Goal: Task Accomplishment & Management: Manage account settings

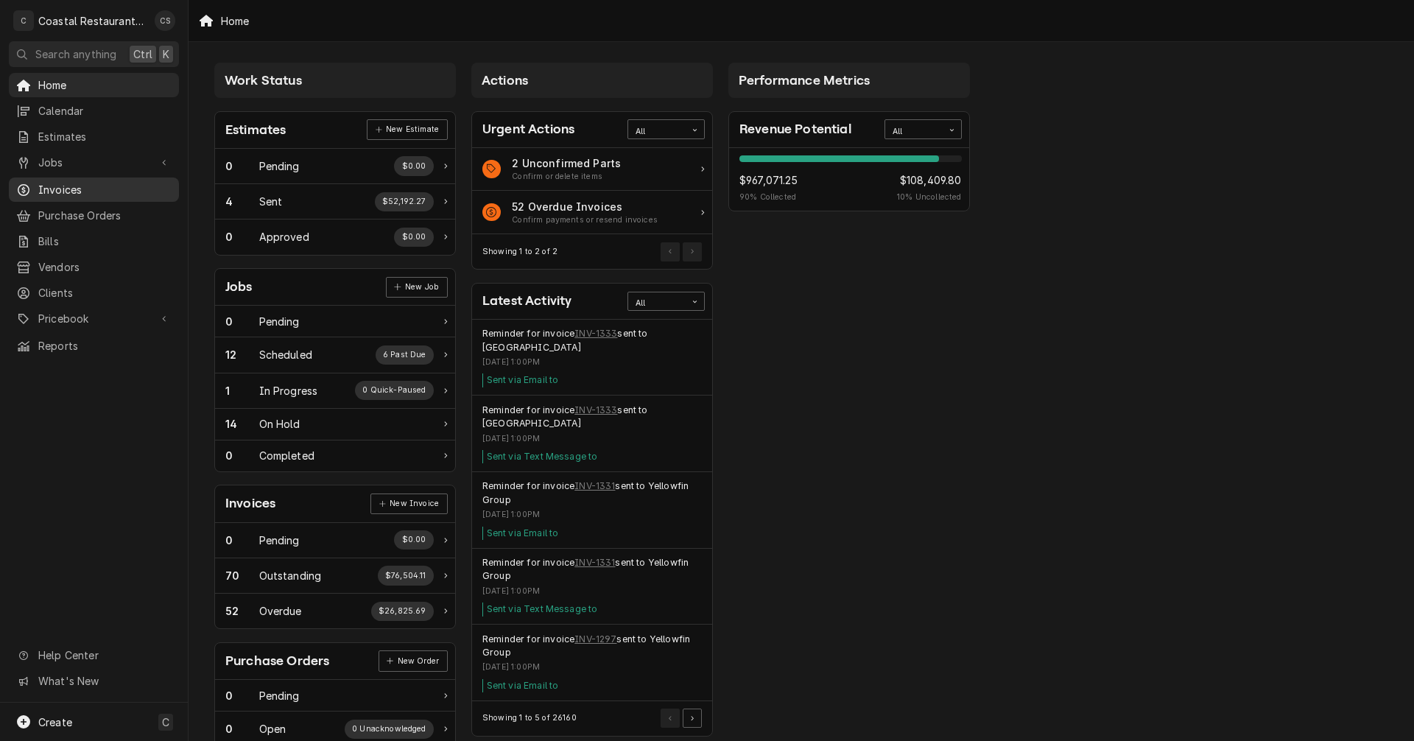
click at [63, 189] on span "Invoices" at bounding box center [104, 189] width 133 height 15
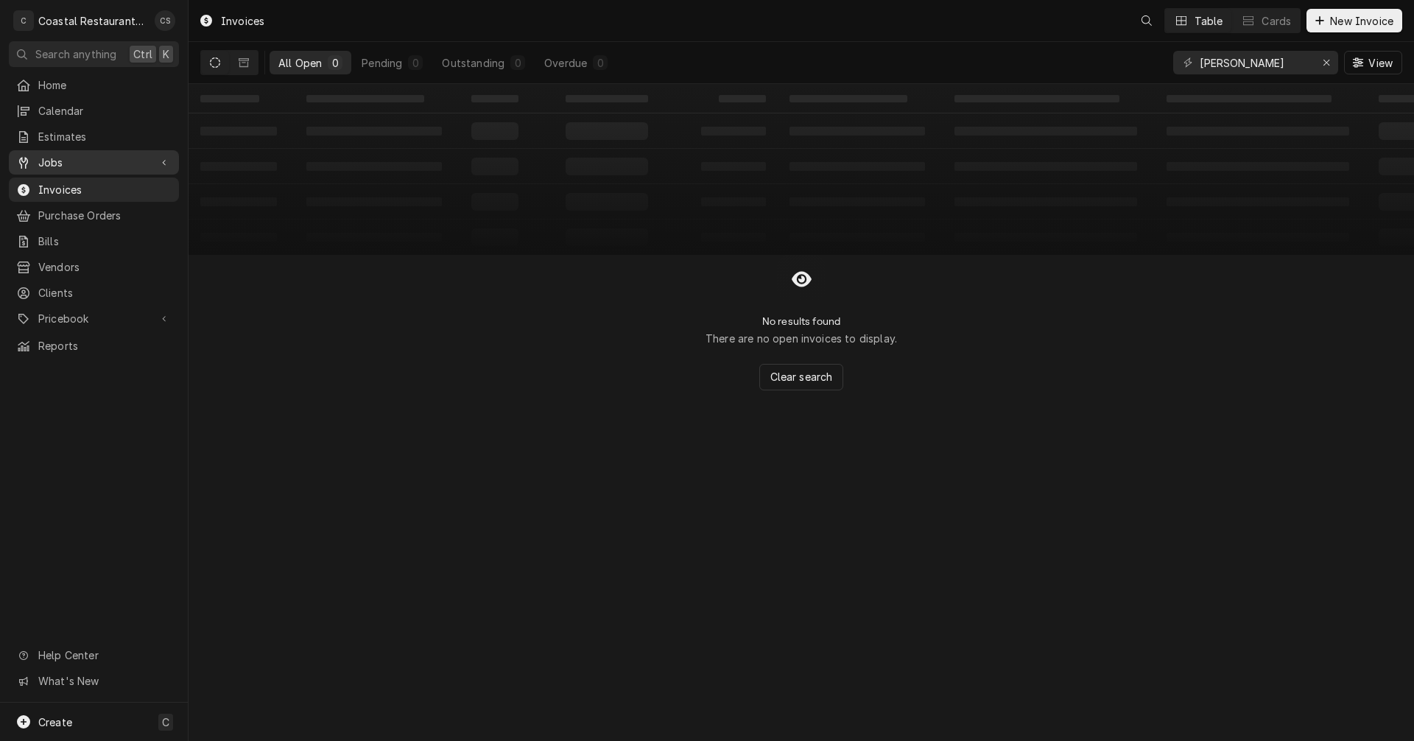
click at [60, 158] on span "Jobs" at bounding box center [93, 162] width 111 height 15
click at [69, 181] on span "Jobs" at bounding box center [104, 187] width 133 height 15
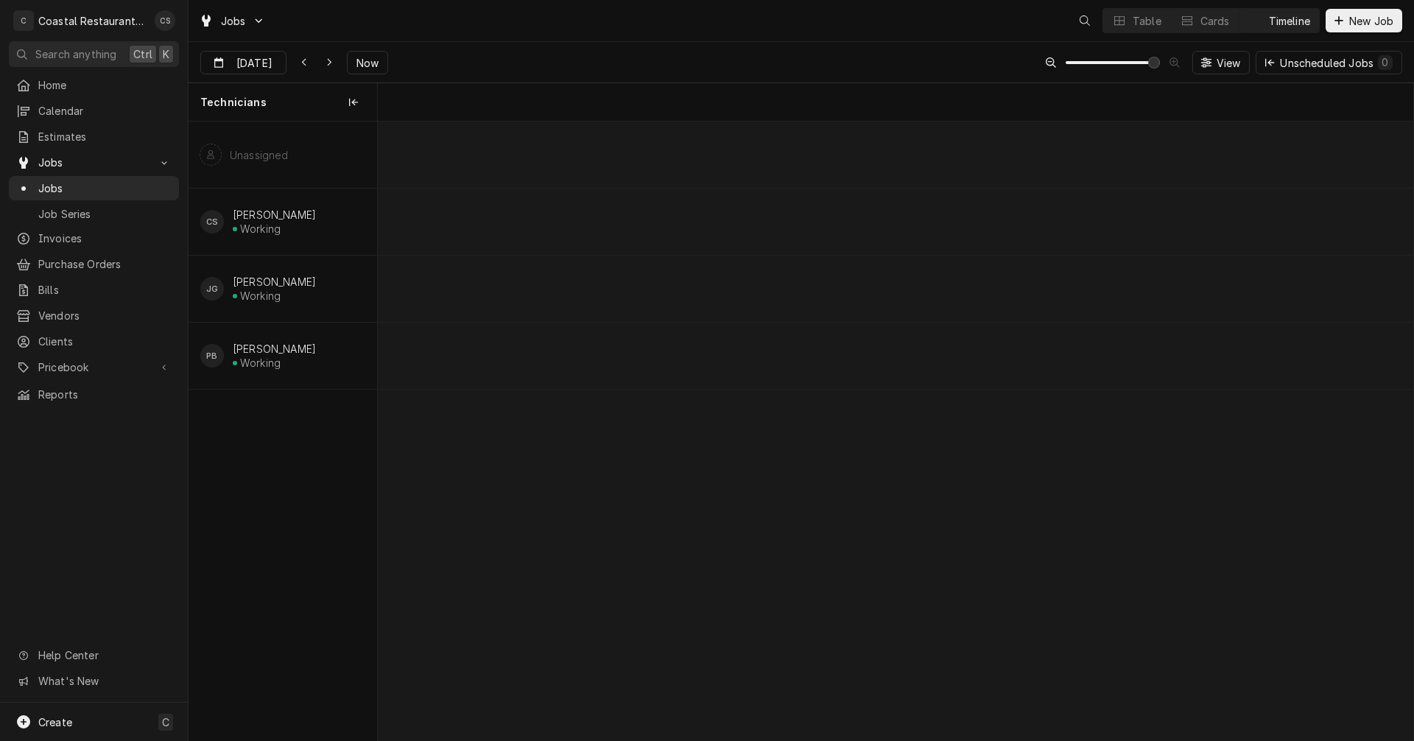
scroll to position [0, 20535]
click at [362, 64] on span "Now" at bounding box center [367, 62] width 28 height 15
type input "[DATE]"
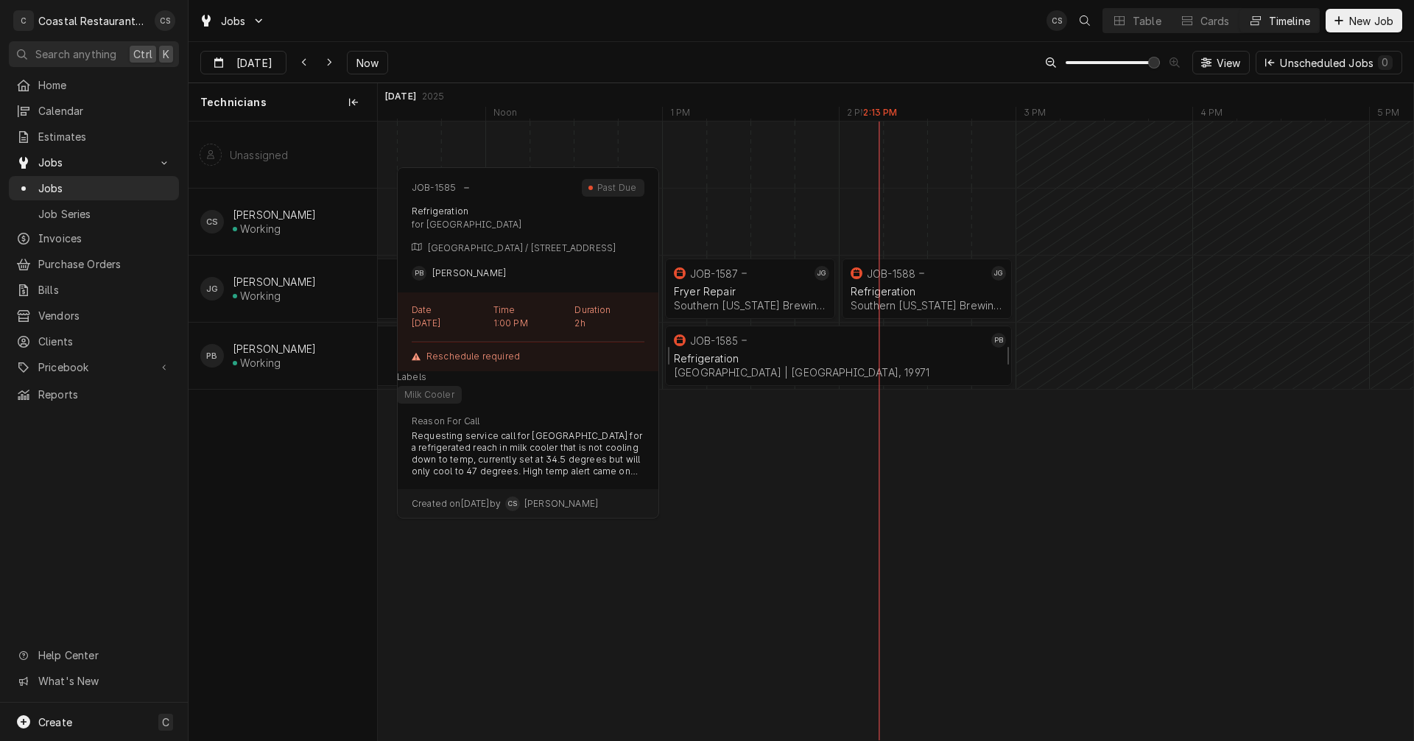
click at [859, 359] on div "Refrigeration" at bounding box center [838, 358] width 329 height 13
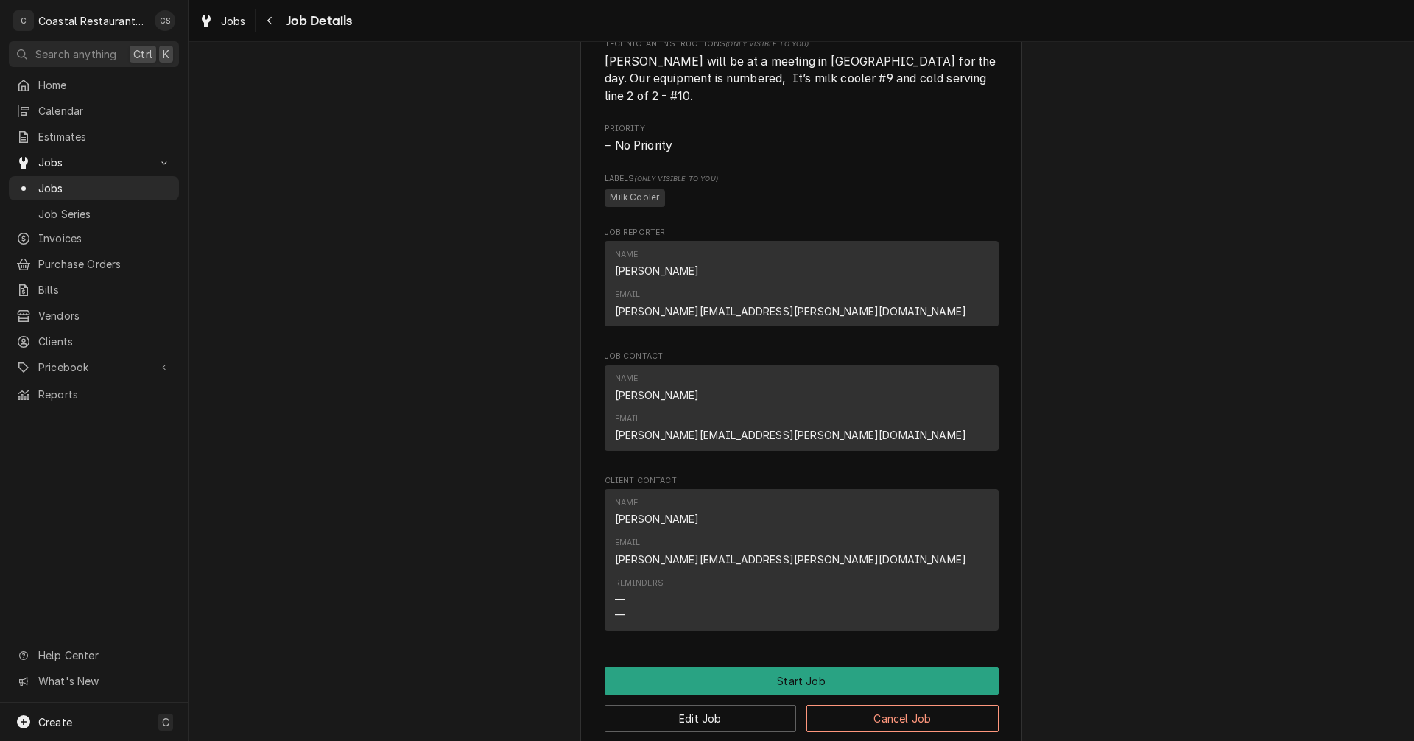
scroll to position [957, 0]
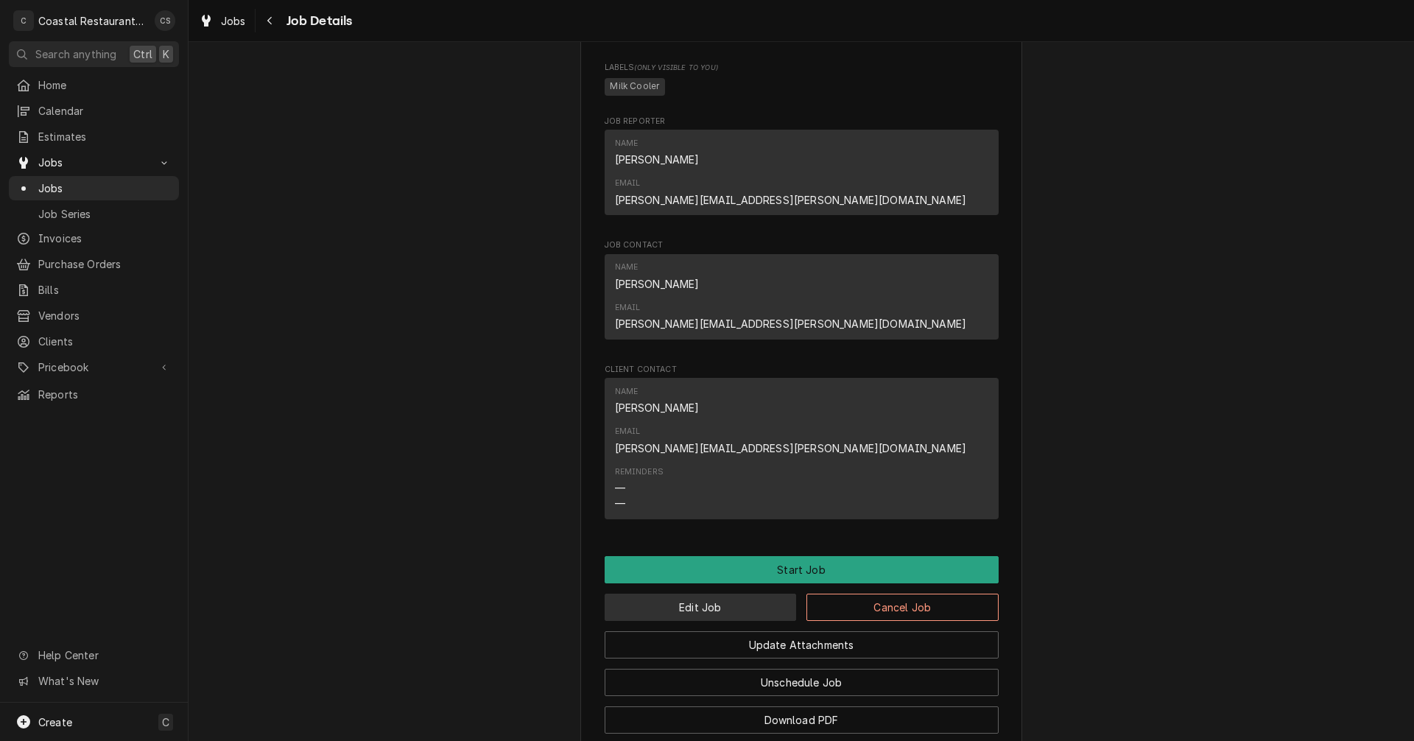
click at [720, 594] on button "Edit Job" at bounding box center [701, 607] width 192 height 27
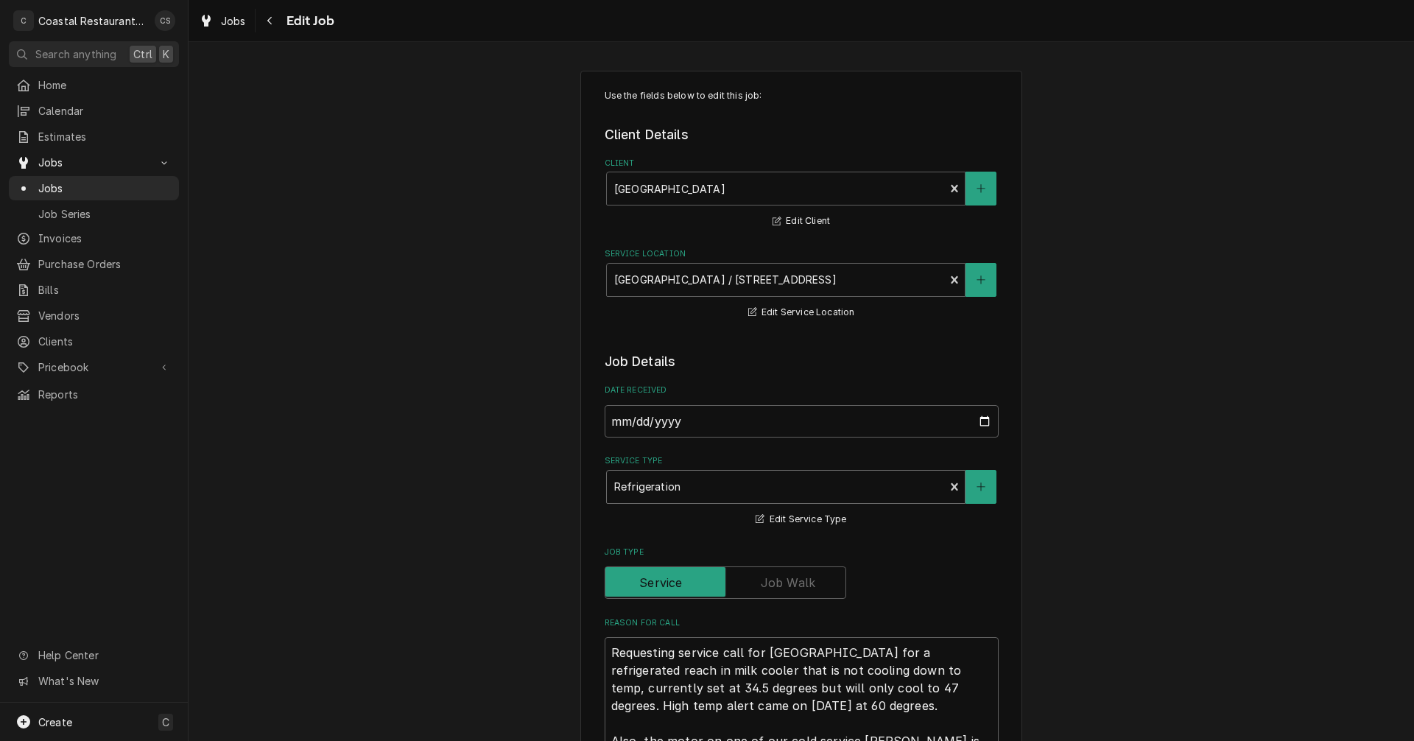
type textarea "x"
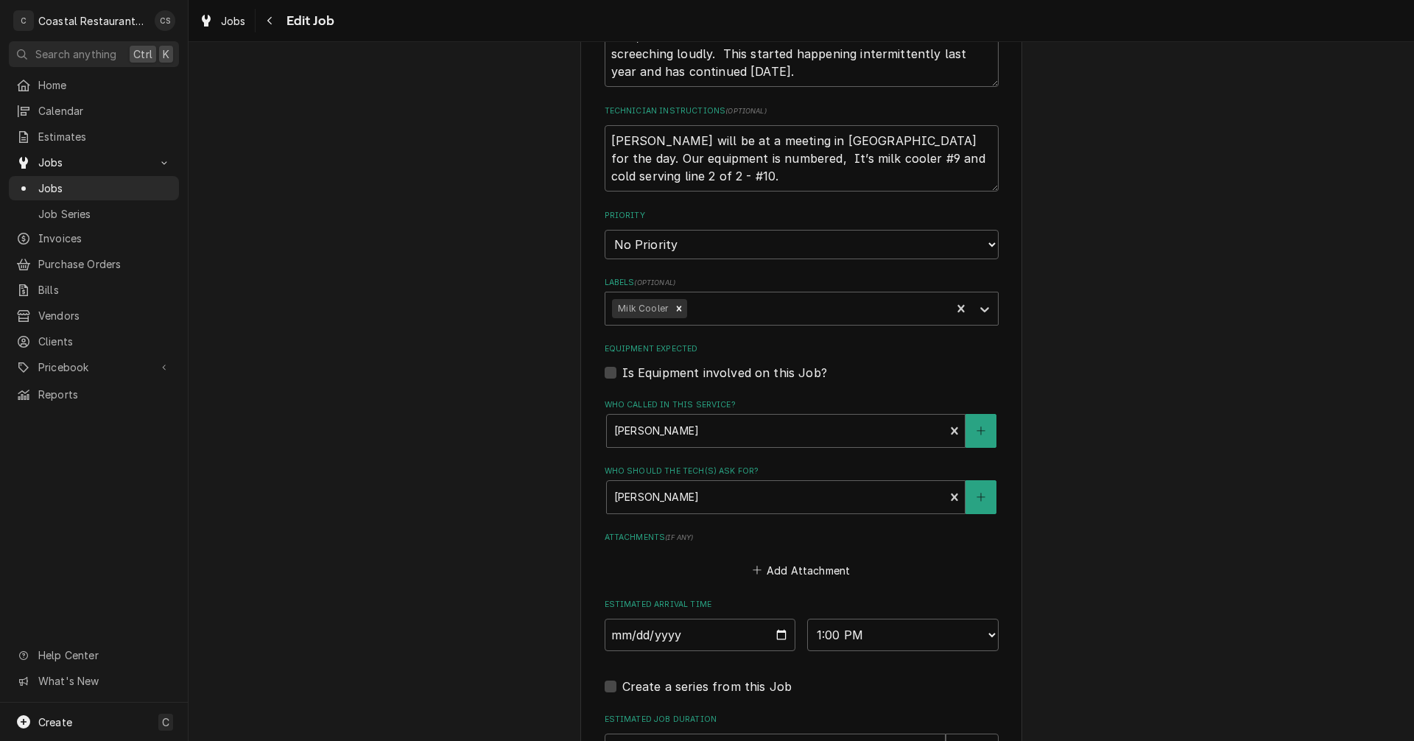
scroll to position [736, 0]
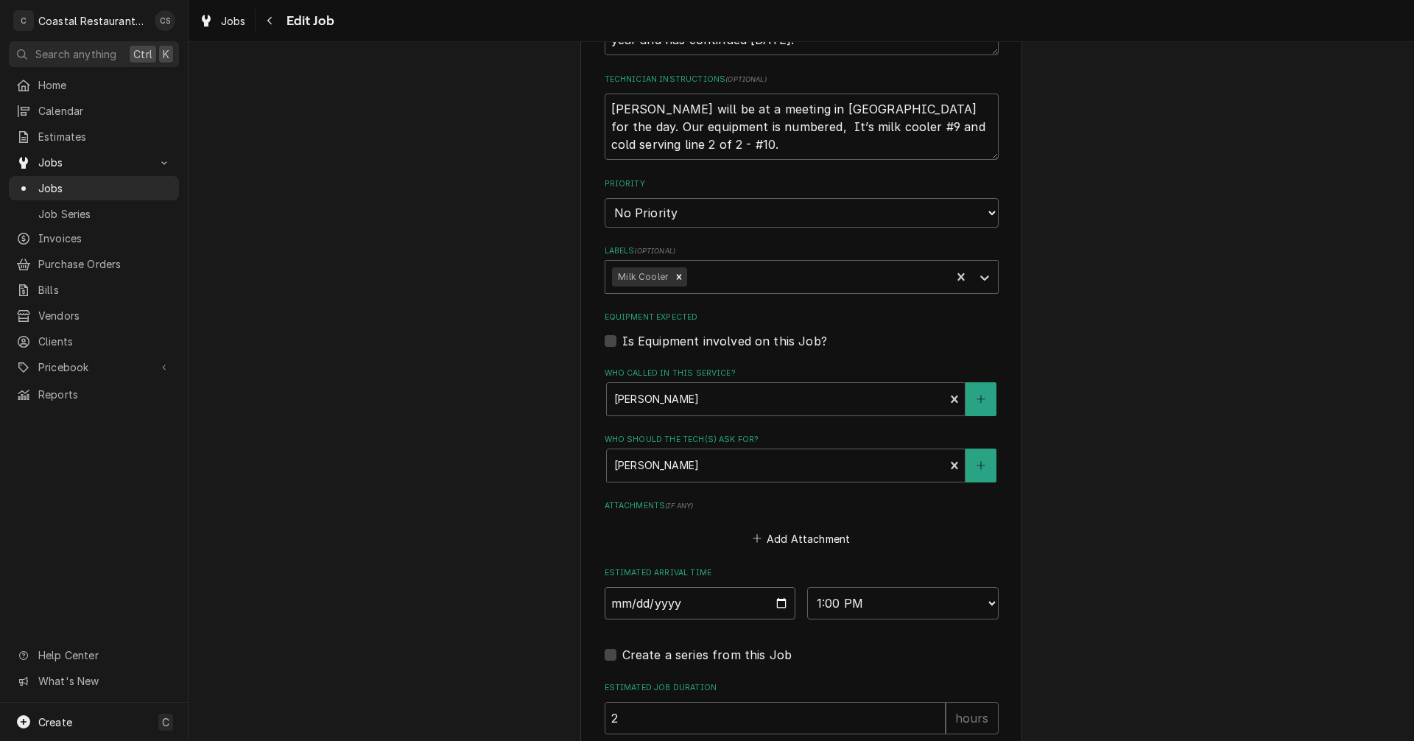
click at [777, 600] on input "2025-08-27" at bounding box center [700, 603] width 191 height 32
type input "2025-08-28"
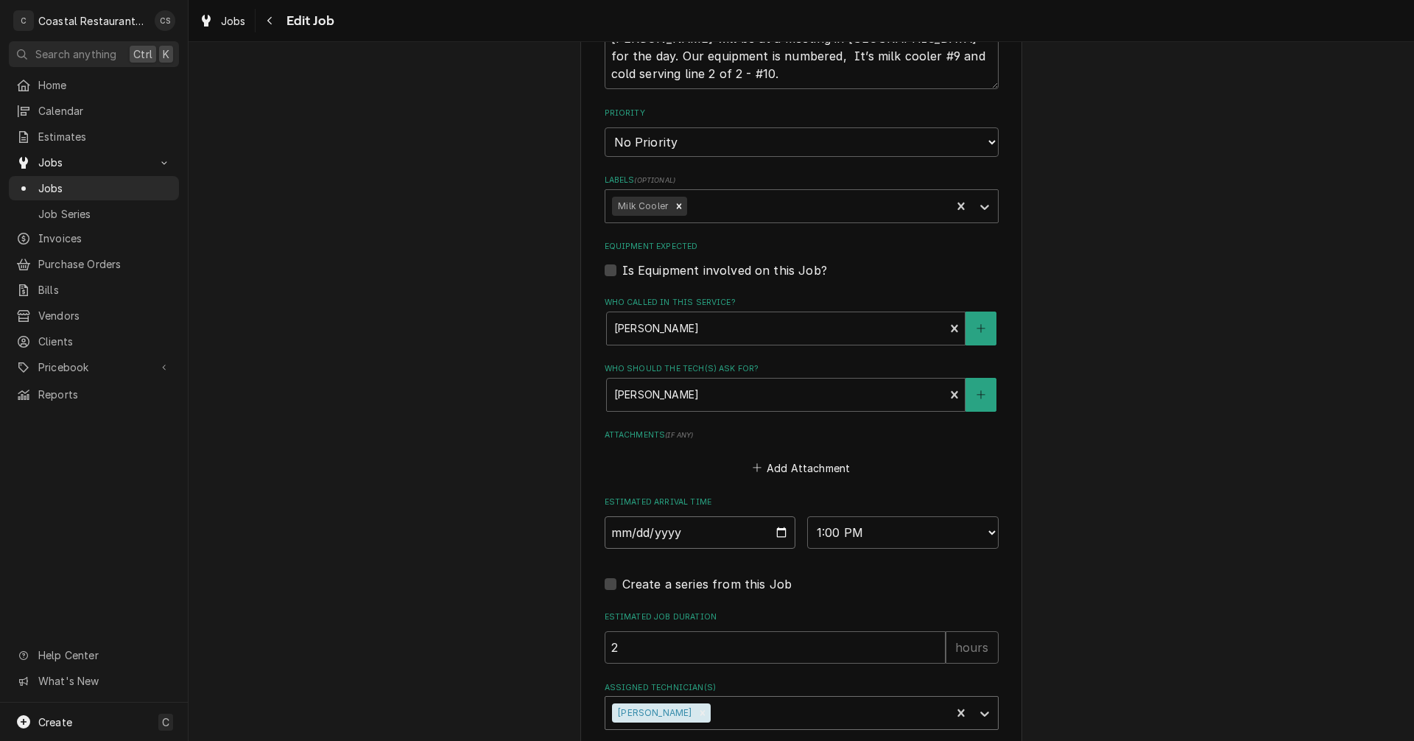
scroll to position [886, 0]
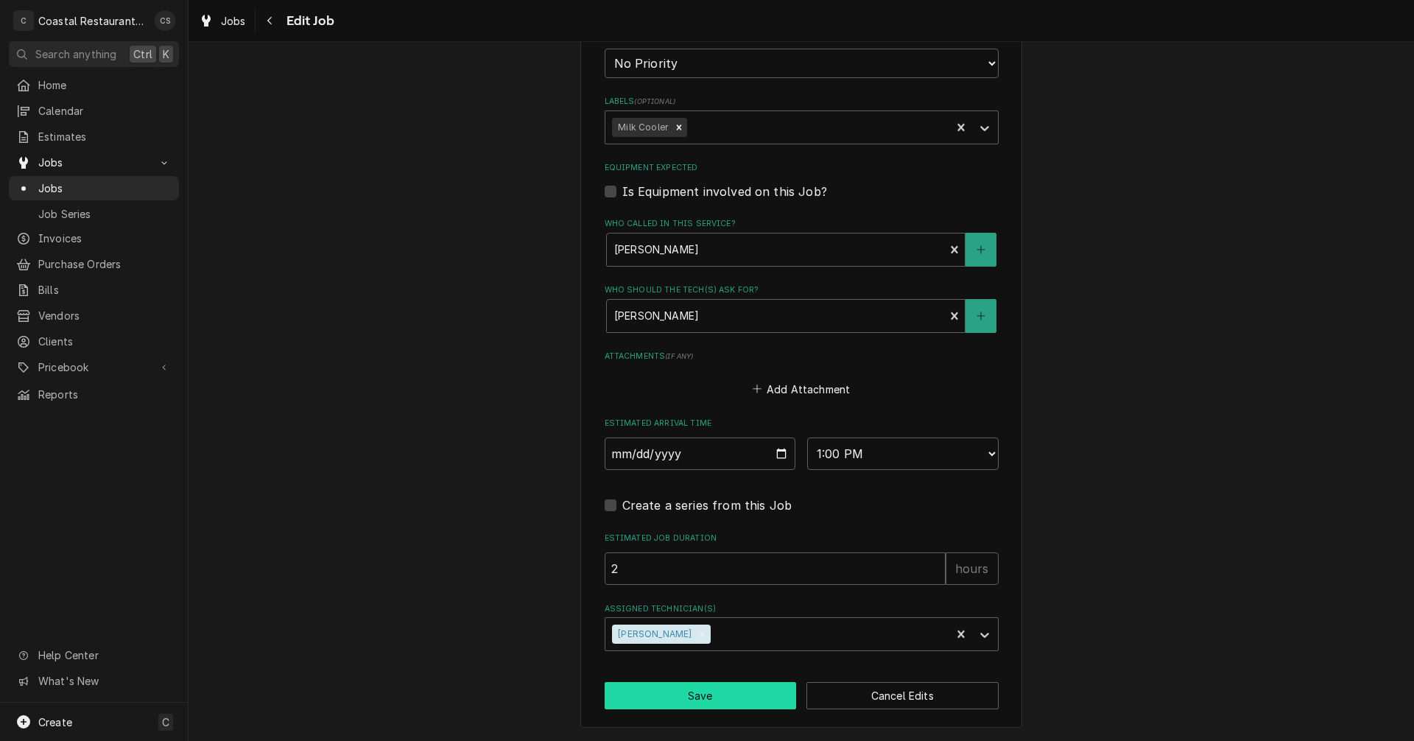
click at [704, 697] on button "Save" at bounding box center [701, 695] width 192 height 27
type textarea "x"
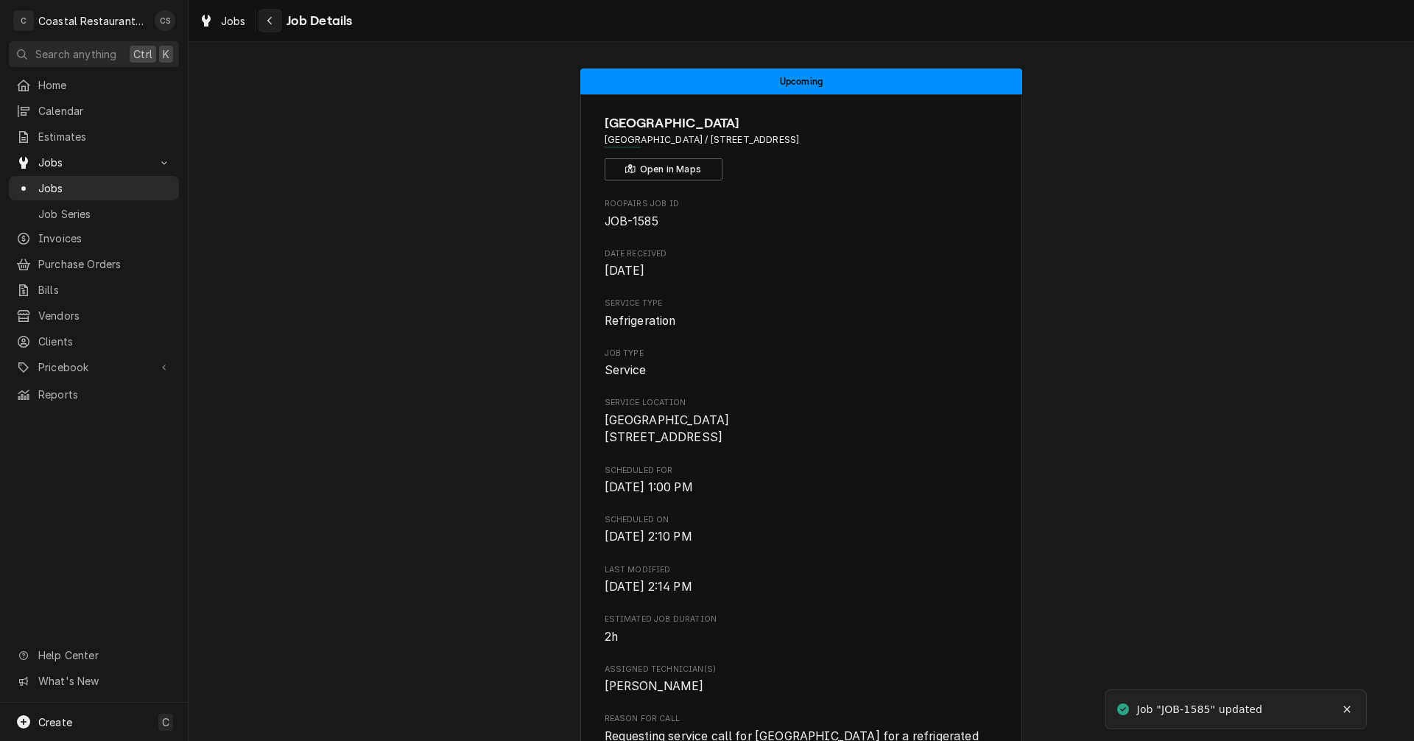
click at [270, 20] on icon "Navigate back" at bounding box center [270, 20] width 7 height 10
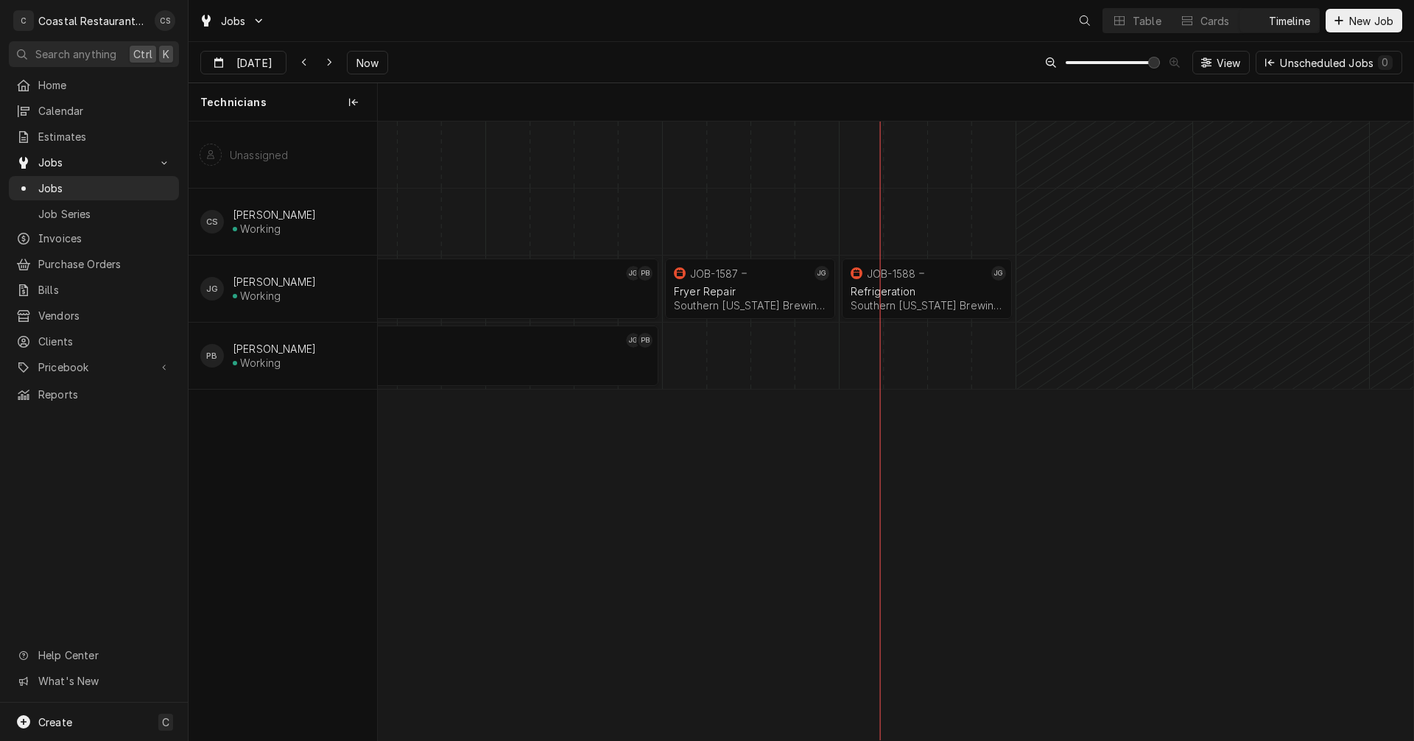
scroll to position [0, 20526]
click at [328, 62] on icon "Dynamic Content Wrapper" at bounding box center [329, 62] width 7 height 10
type input "Aug 28"
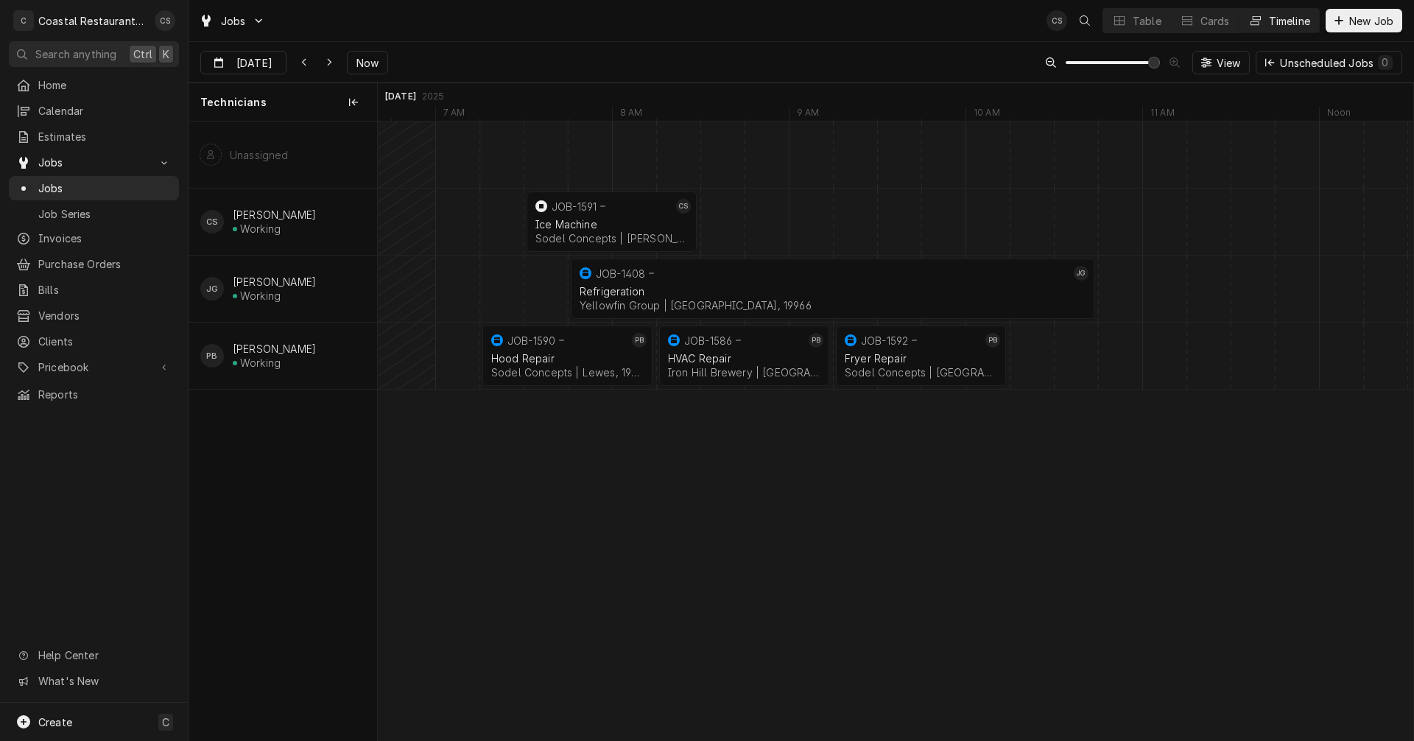
scroll to position [0, 23965]
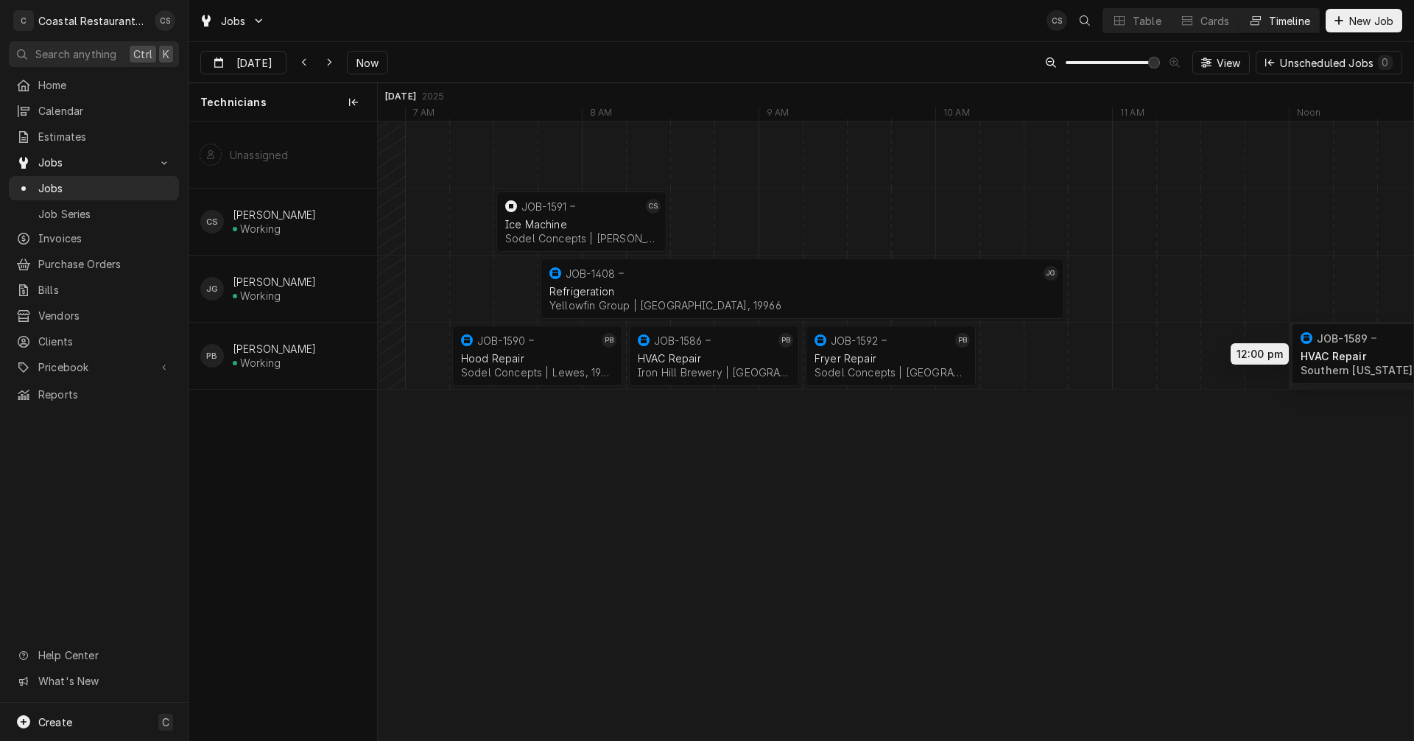
drag, startPoint x: 1065, startPoint y: 355, endPoint x: 1379, endPoint y: 353, distance: 313.7
click at [1379, 353] on div "7:30 AM 8:30 AM JOB-1591 CS Ice Machine Sodel Concepts | Bethany Beach, 19930 1…" at bounding box center [895, 431] width 1035 height 619
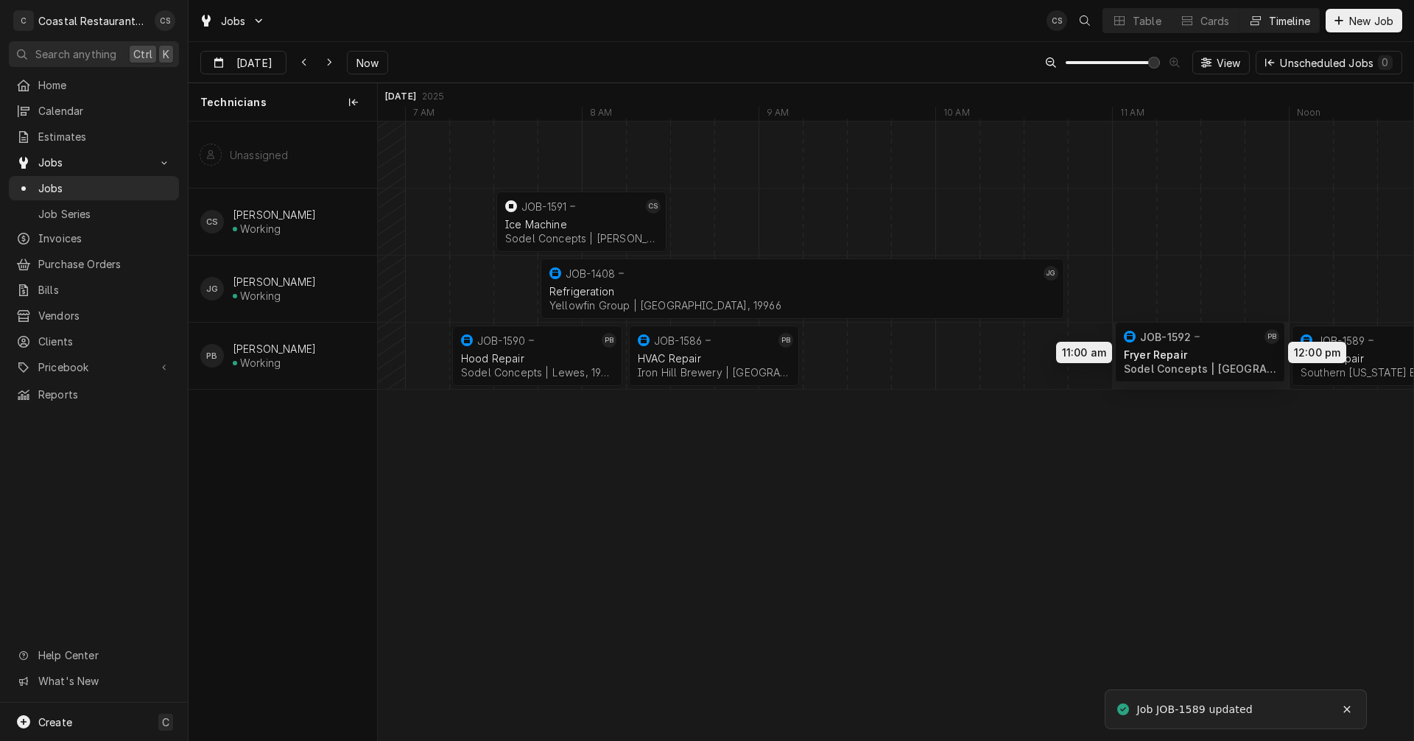
drag, startPoint x: 922, startPoint y: 358, endPoint x: 1223, endPoint y: 354, distance: 301.2
click at [1223, 354] on div "7:30 AM 8:30 AM JOB-1591 CS Ice Machine Sodel Concepts | Bethany Beach, 19930 1…" at bounding box center [895, 431] width 1035 height 619
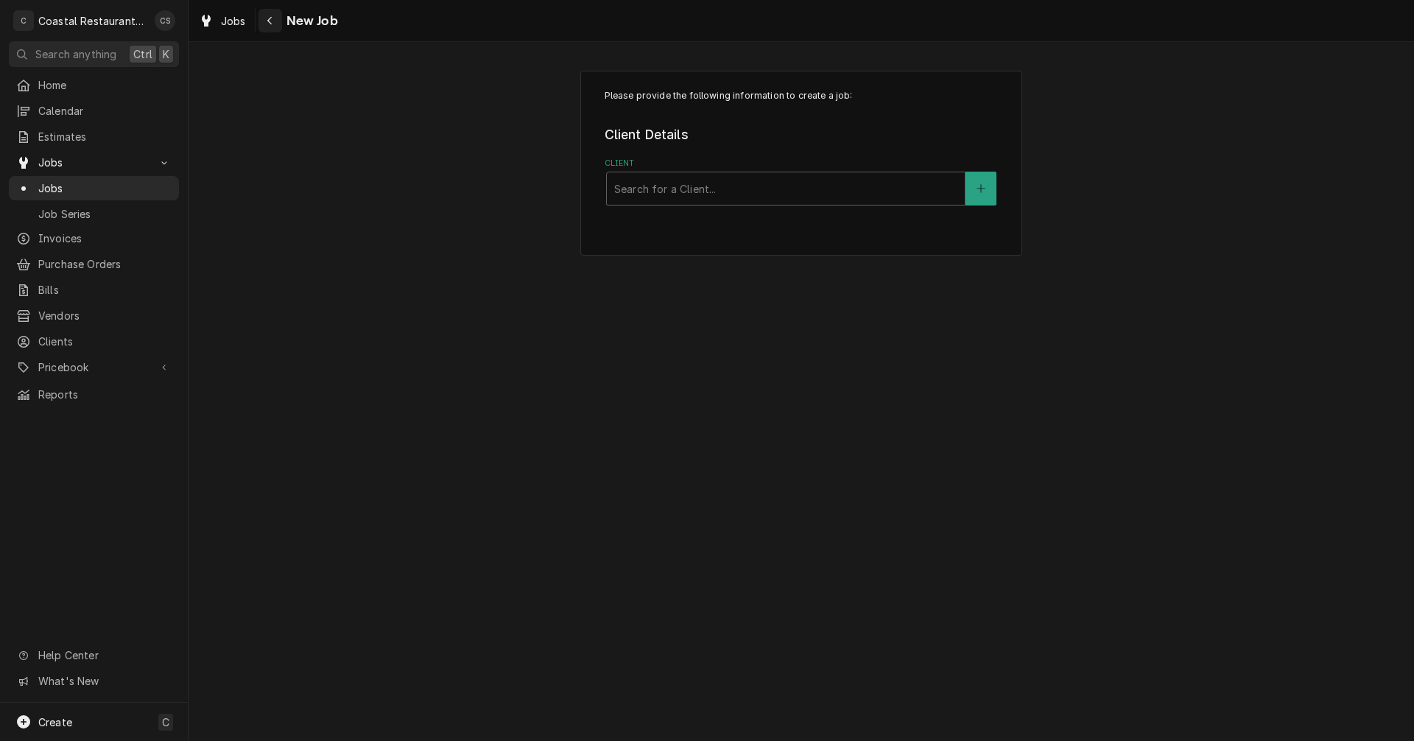
click at [265, 15] on div "Navigate back" at bounding box center [270, 20] width 15 height 15
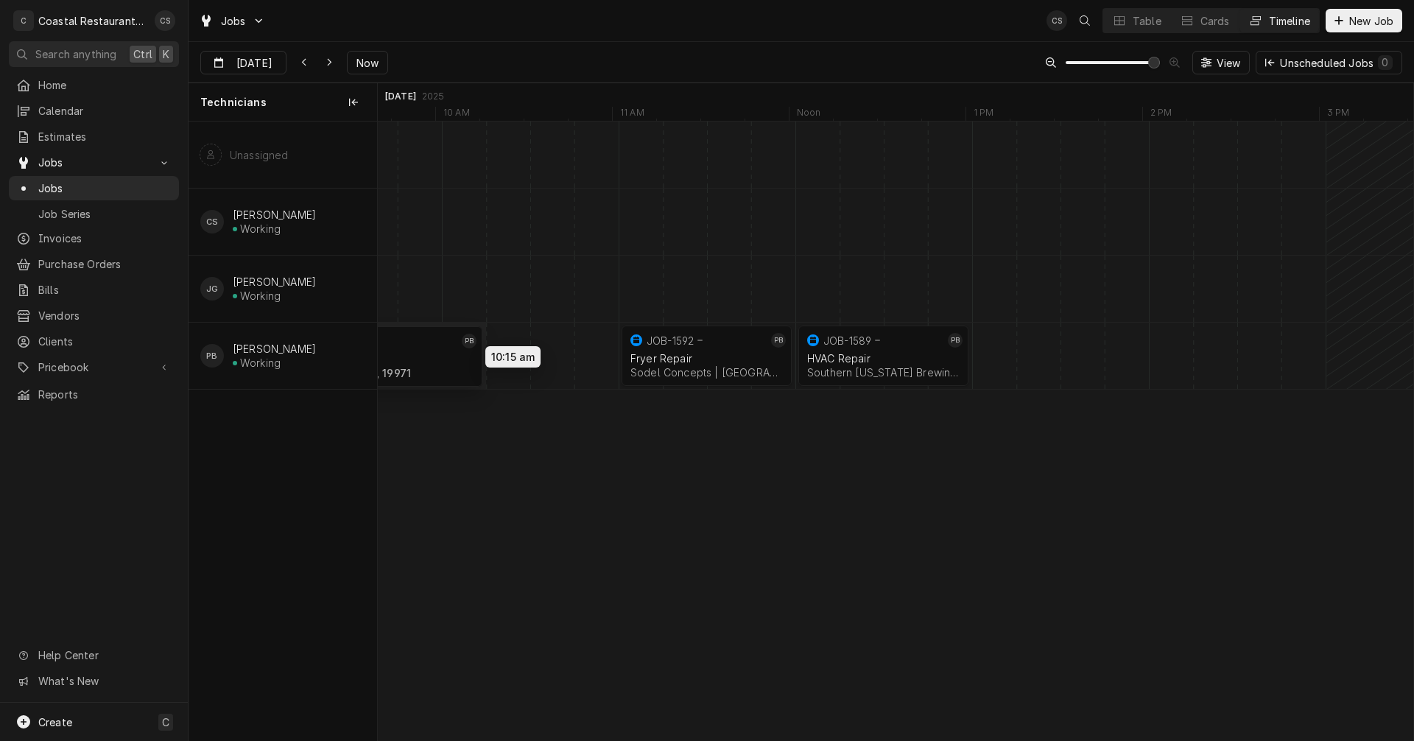
scroll to position [0, 20952]
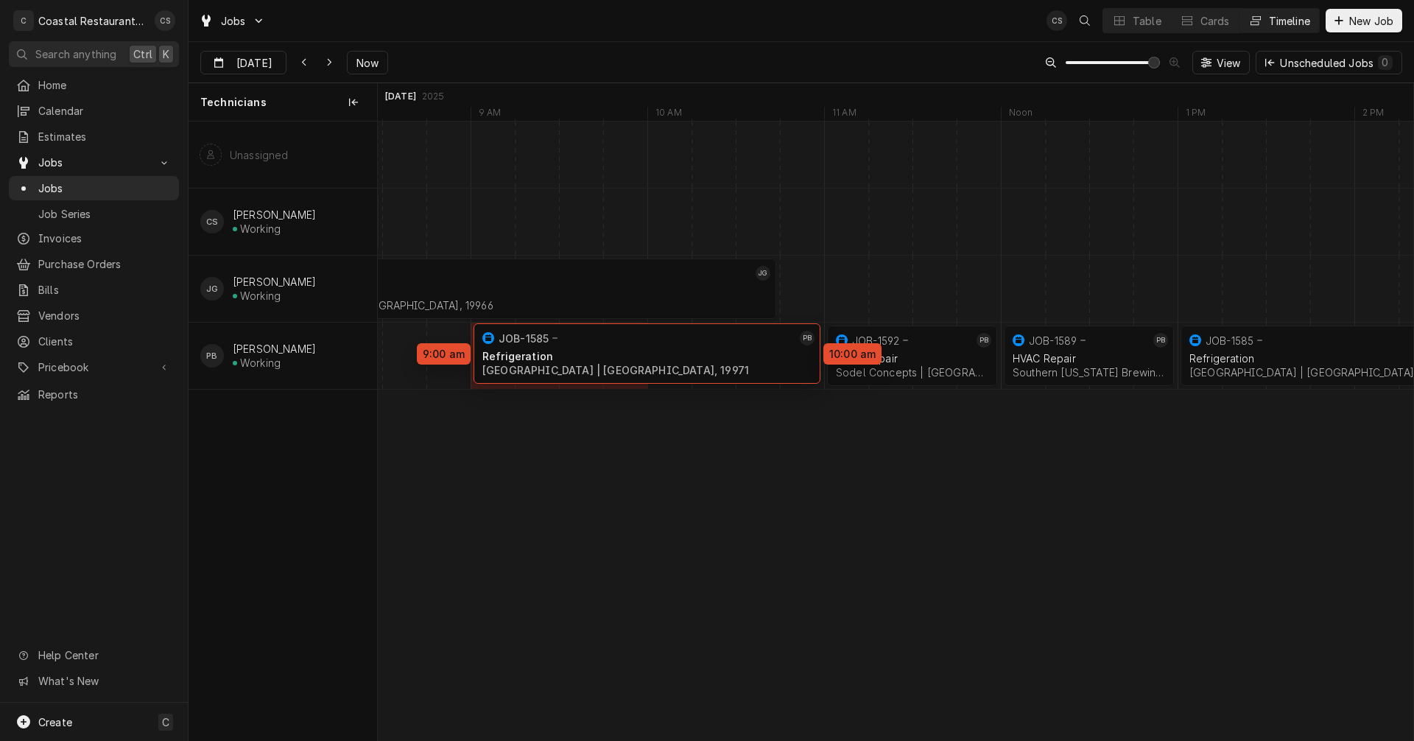
drag, startPoint x: 869, startPoint y: 359, endPoint x: 554, endPoint y: 357, distance: 315.2
click at [554, 357] on div "11:00 AM 12:00 PM JOB-1592 PB Fryer Repair Sodel Concepts | Fenwick Island, 199…" at bounding box center [895, 431] width 1035 height 619
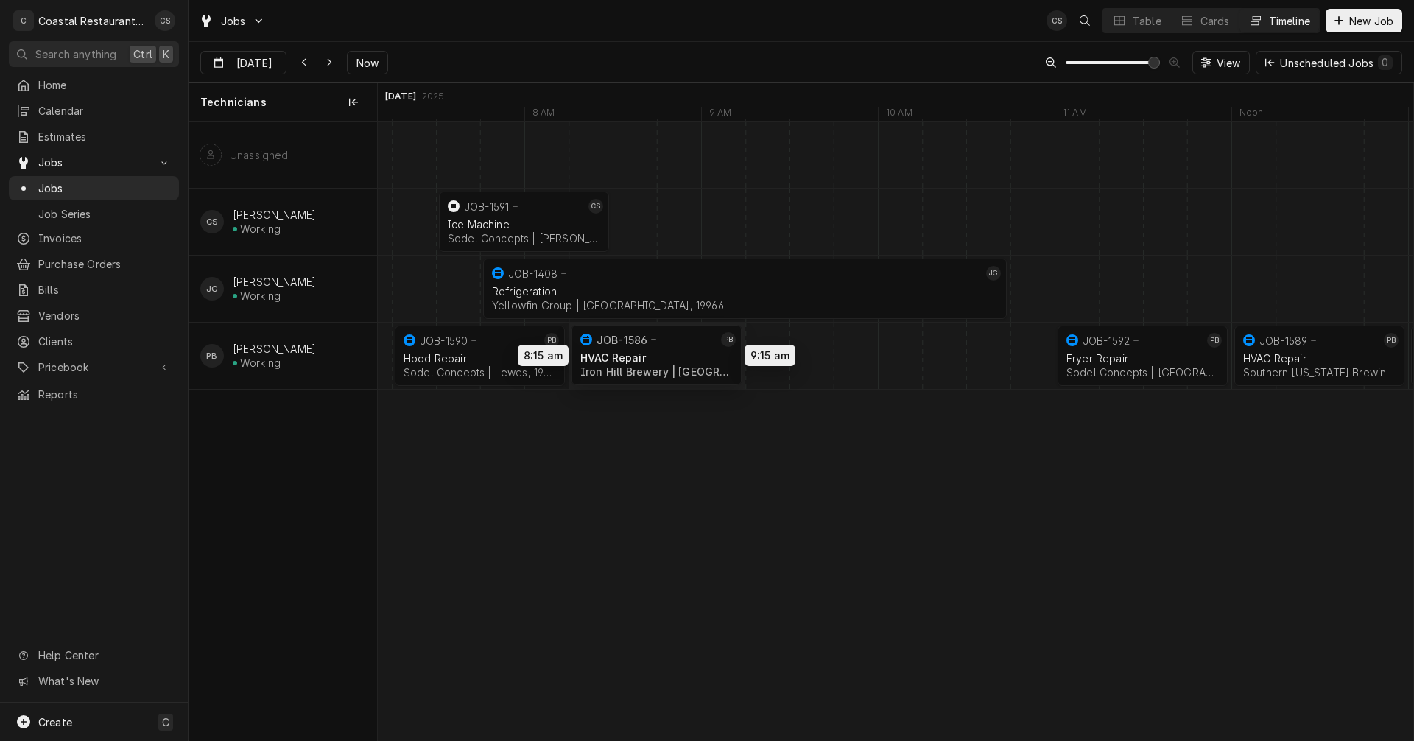
drag, startPoint x: 753, startPoint y: 365, endPoint x: 632, endPoint y: 364, distance: 120.8
click at [632, 364] on div "8:15 AM 9:15 AM JOB-1586 PB HVAC Repair Iron Hill Brewery | Rehoboth Beach, 199…" at bounding box center [895, 431] width 1035 height 619
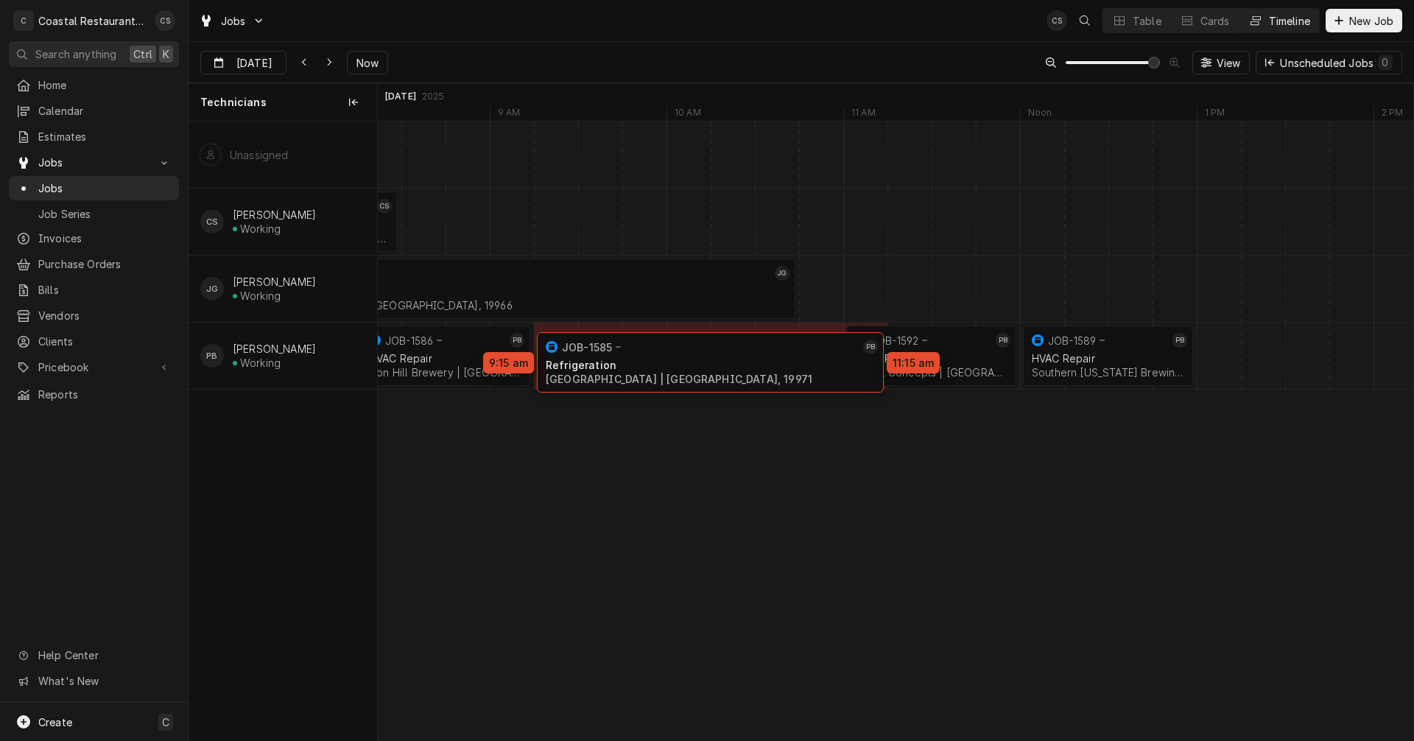
drag, startPoint x: 1238, startPoint y: 354, endPoint x: 566, endPoint y: 361, distance: 671.6
click at [566, 361] on div "11:00 AM 12:00 PM JOB-1592 PB Fryer Repair Sodel Concepts | Fenwick Island, 199…" at bounding box center [895, 431] width 1035 height 619
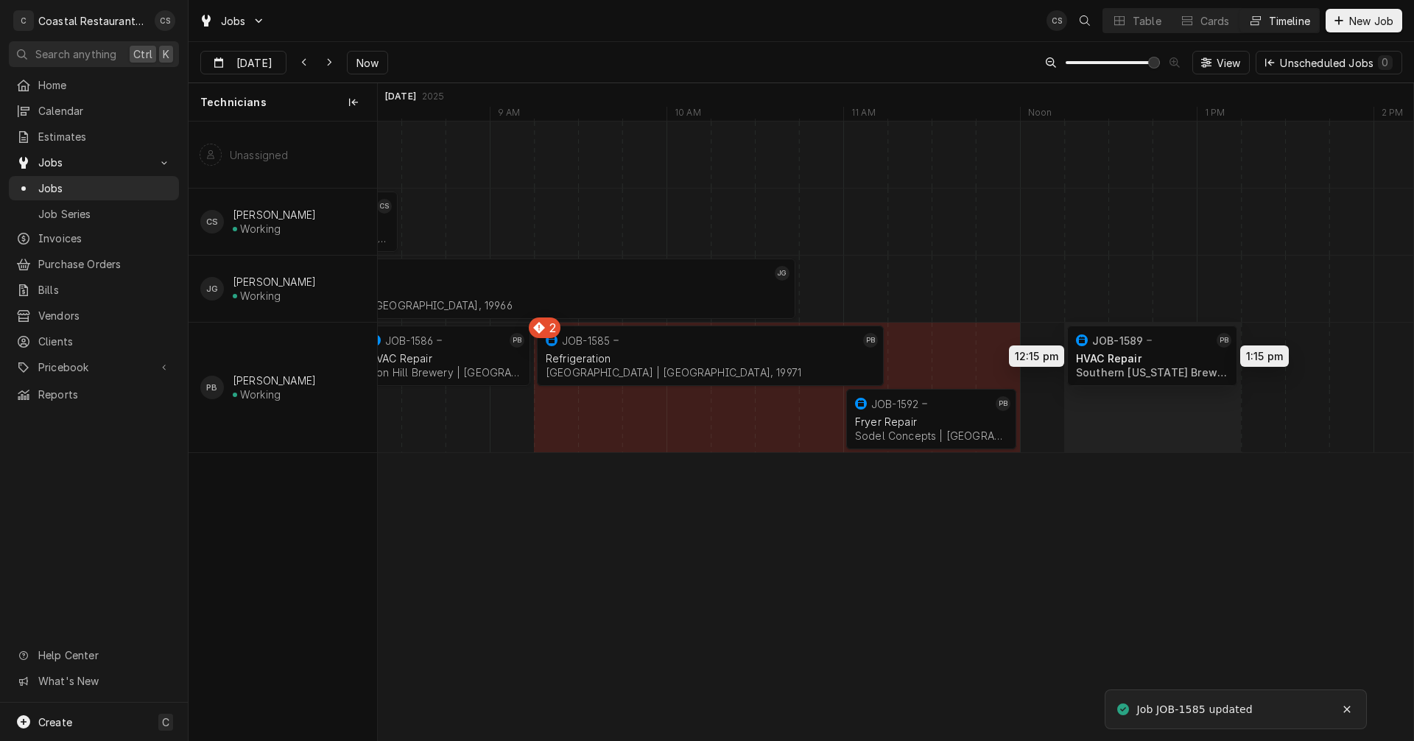
drag, startPoint x: 1074, startPoint y: 352, endPoint x: 1136, endPoint y: 351, distance: 61.1
click at [1136, 351] on div "11:00 AM 12:00 PM JOB-1592 PB Fryer Repair Sodel Concepts | Fenwick Island, 199…" at bounding box center [895, 431] width 1035 height 619
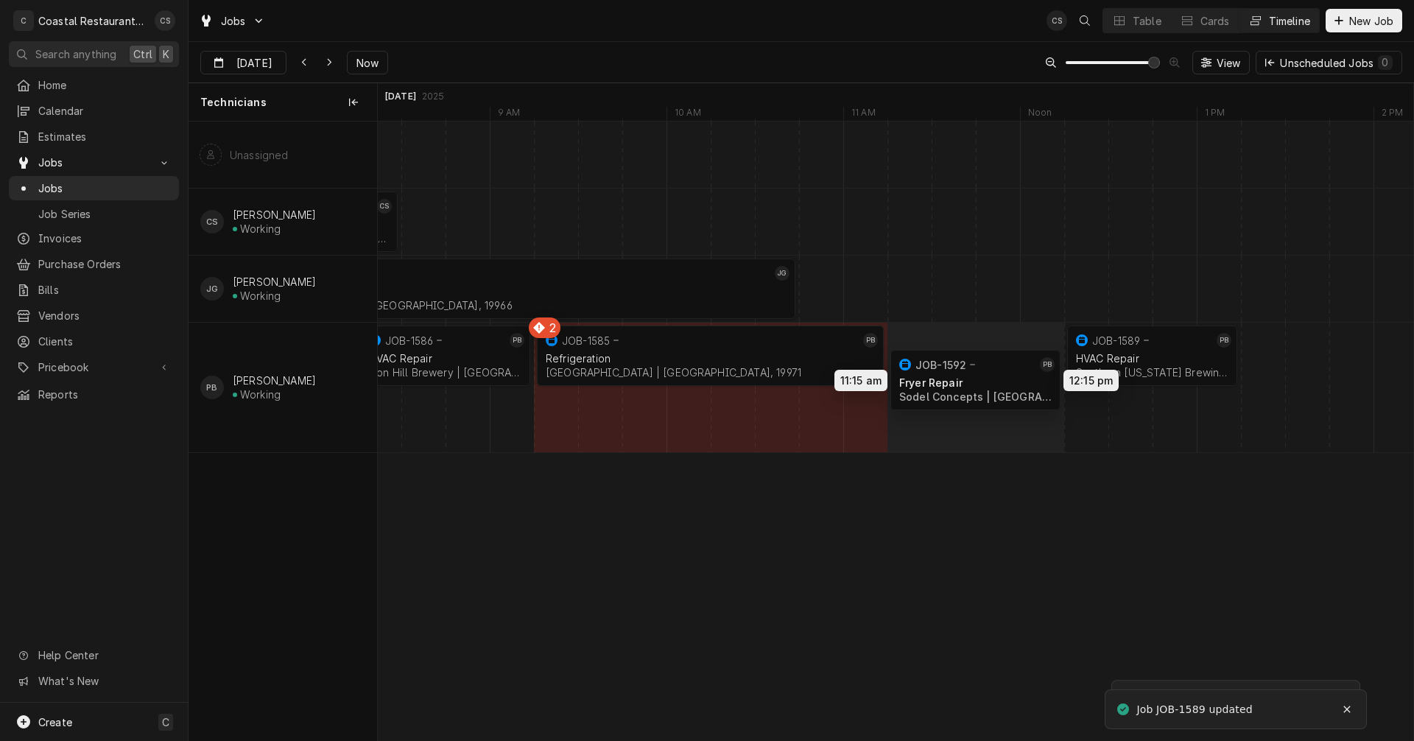
drag, startPoint x: 936, startPoint y: 416, endPoint x: 972, endPoint y: 377, distance: 53.2
click at [972, 377] on div "11:15 AM 12:15 PM JOB-1592 PB Fryer Repair Sodel Concepts | Fenwick Island, 199…" at bounding box center [895, 431] width 1035 height 619
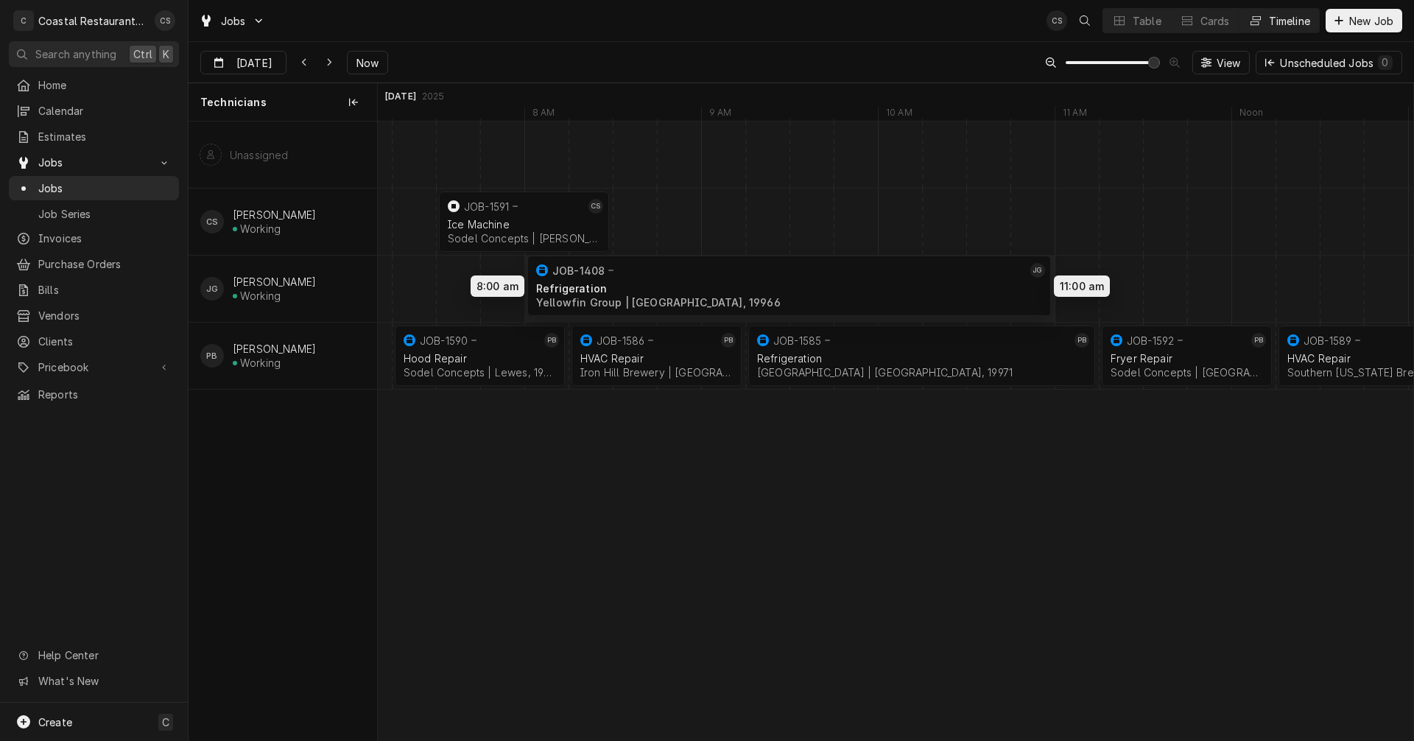
drag, startPoint x: 641, startPoint y: 287, endPoint x: 704, endPoint y: 284, distance: 62.7
click at [704, 284] on div "8:15 AM 9:15 AM JOB-1586 PB HVAC Repair Iron Hill Brewery | Rehoboth Beach, 199…" at bounding box center [895, 431] width 1035 height 619
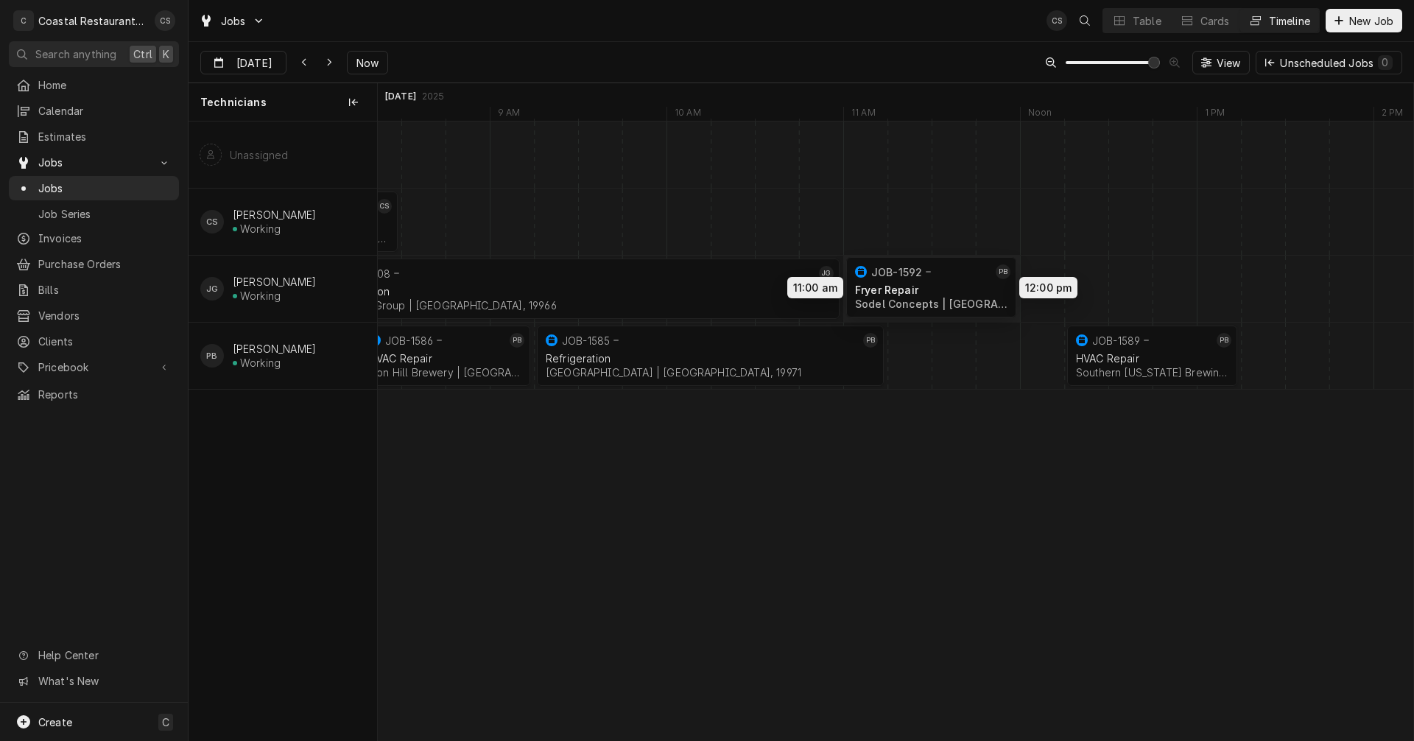
drag, startPoint x: 997, startPoint y: 362, endPoint x: 971, endPoint y: 294, distance: 73.2
click at [971, 294] on div "11:00 AM 12:00 PM JOB-1592 PB Fryer Repair Sodel Concepts | Fenwick Island, 199…" at bounding box center [895, 431] width 1035 height 619
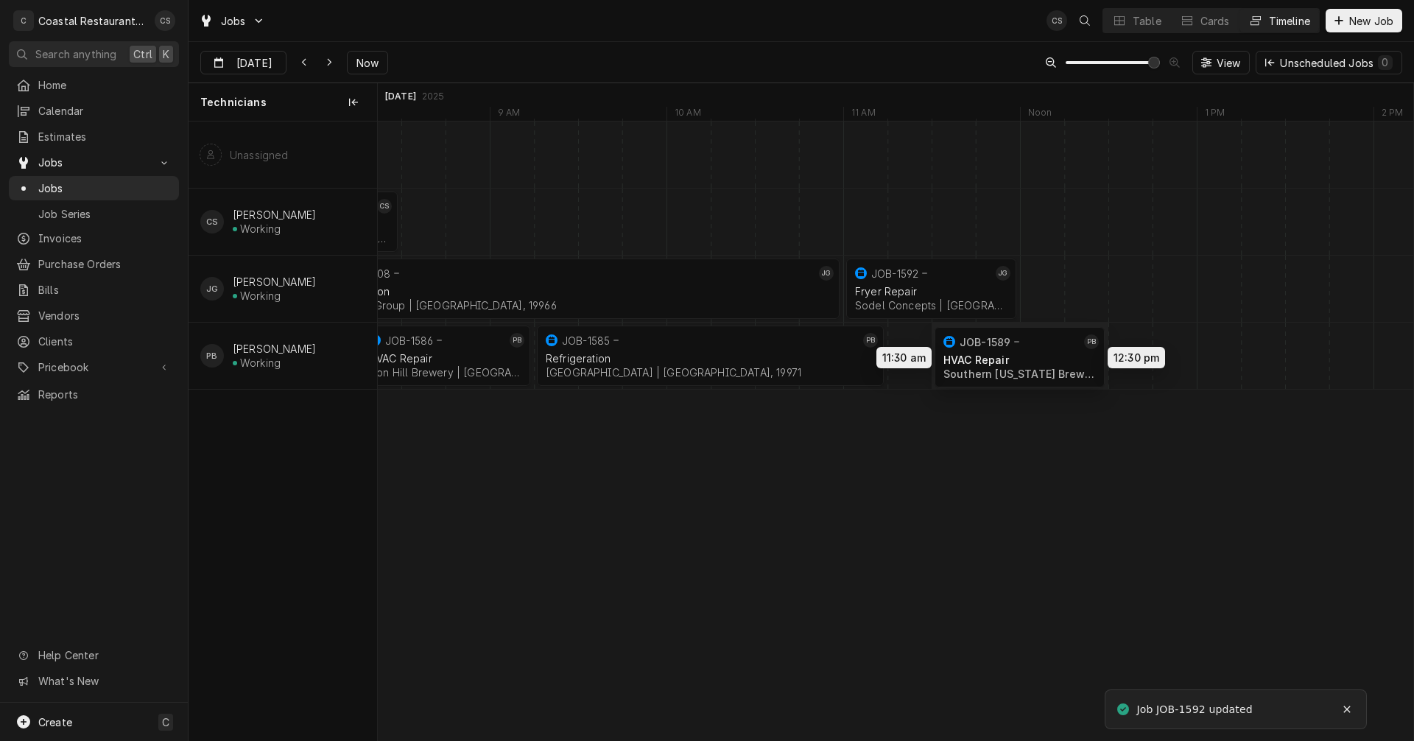
drag, startPoint x: 1109, startPoint y: 348, endPoint x: 998, endPoint y: 350, distance: 111.2
click at [998, 350] on div "11:00 AM 12:00 PM JOB-1592 JG Fryer Repair Sodel Concepts | Fenwick Island, 199…" at bounding box center [895, 431] width 1035 height 619
click at [300, 53] on button "Dynamic Content Wrapper" at bounding box center [304, 63] width 24 height 24
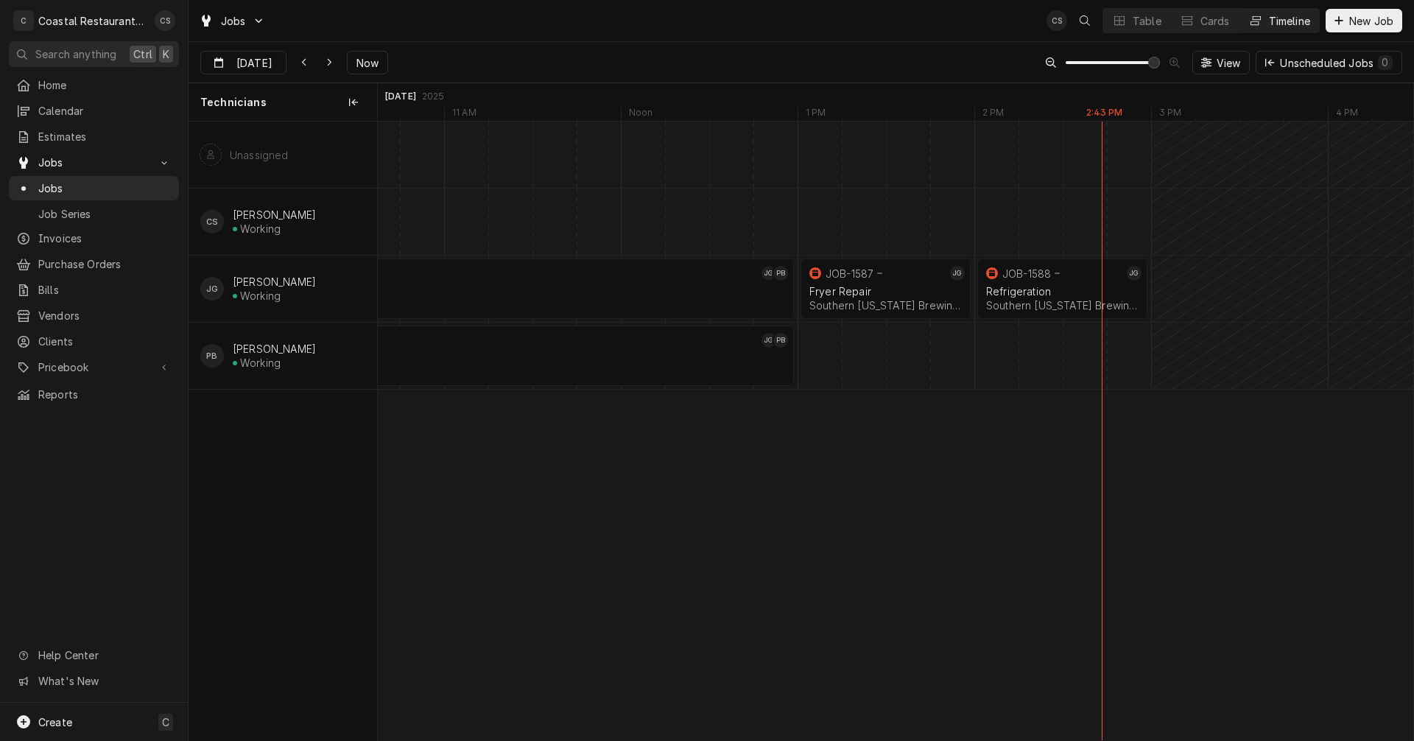
scroll to position [0, 16975]
click at [326, 60] on icon "Dynamic Content Wrapper" at bounding box center [329, 62] width 7 height 10
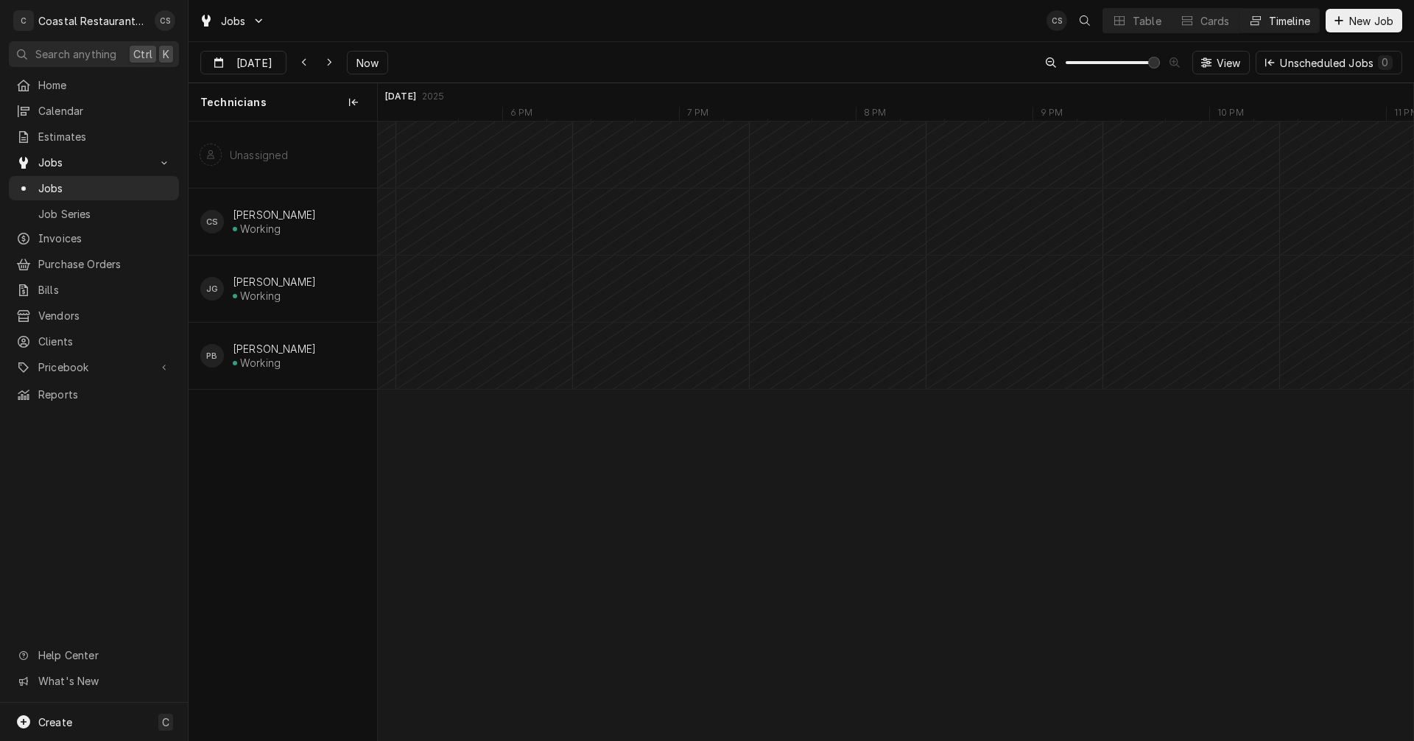
scroll to position [0, 20050]
type input "[DATE]"
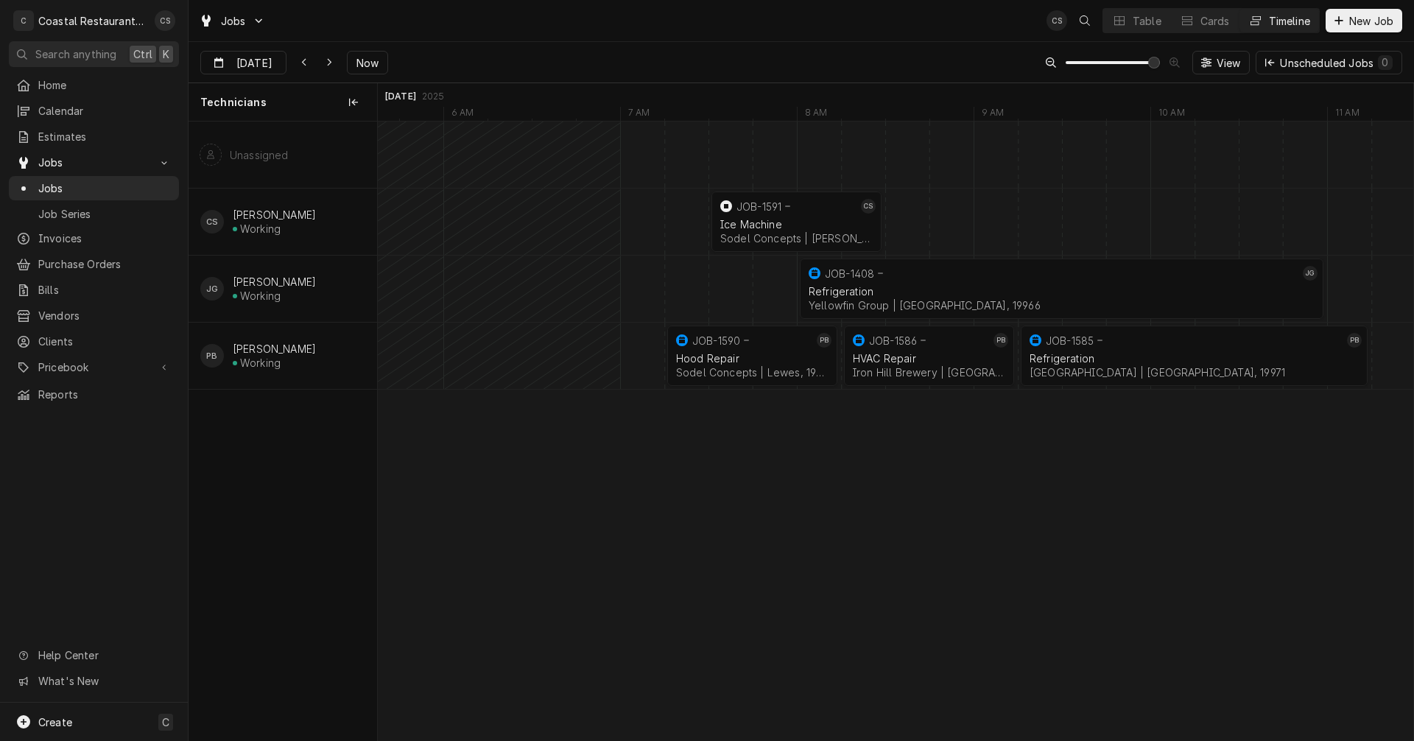
scroll to position [0, 20394]
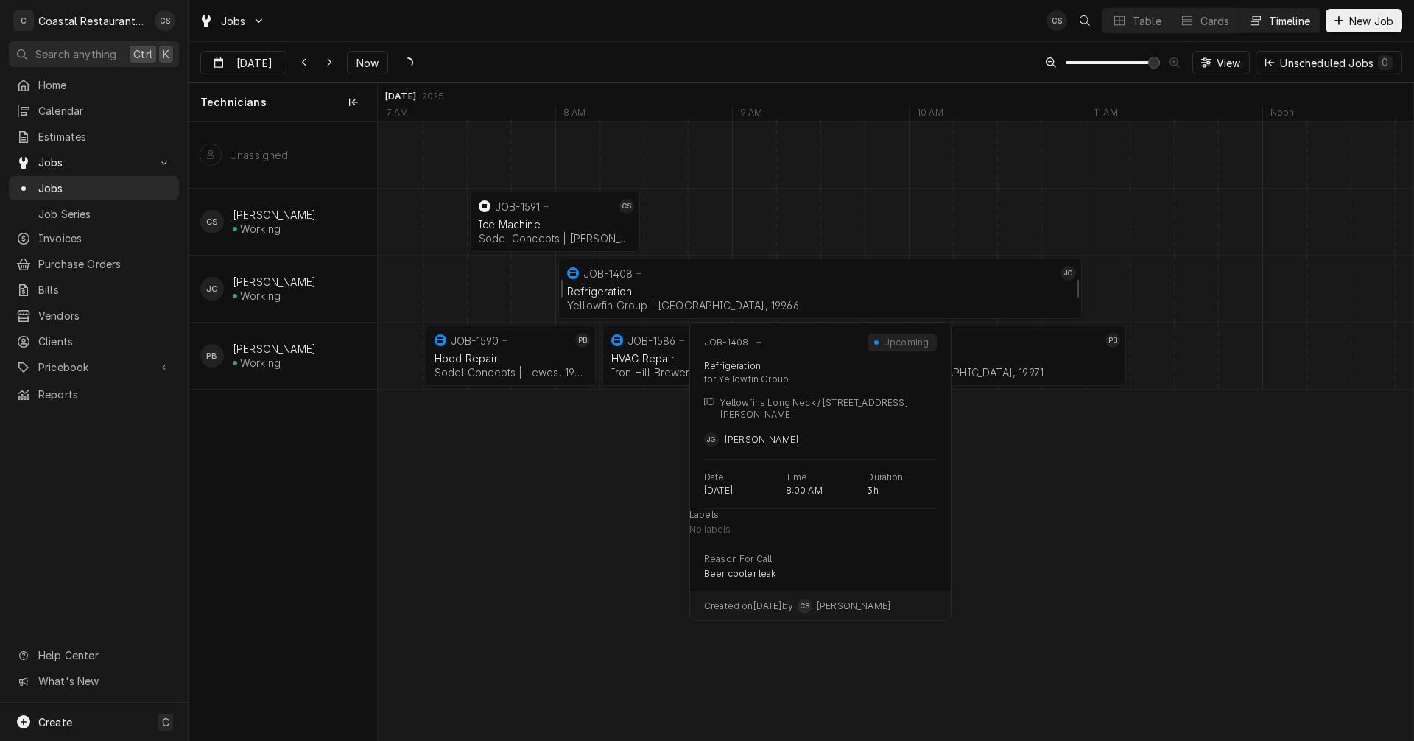
click at [795, 285] on div "Refrigeration" at bounding box center [820, 291] width 506 height 13
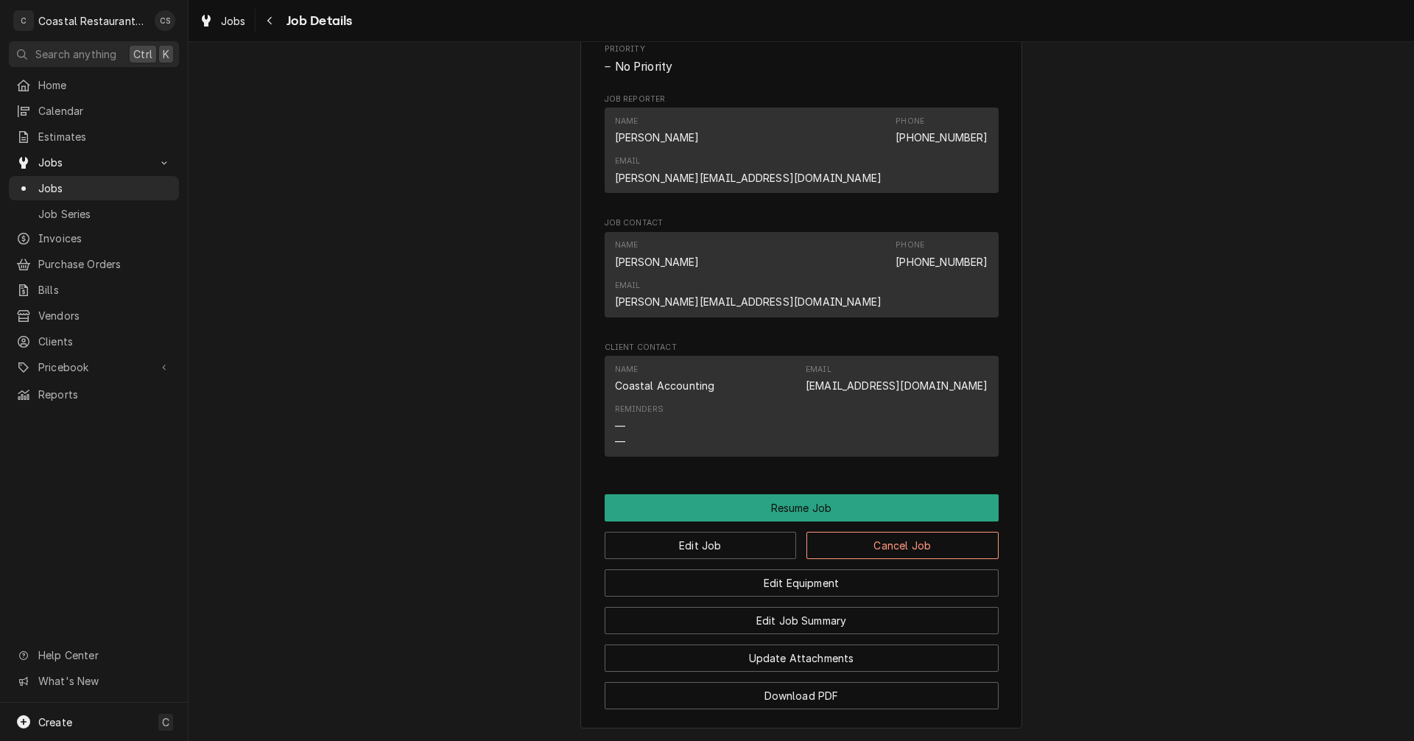
scroll to position [1208, 0]
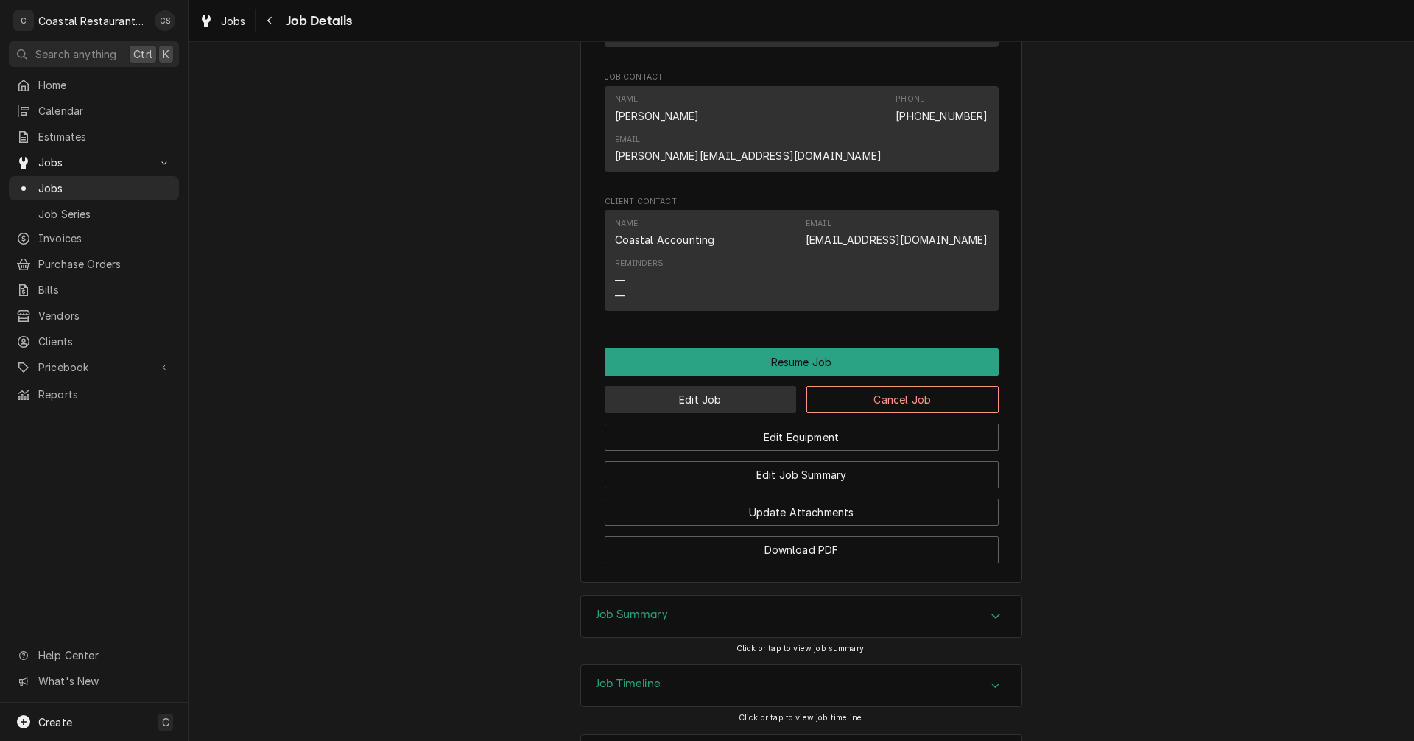
click at [691, 386] on button "Edit Job" at bounding box center [701, 399] width 192 height 27
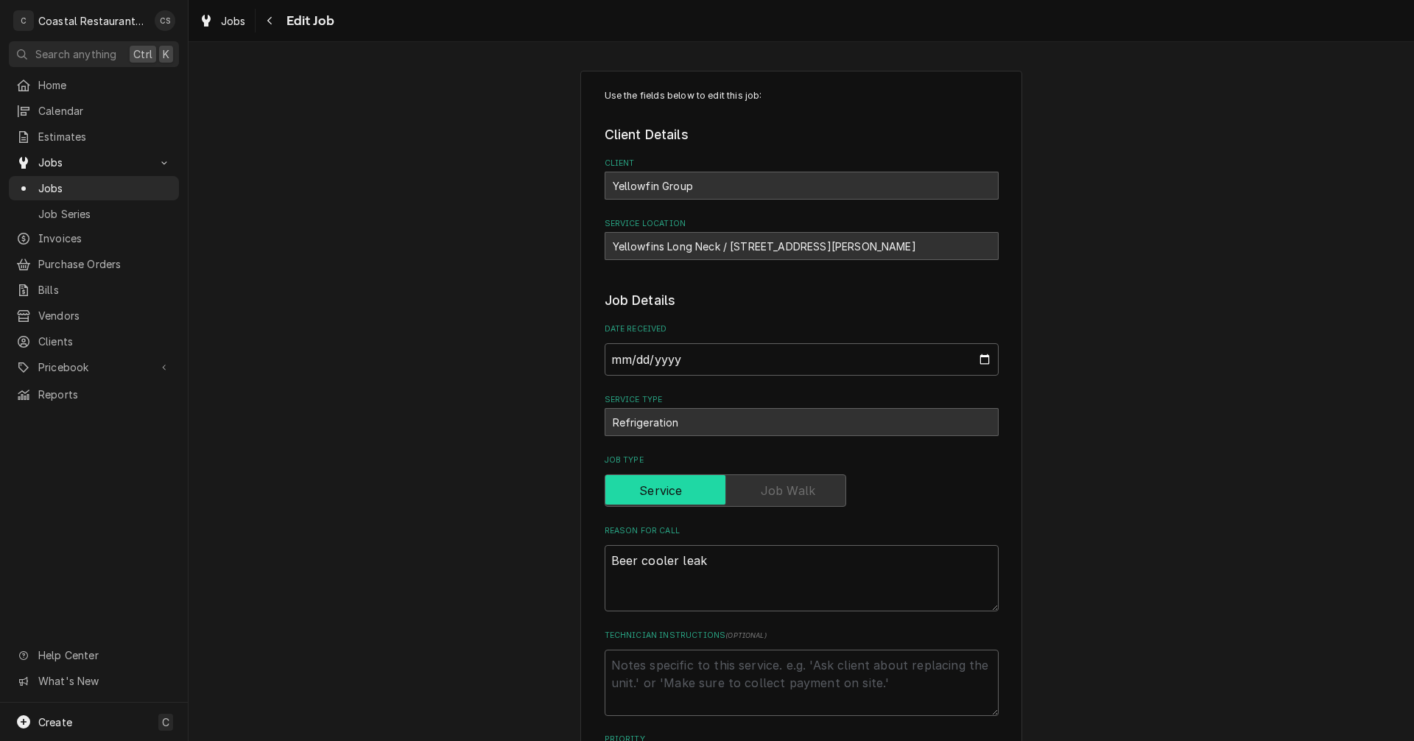
type textarea "x"
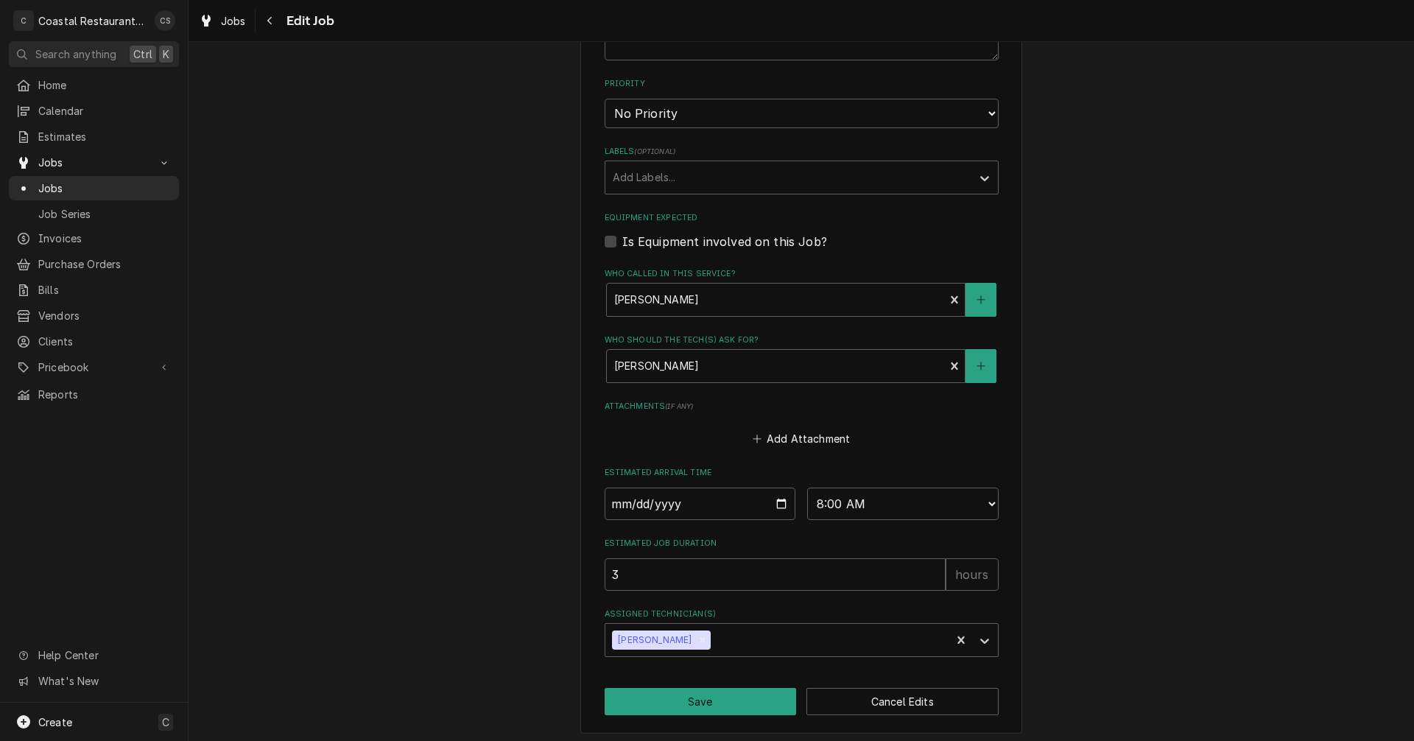
scroll to position [661, 0]
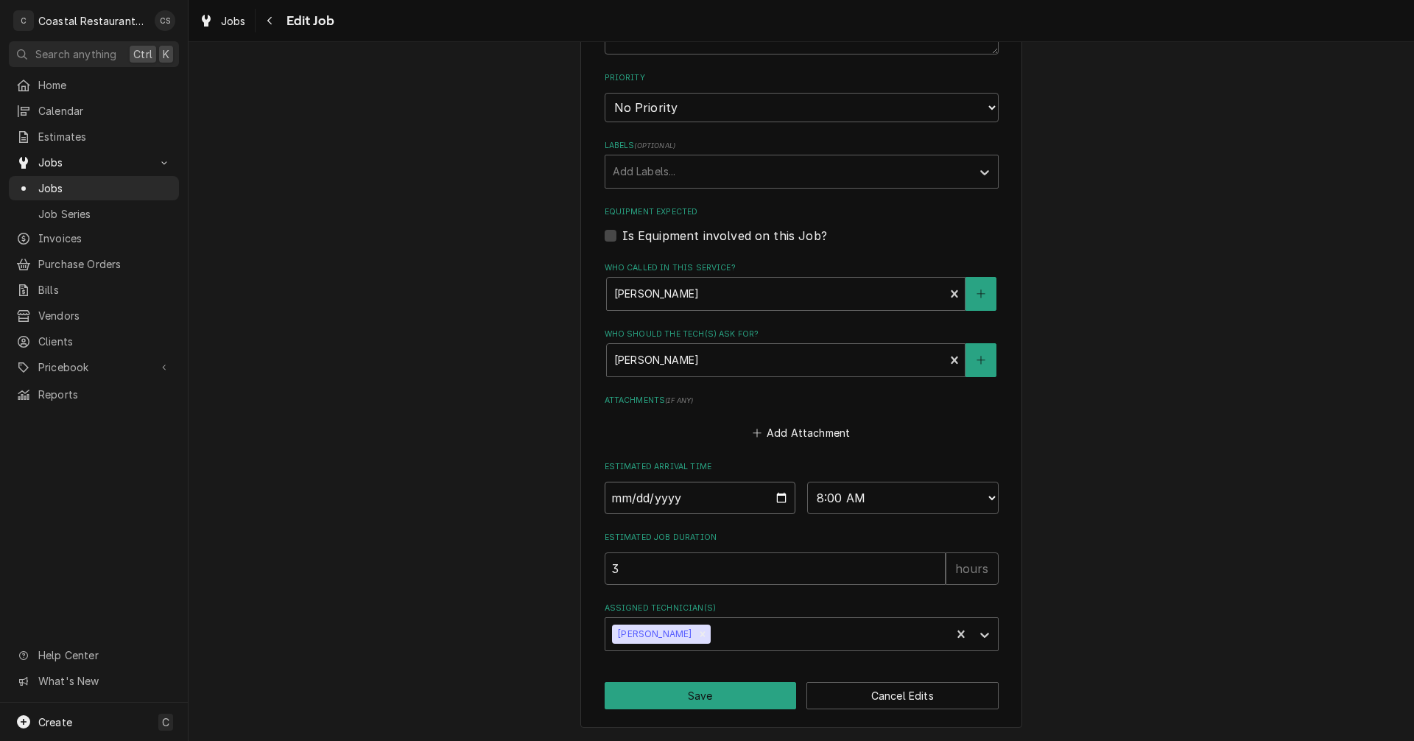
click at [779, 499] on input "2025-08-28" at bounding box center [700, 498] width 191 height 32
type input "2025-08-29"
click at [694, 701] on button "Save" at bounding box center [701, 695] width 192 height 27
type textarea "x"
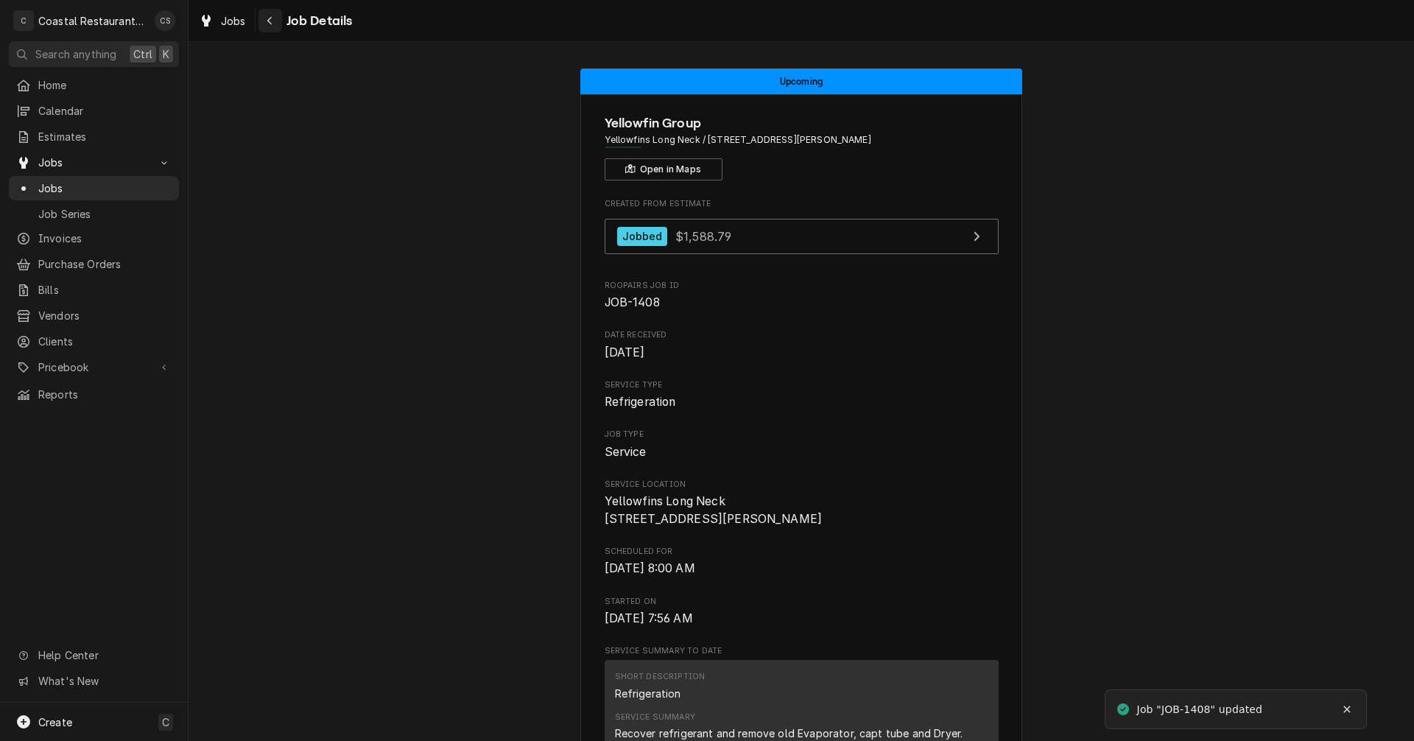
click at [270, 19] on icon "Navigate back" at bounding box center [270, 20] width 7 height 10
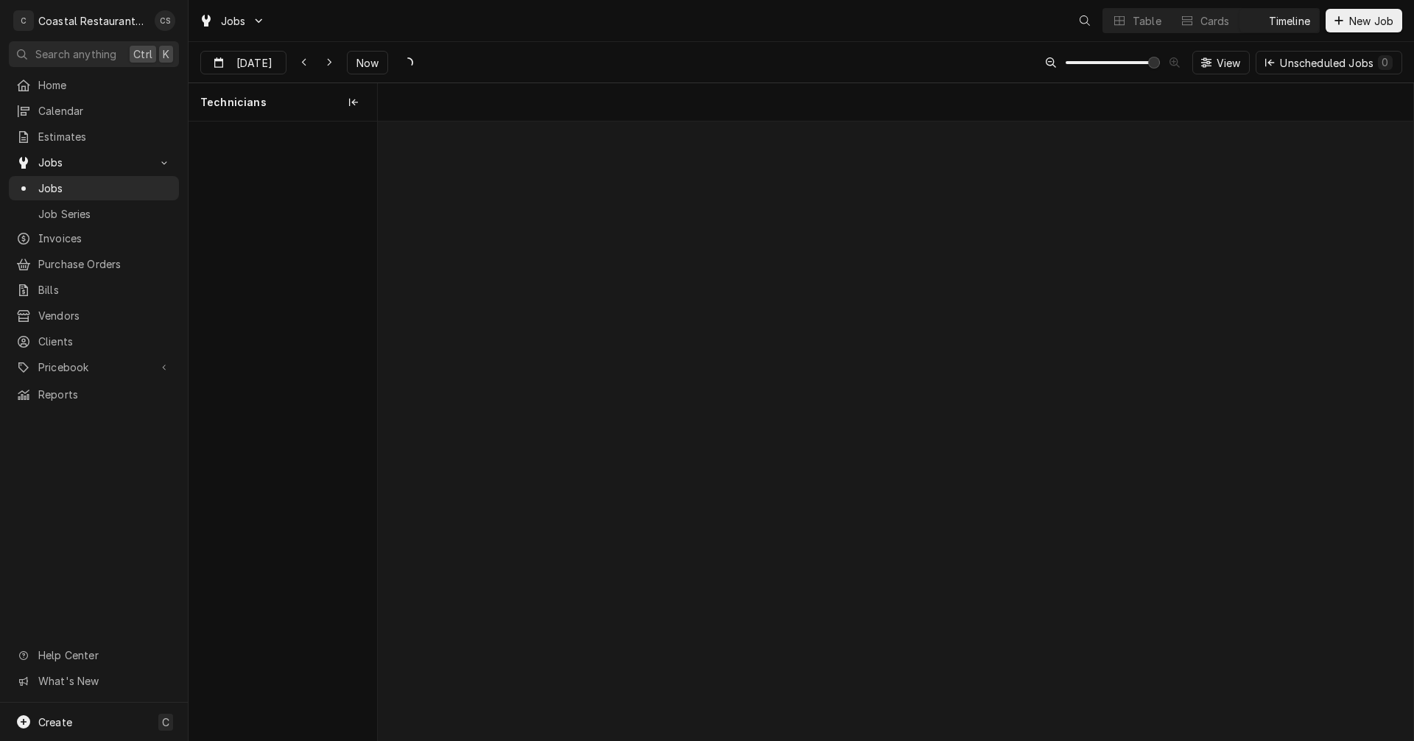
scroll to position [0, 20545]
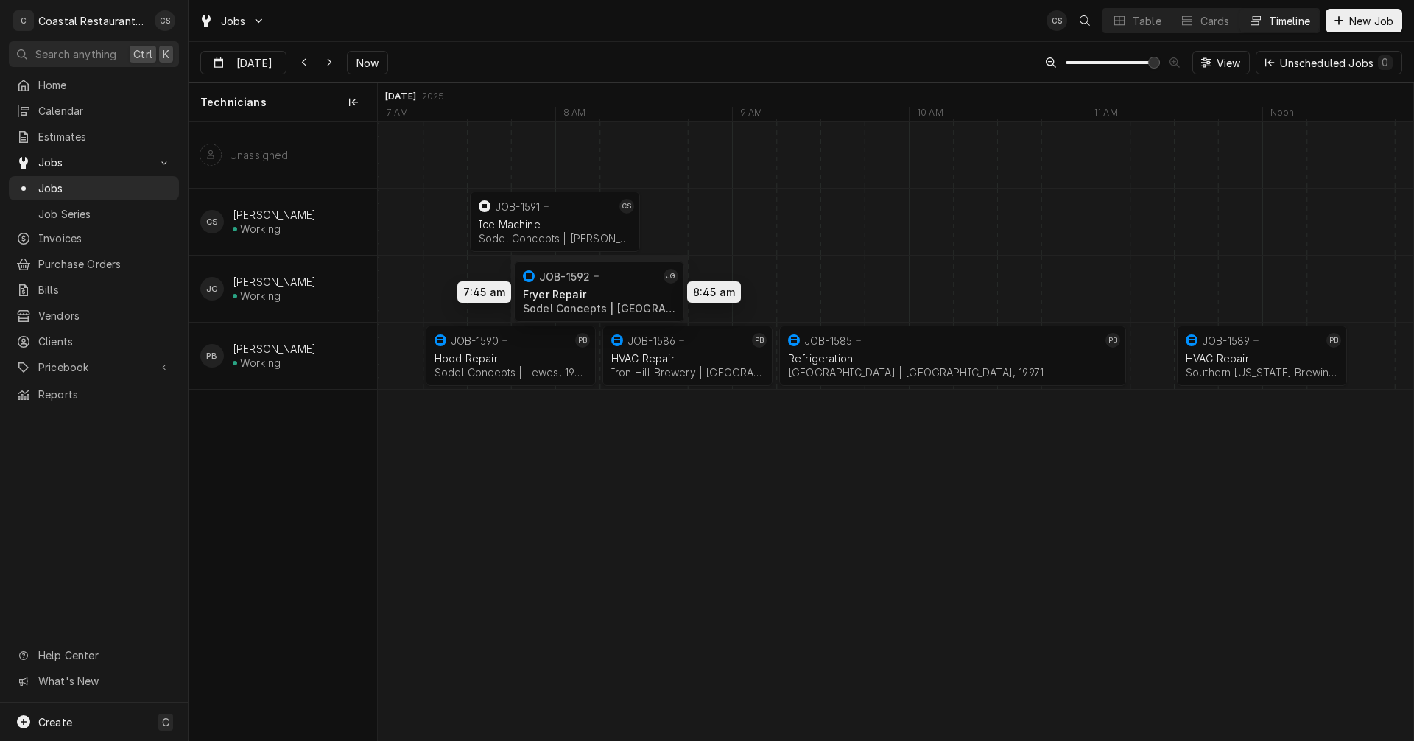
drag, startPoint x: 1171, startPoint y: 281, endPoint x: 593, endPoint y: 284, distance: 578.1
click at [593, 284] on div "7:30 AM 8:30 AM JOB-1591 CS Ice Machine Sodel Concepts | Bethany Beach, 19930 1…" at bounding box center [895, 431] width 1035 height 619
click at [301, 60] on icon "Dynamic Content Wrapper" at bounding box center [304, 62] width 7 height 10
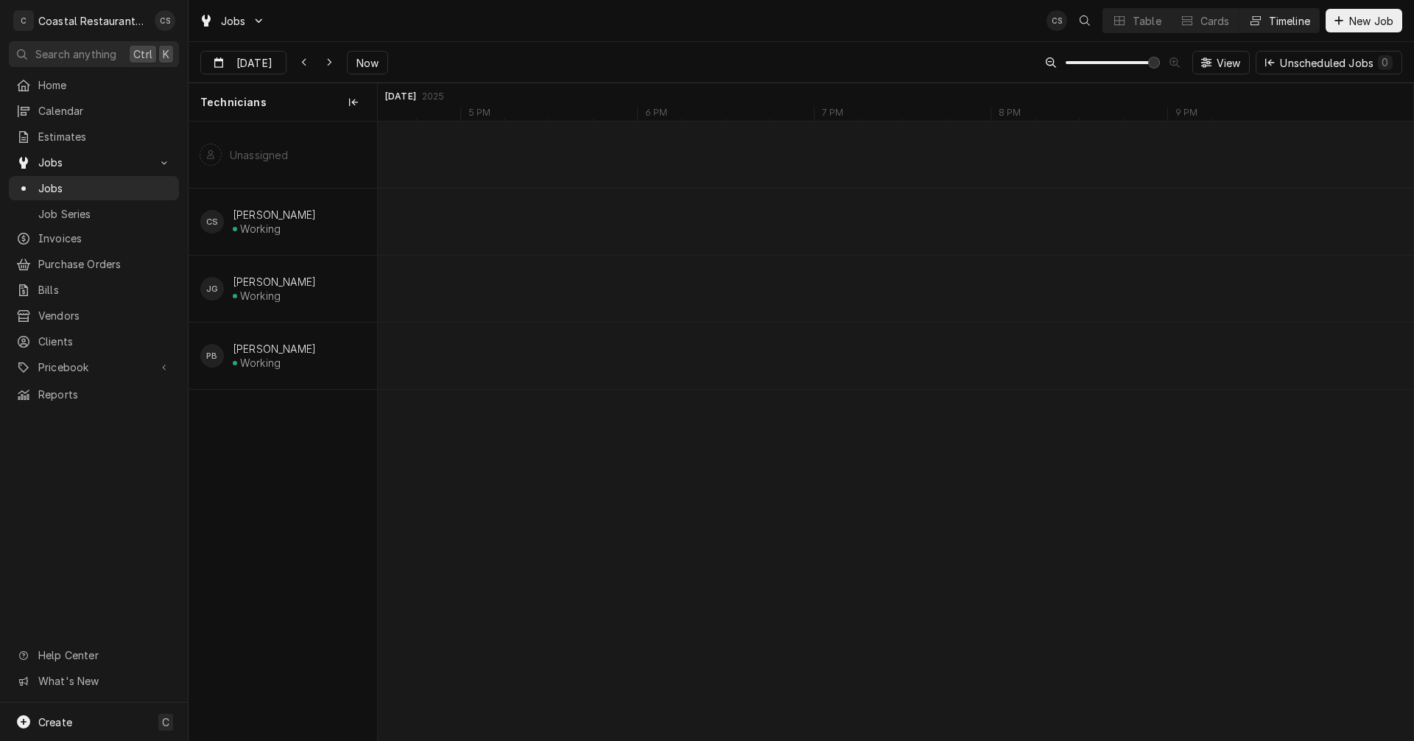
scroll to position [0, 17176]
type input "Aug 27"
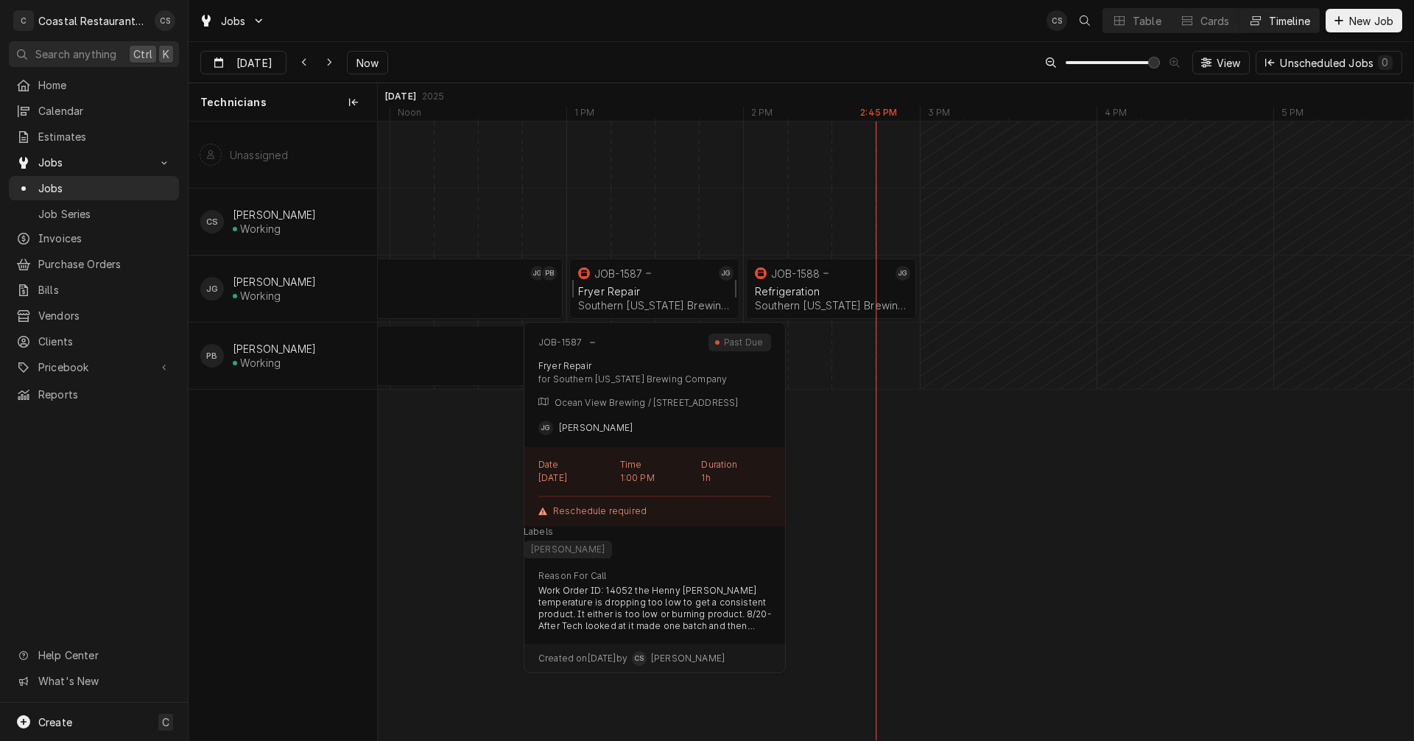
click at [642, 281] on div "JOB-1587" at bounding box center [645, 273] width 140 height 18
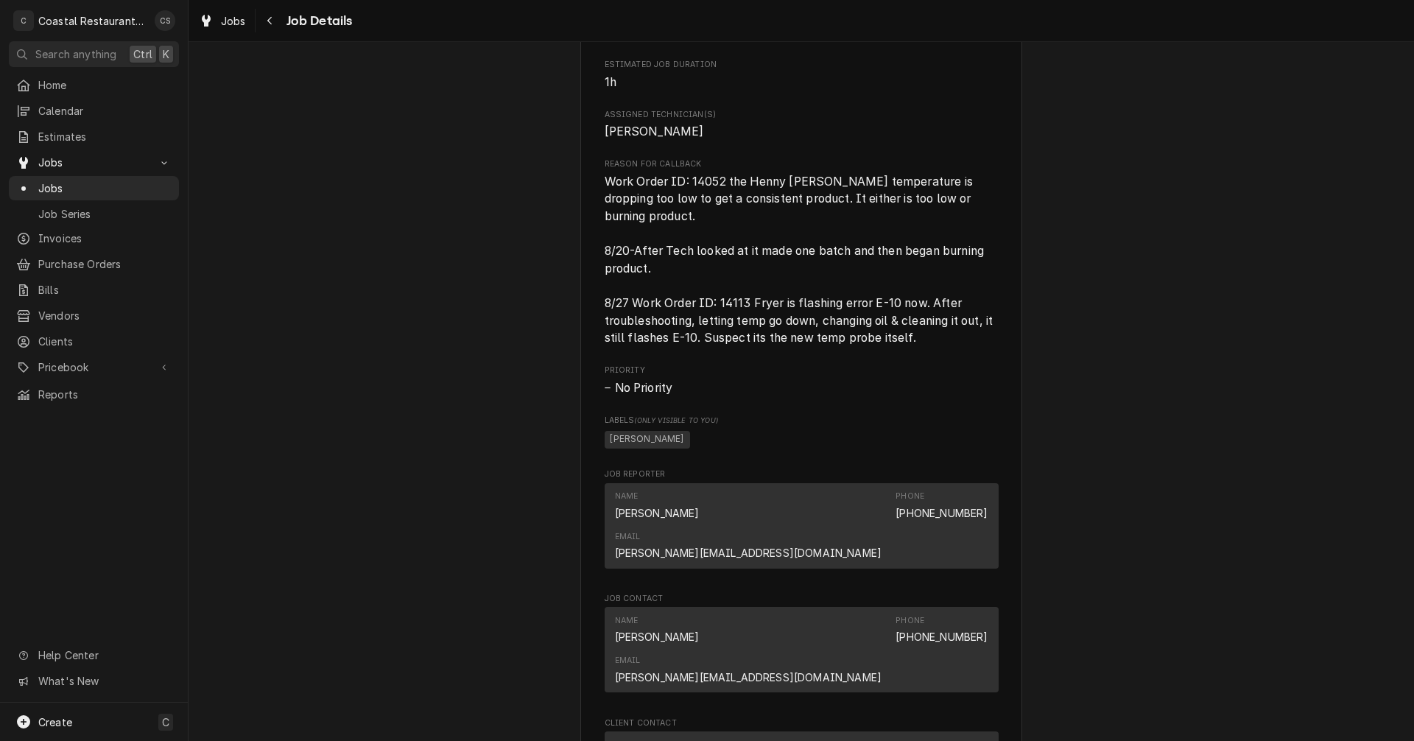
scroll to position [884, 0]
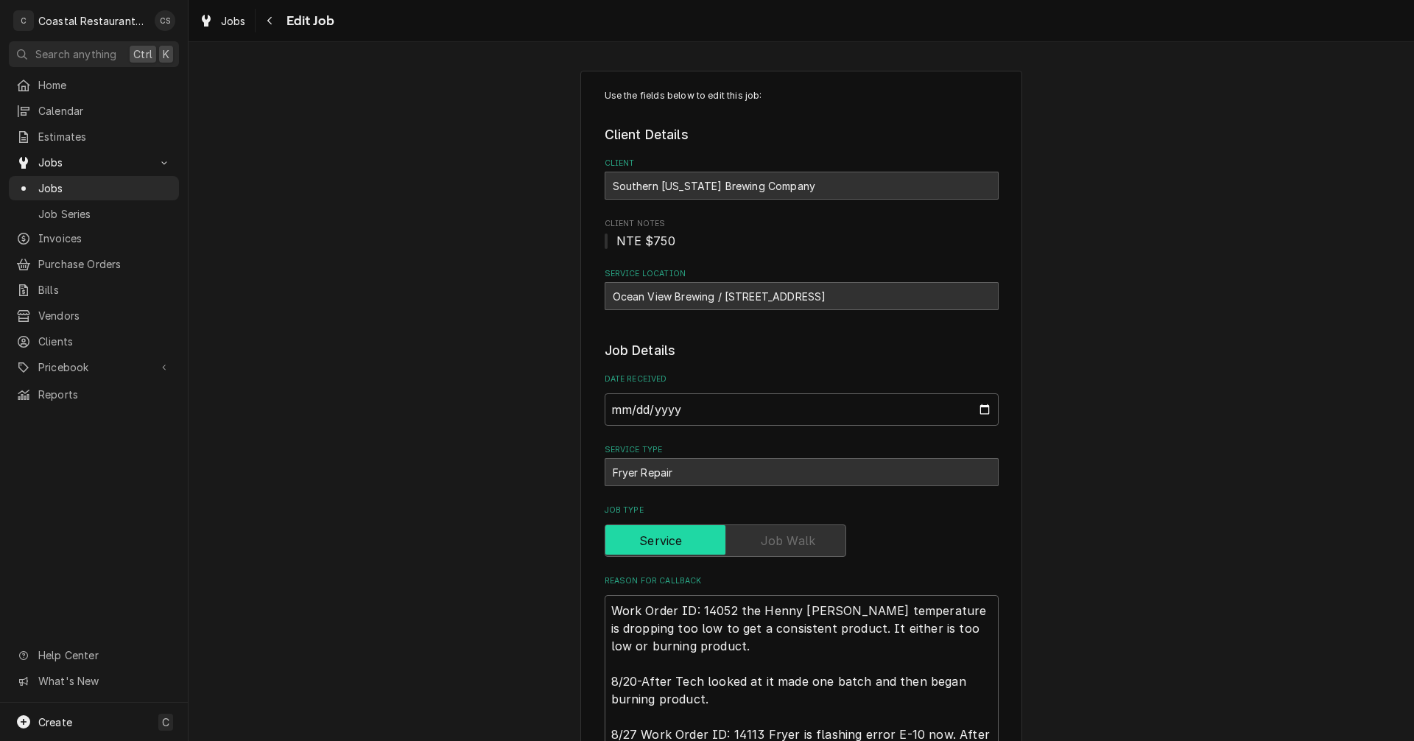
type textarea "x"
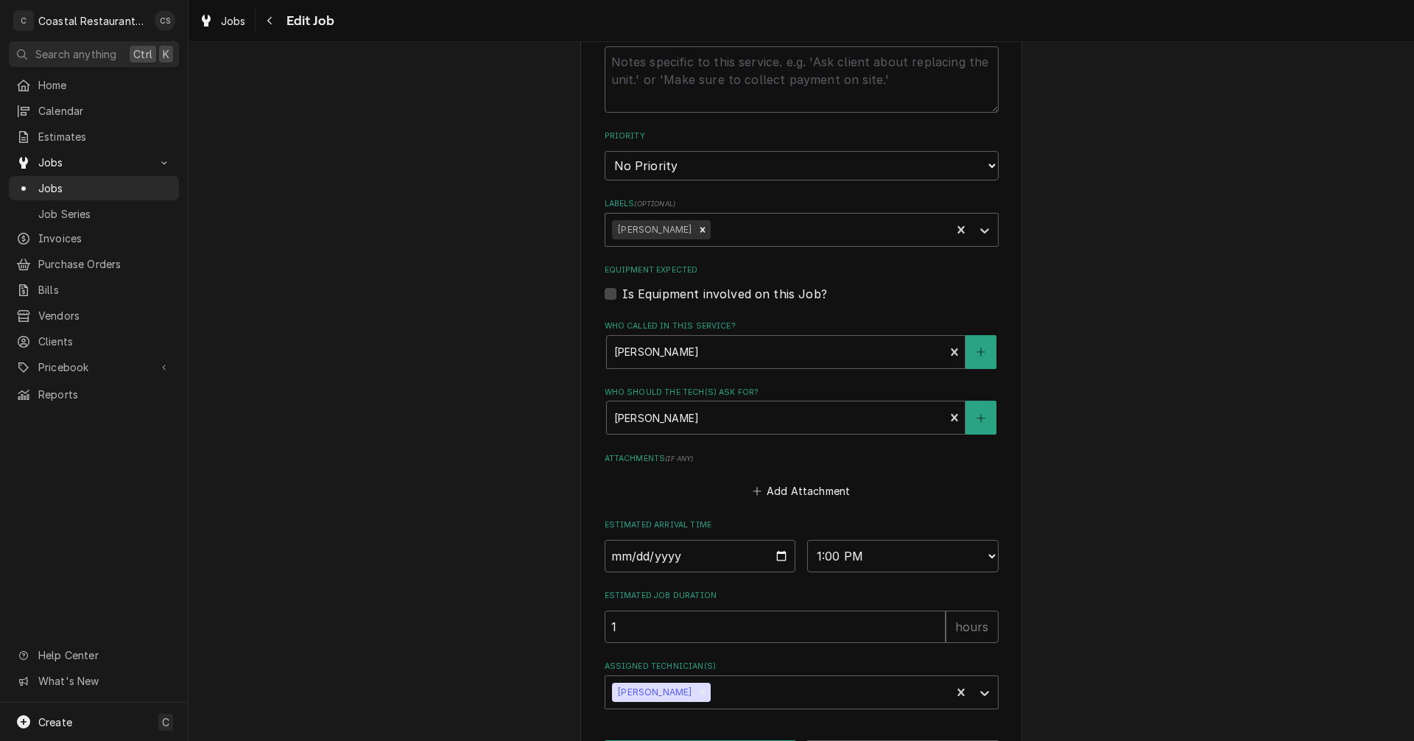
scroll to position [810, 0]
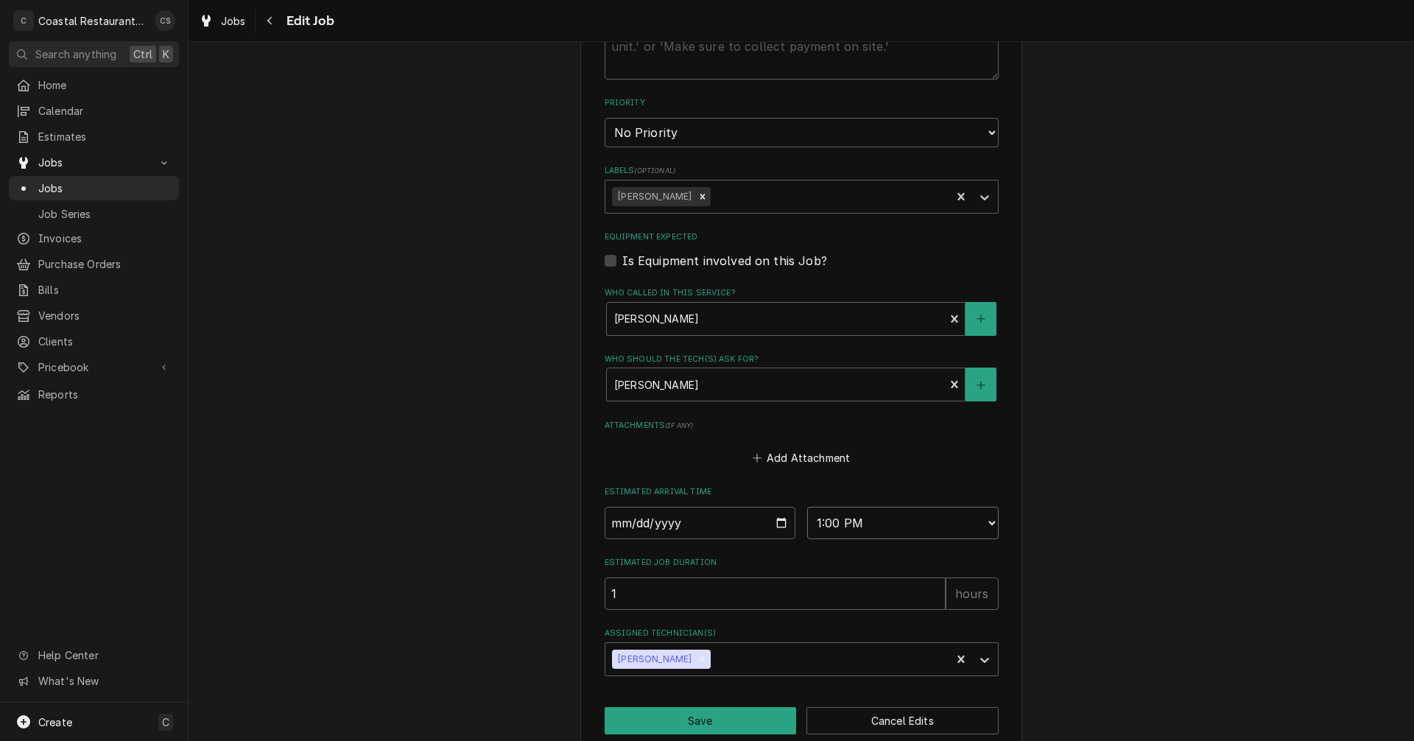
click at [836, 525] on select "AM / PM 6:00 AM 6:15 AM 6:30 AM 6:45 AM 7:00 AM 7:15 AM 7:30 AM 7:45 AM 8:00 AM…" at bounding box center [902, 523] width 191 height 32
select select "08:30:00"
click at [807, 507] on select "AM / PM 6:00 AM 6:15 AM 6:30 AM 6:45 AM 7:00 AM 7:15 AM 7:30 AM 7:45 AM 8:00 AM…" at bounding box center [902, 523] width 191 height 32
click at [730, 723] on button "Save" at bounding box center [701, 720] width 192 height 27
type textarea "x"
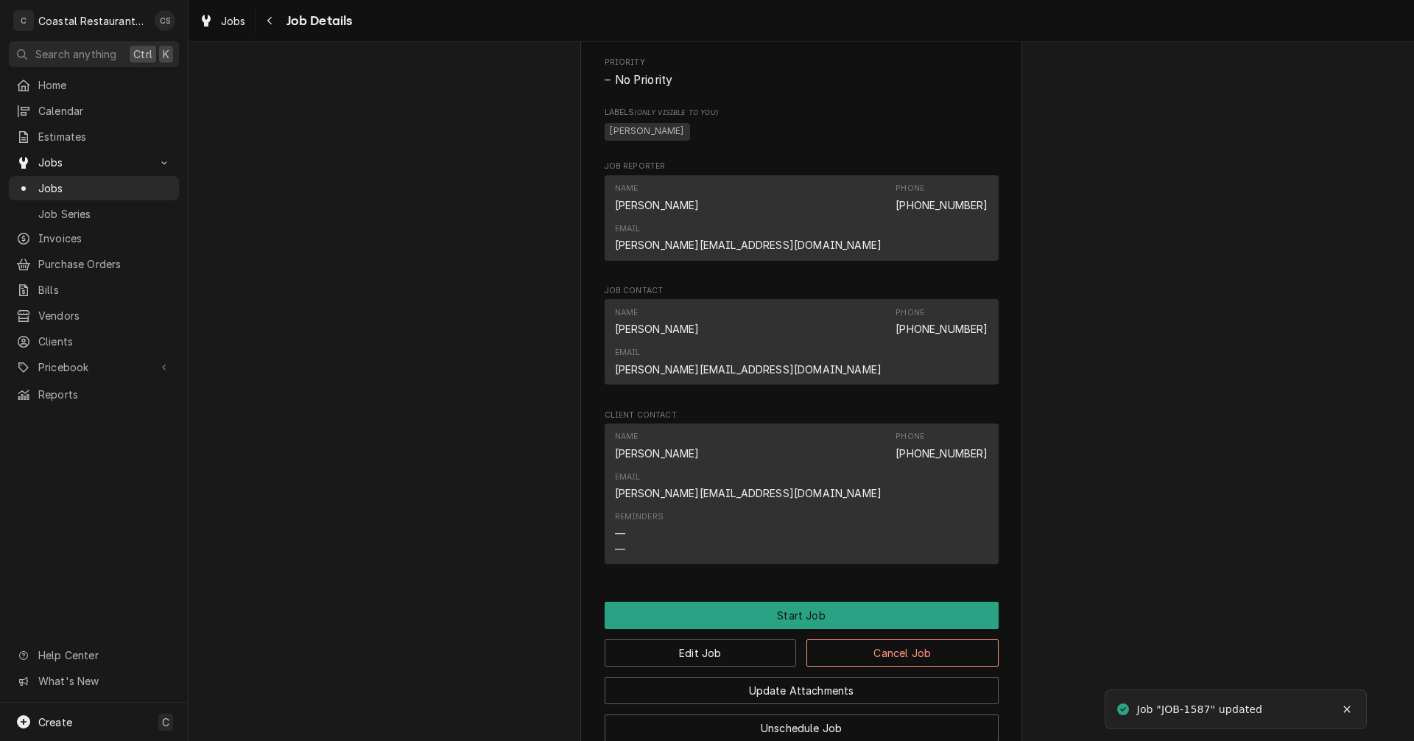
scroll to position [1099, 0]
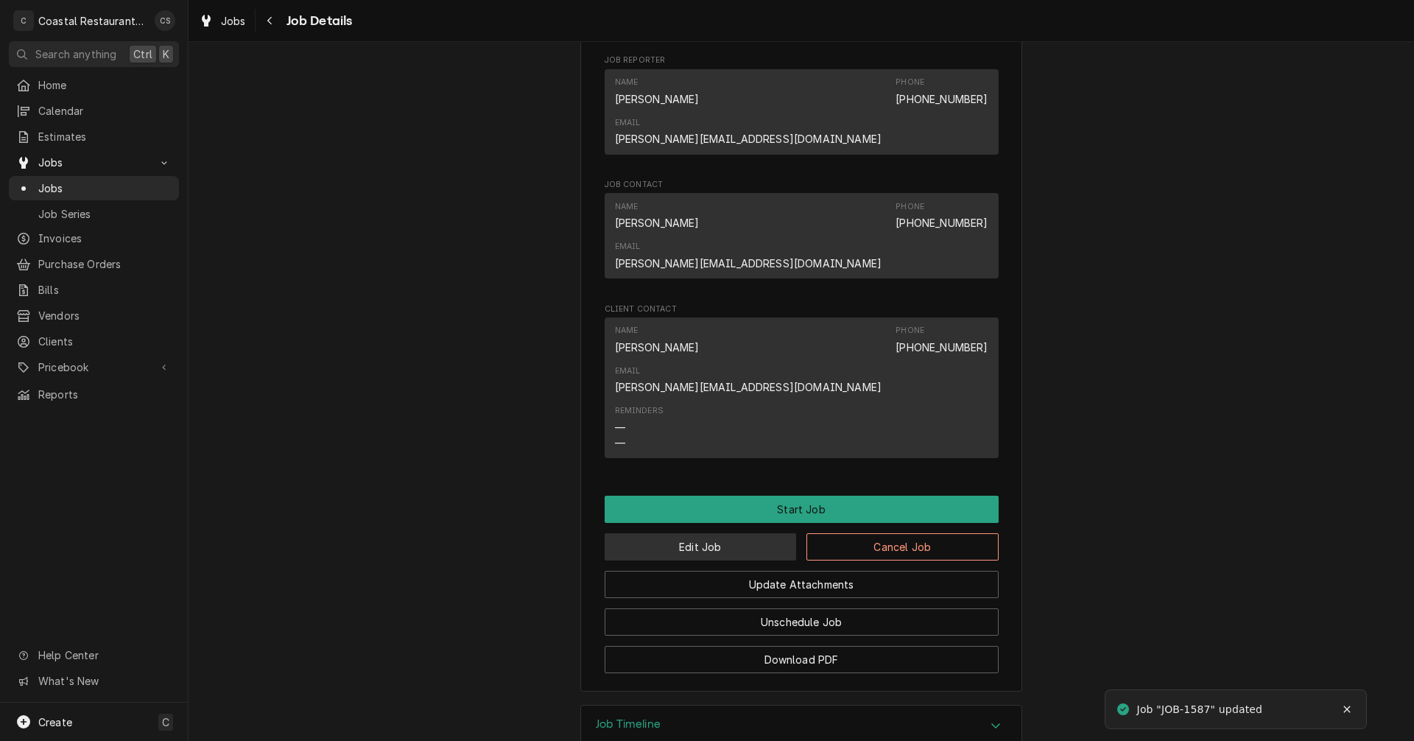
click at [724, 533] on button "Edit Job" at bounding box center [701, 546] width 192 height 27
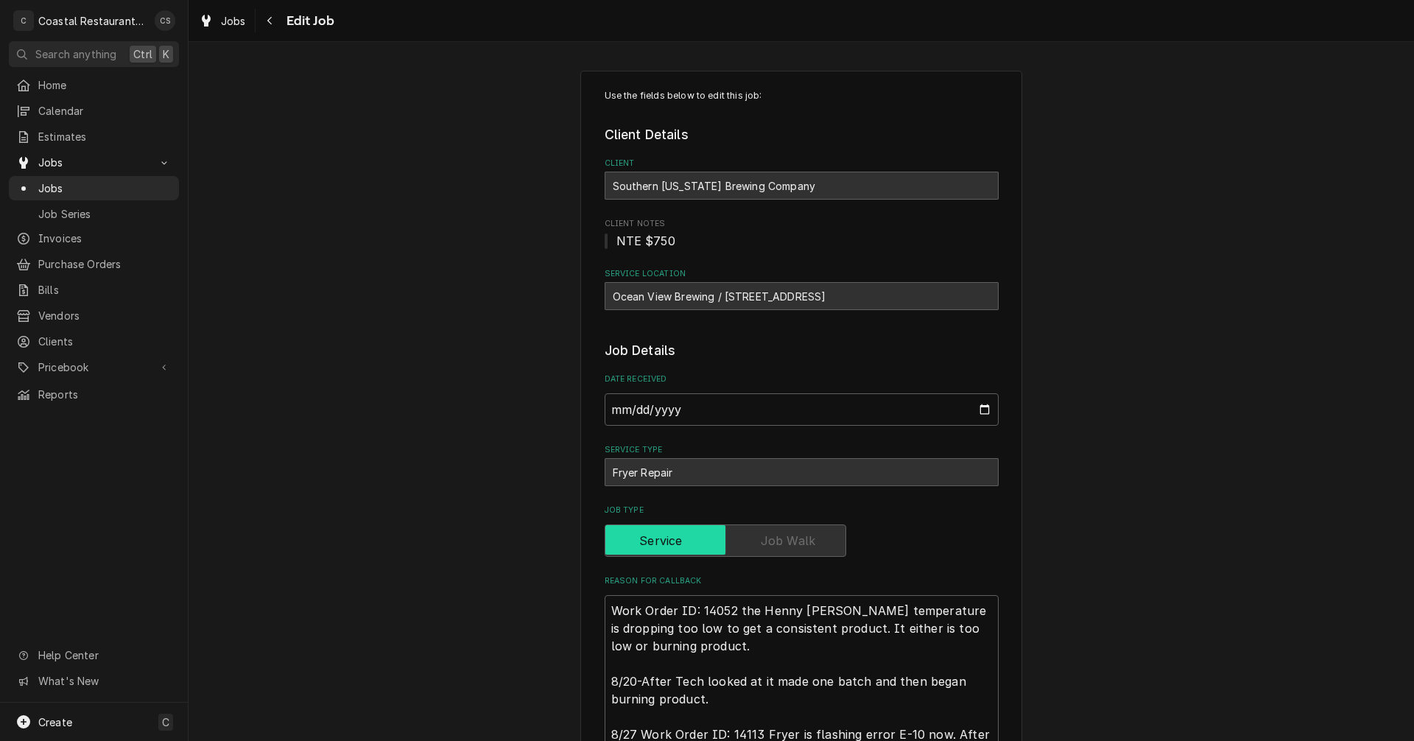
type textarea "x"
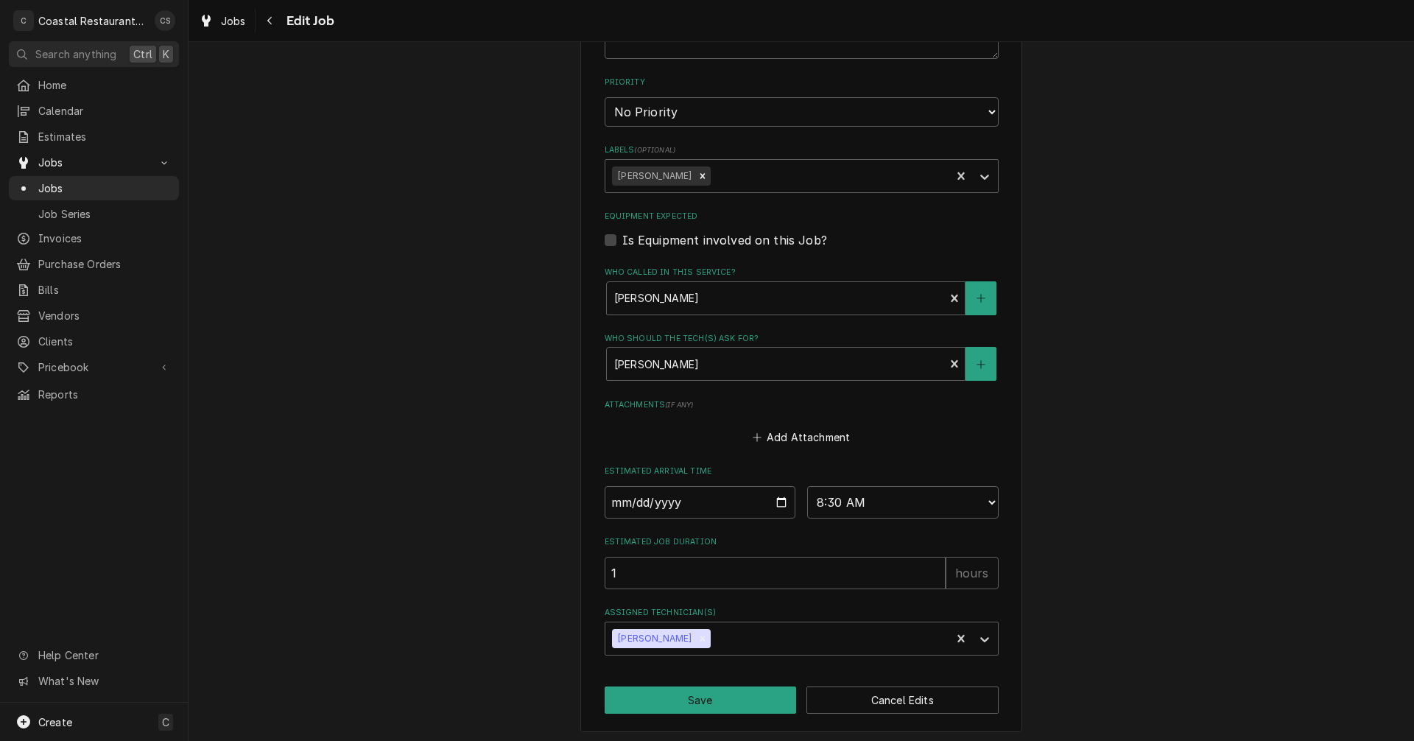
scroll to position [835, 0]
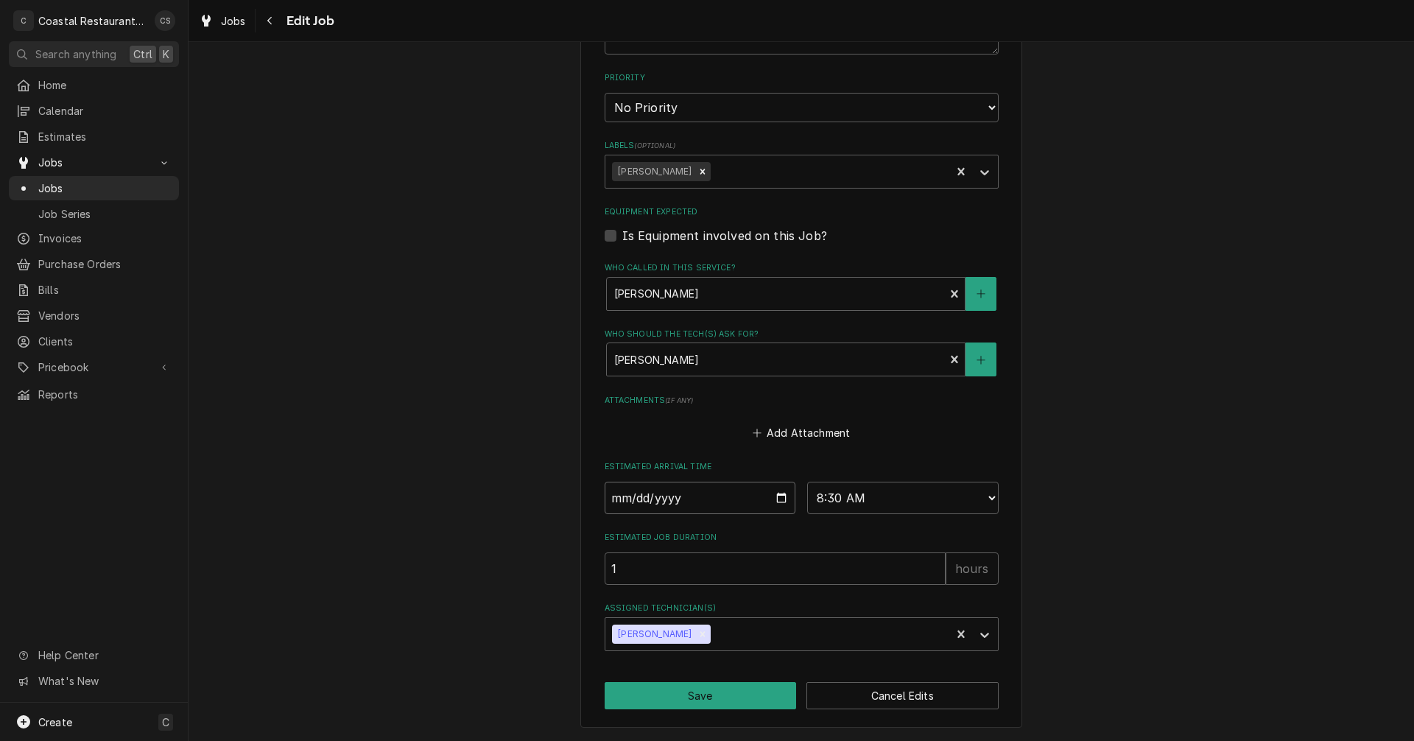
click at [774, 498] on input "2025-08-27" at bounding box center [700, 498] width 191 height 32
type input "2025-08-28"
click at [717, 696] on button "Save" at bounding box center [701, 695] width 192 height 27
type textarea "x"
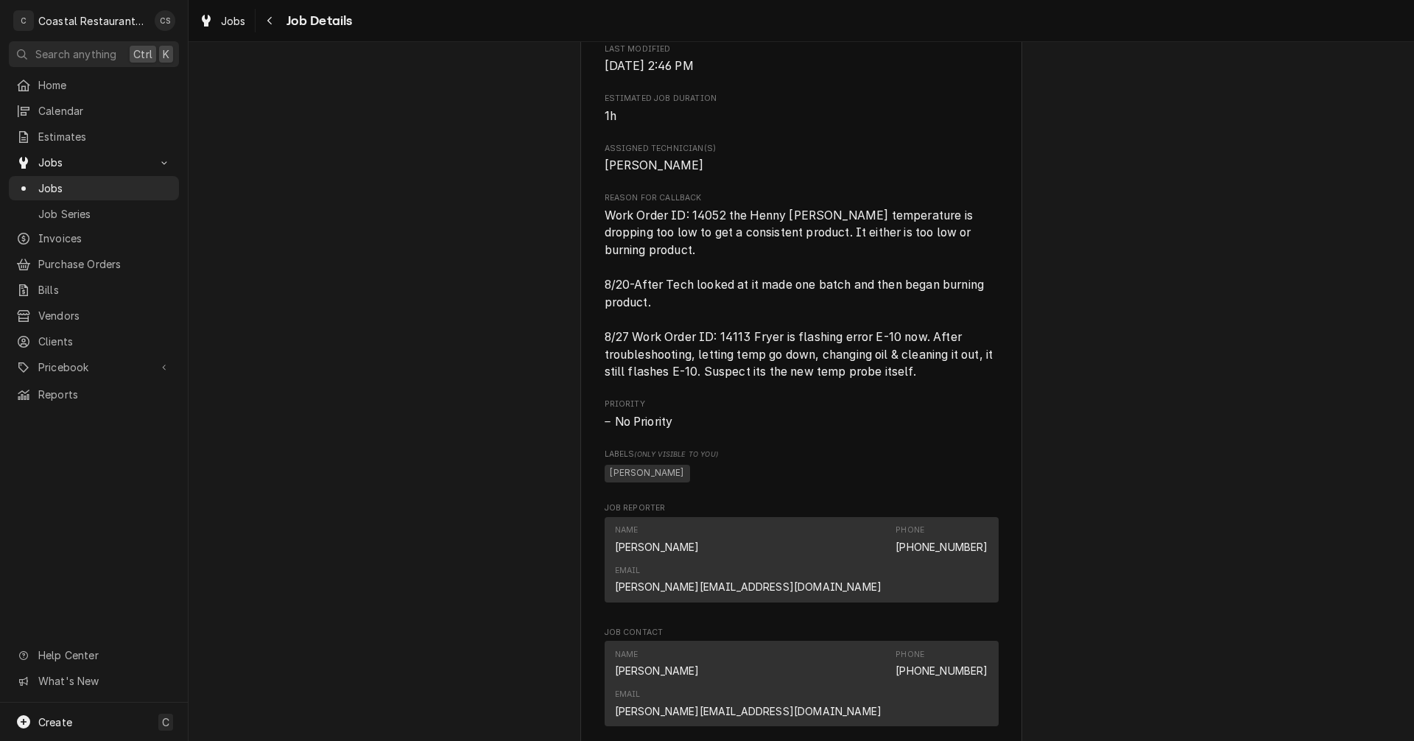
scroll to position [884, 0]
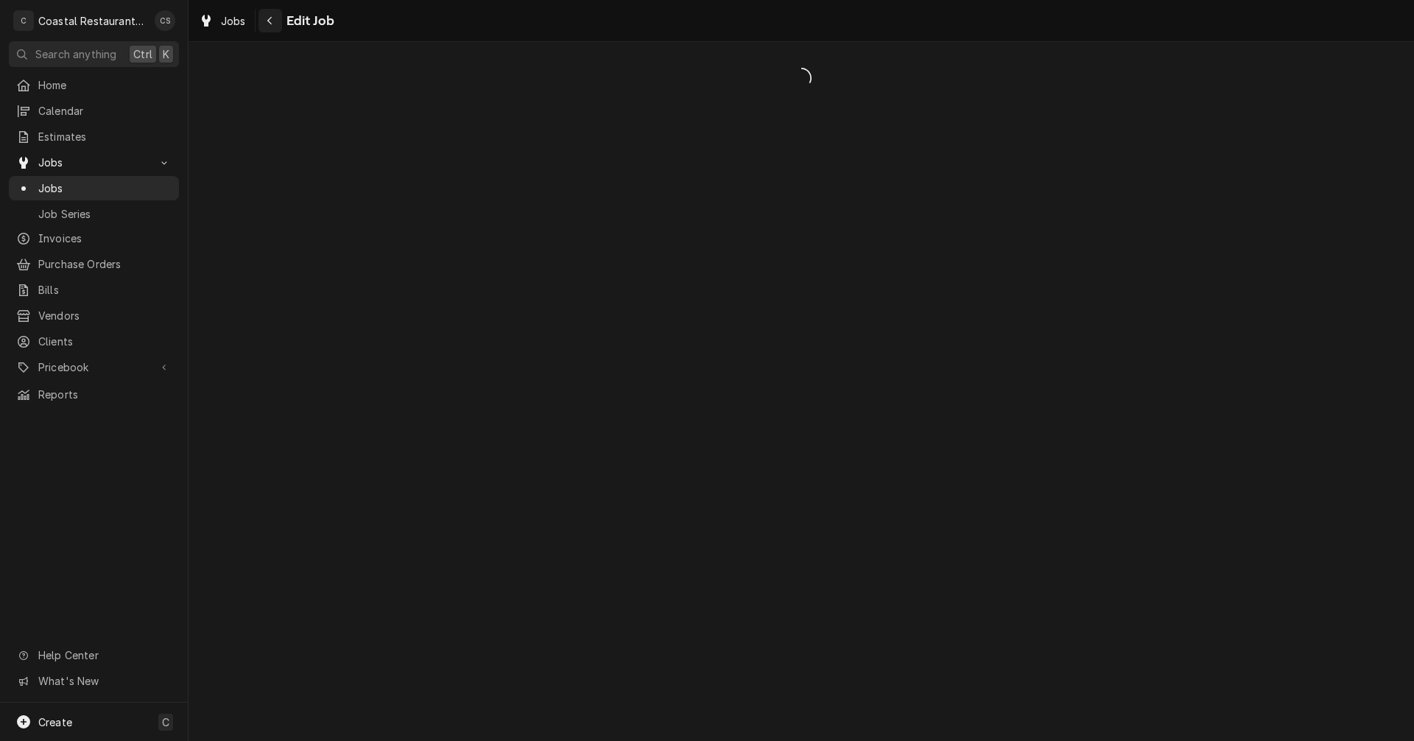
click at [269, 21] on icon "Navigate back" at bounding box center [269, 21] width 4 height 8
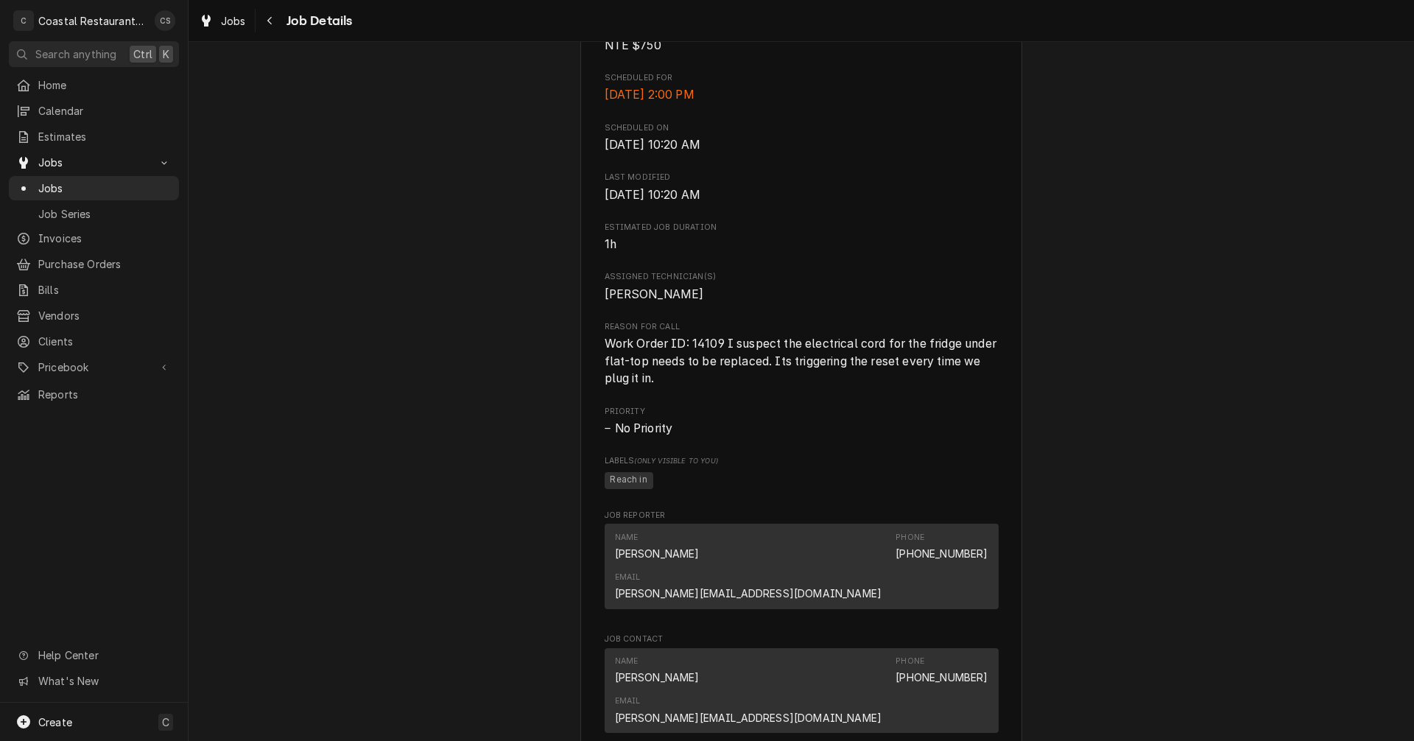
scroll to position [884, 0]
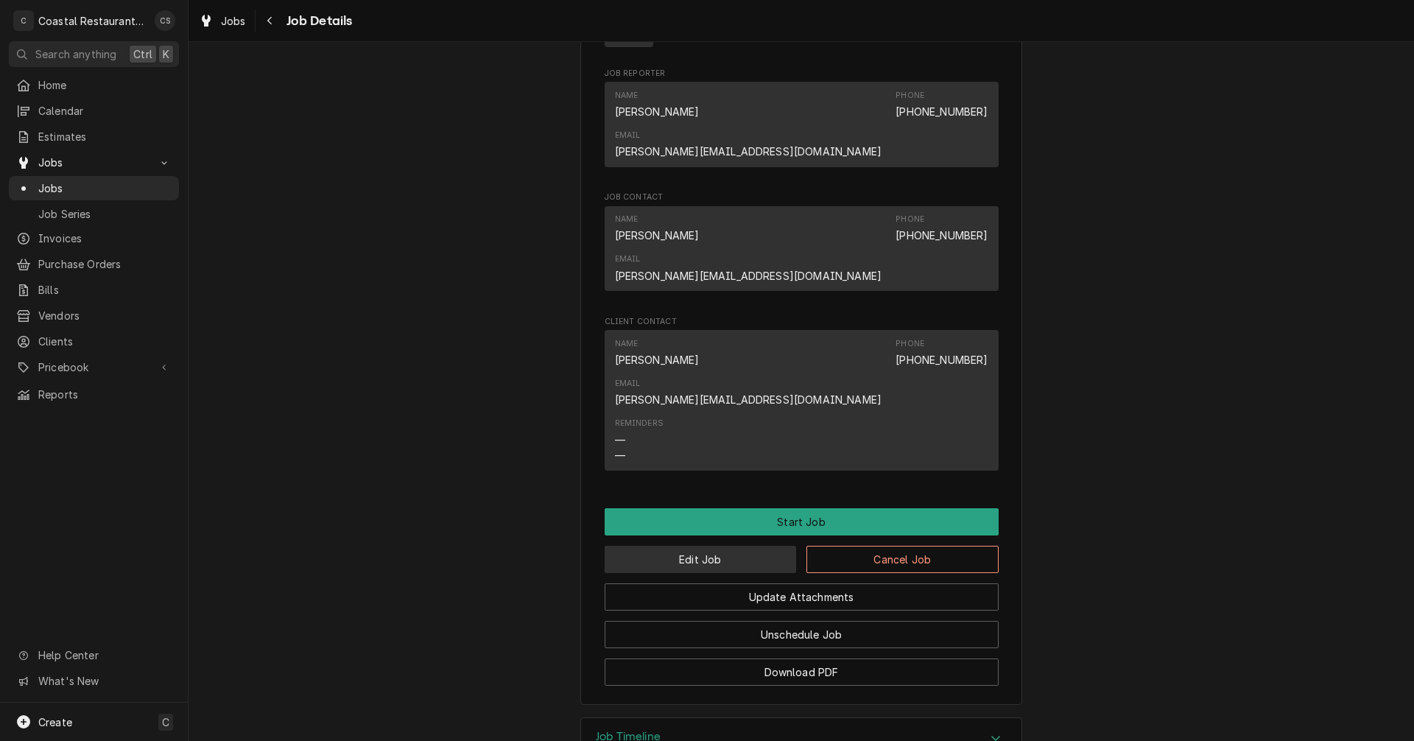
click at [717, 546] on button "Edit Job" at bounding box center [701, 559] width 192 height 27
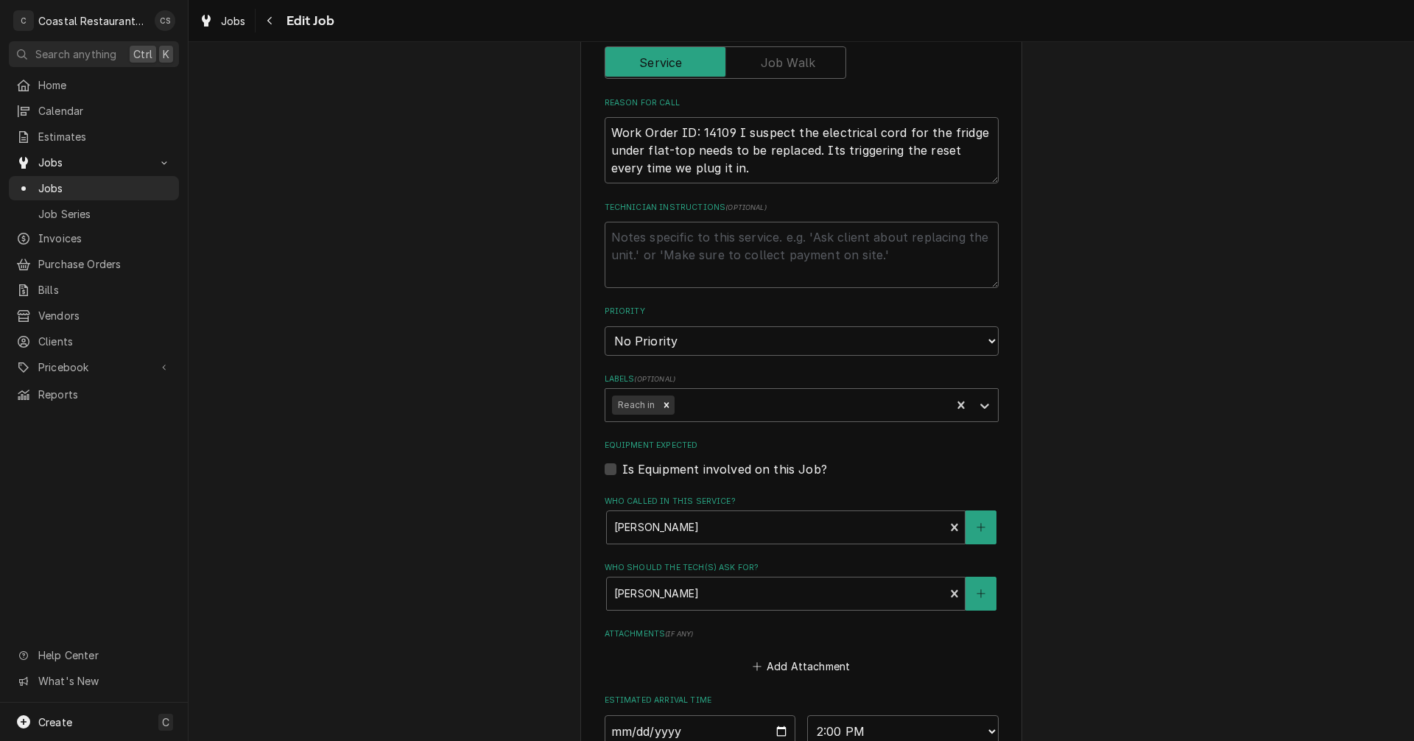
scroll to position [736, 0]
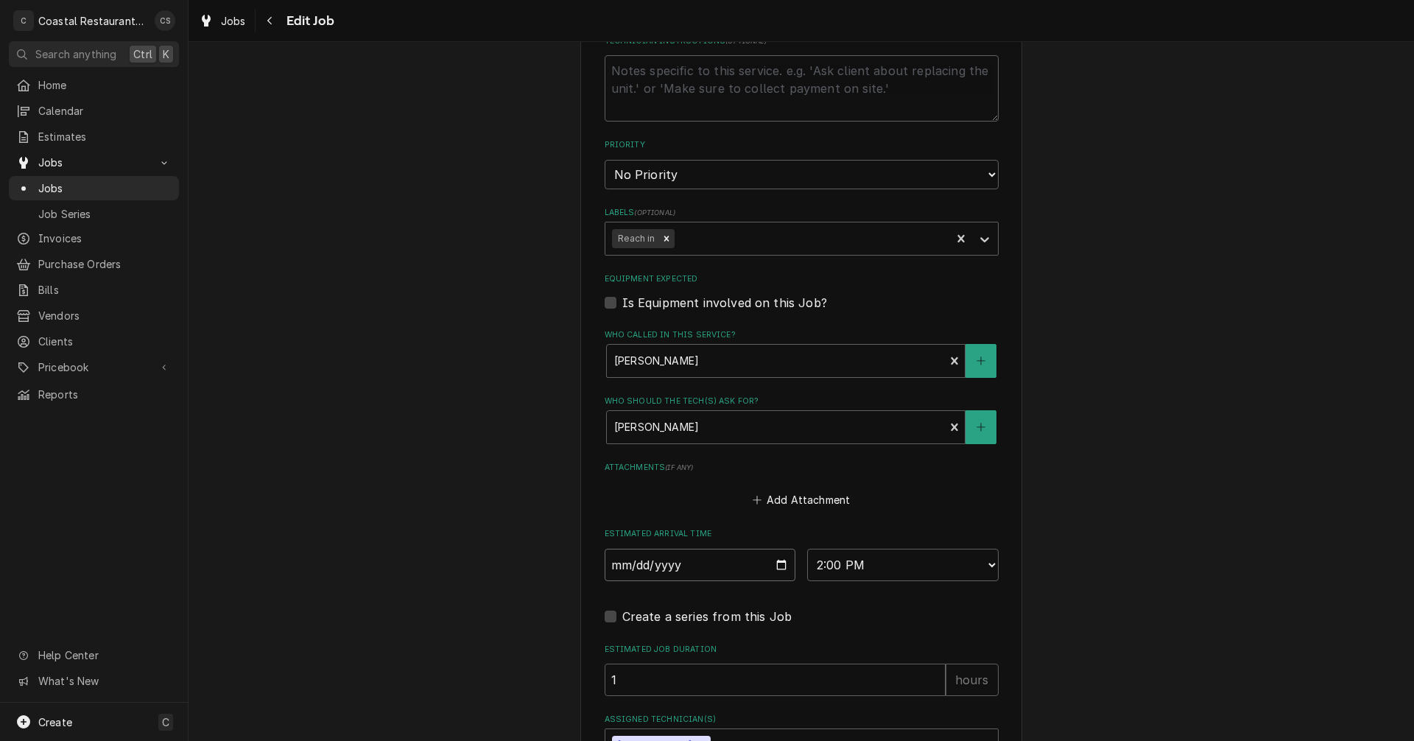
click at [776, 565] on input "[DATE]" at bounding box center [700, 565] width 191 height 32
type textarea "x"
type input "2025-08-28"
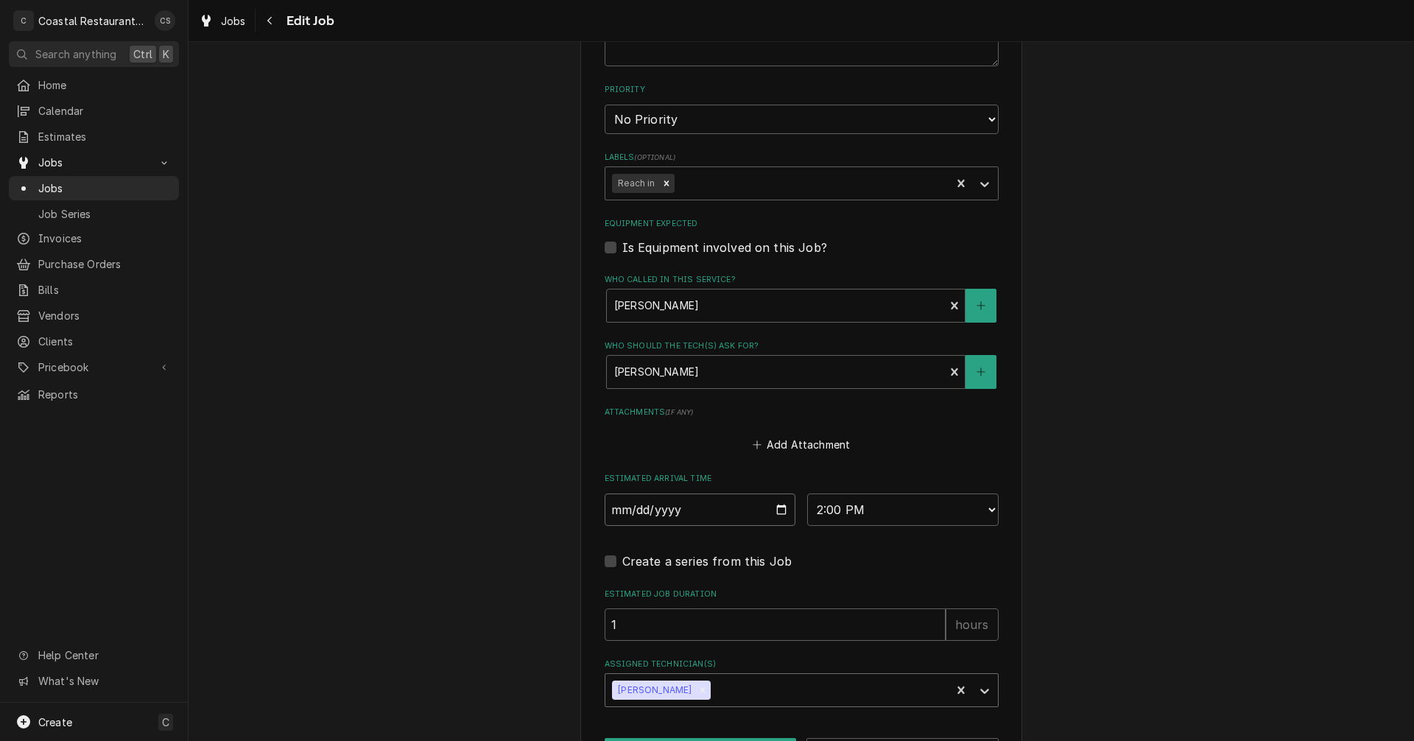
scroll to position [848, 0]
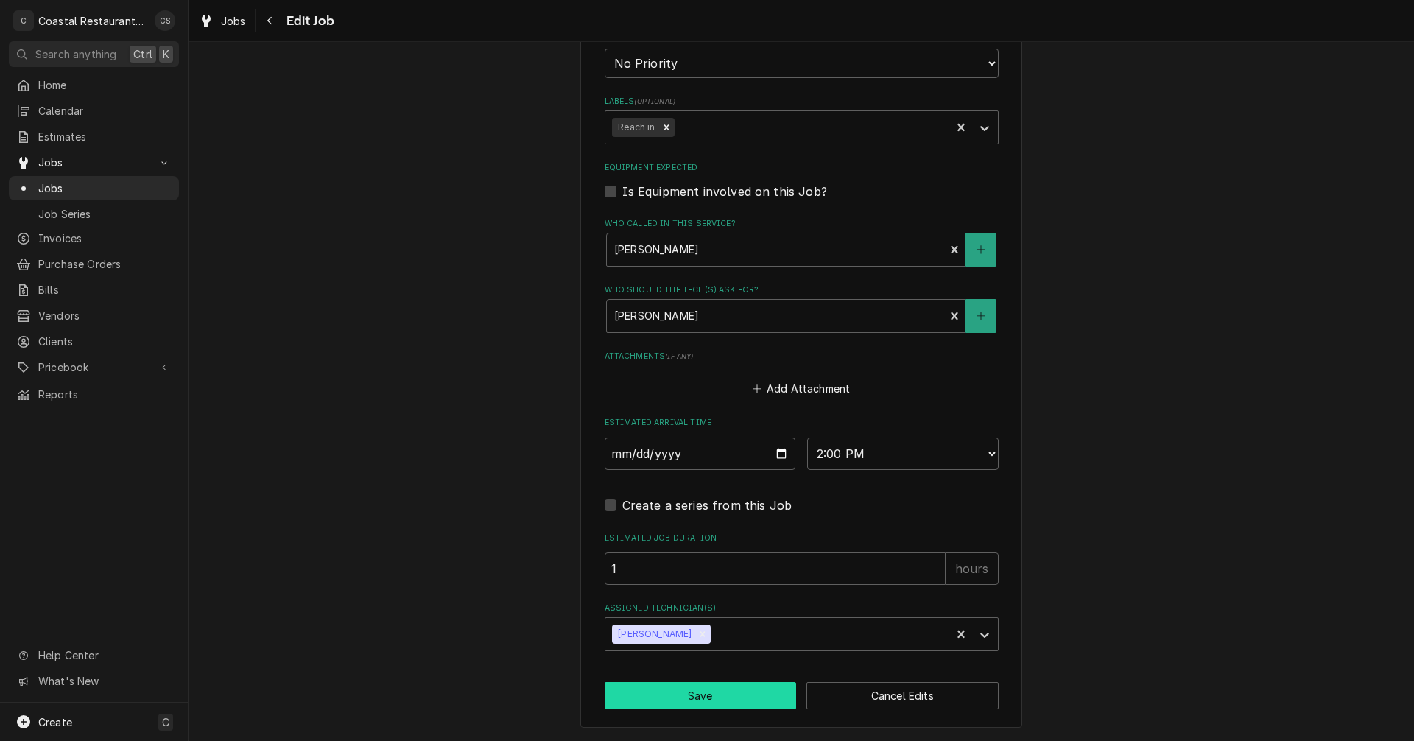
click at [719, 694] on button "Save" at bounding box center [701, 695] width 192 height 27
type textarea "x"
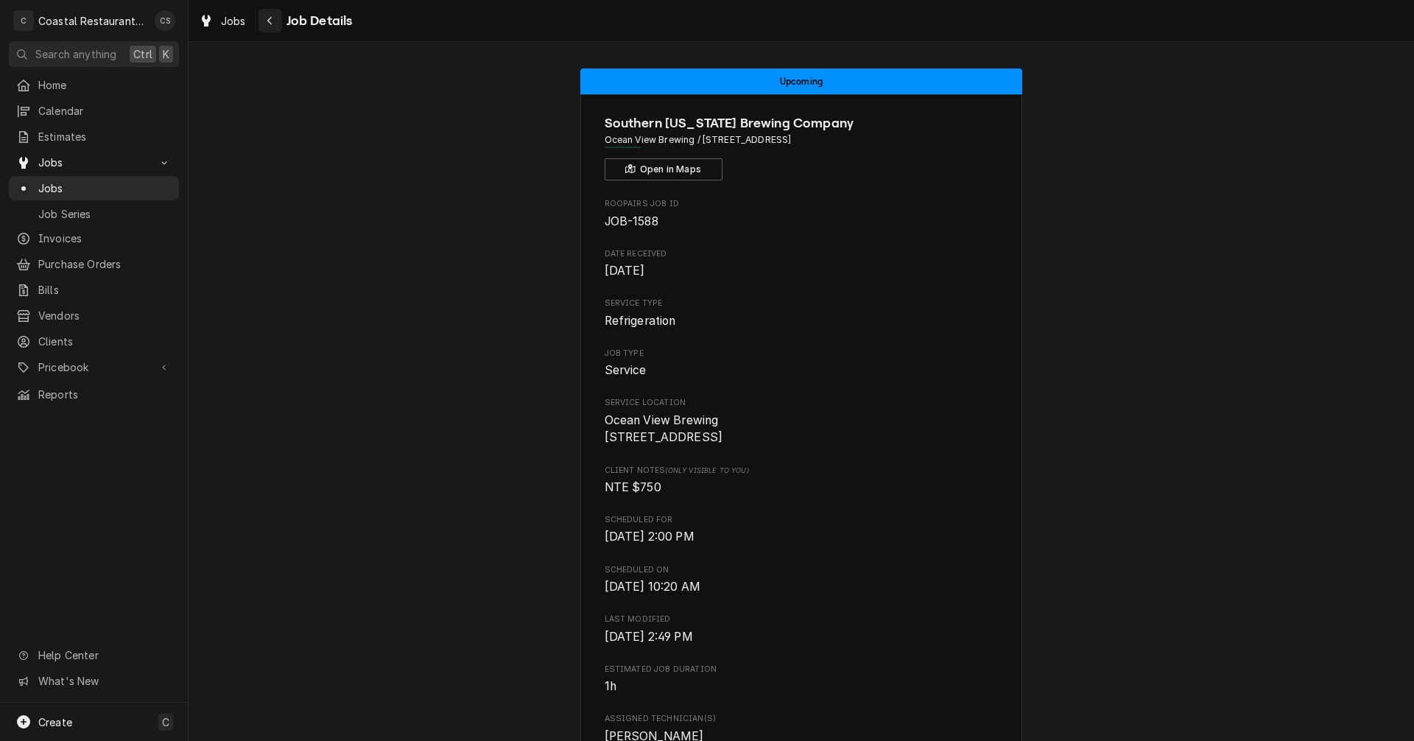
click at [267, 14] on div "Navigate back" at bounding box center [270, 20] width 15 height 15
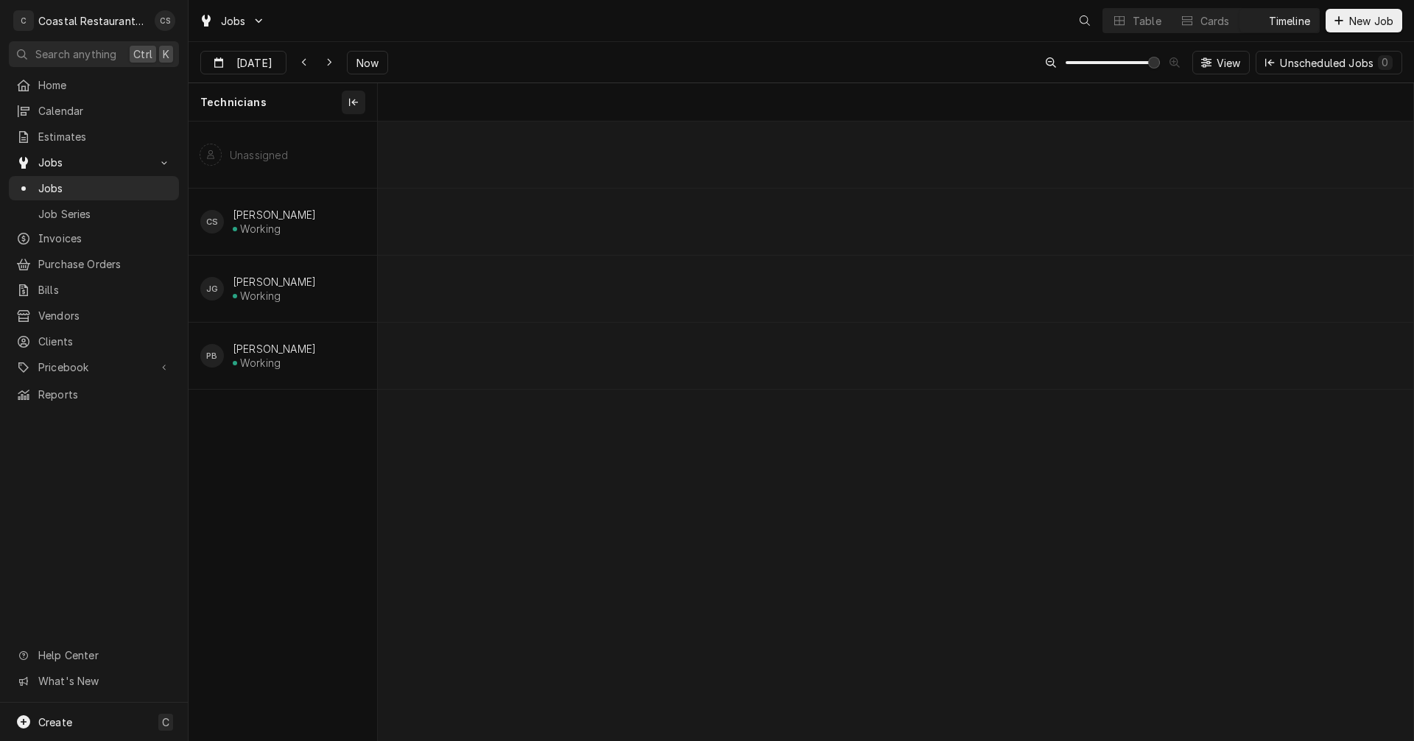
scroll to position [0, 20534]
click at [331, 65] on icon "Dynamic Content Wrapper" at bounding box center [329, 62] width 7 height 10
type input "[DATE]"
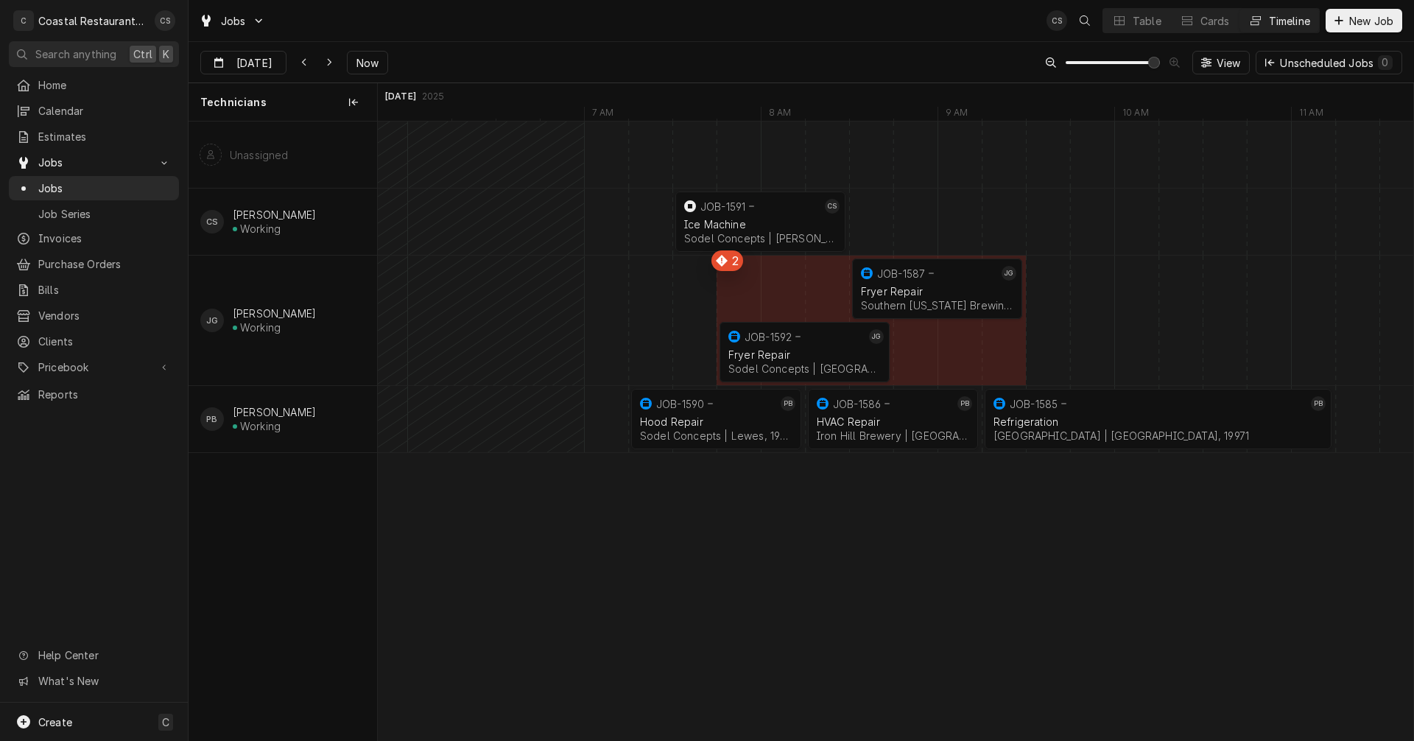
scroll to position [0, 0]
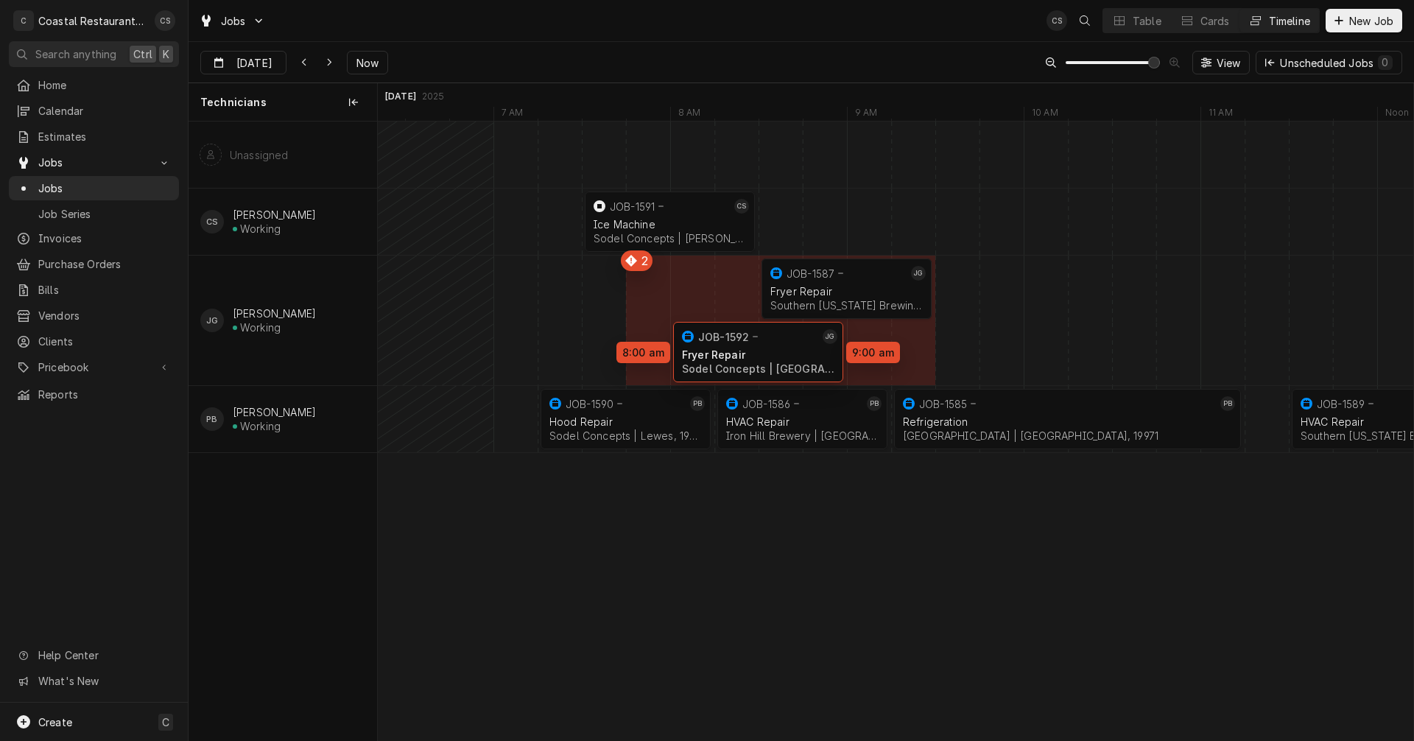
drag, startPoint x: 687, startPoint y: 347, endPoint x: 736, endPoint y: 347, distance: 49.3
click at [736, 347] on div "7:30 AM 8:30 AM JOB-1591 CS Ice Machine Sodel Concepts | [PERSON_NAME][GEOGRAPH…" at bounding box center [895, 431] width 1035 height 619
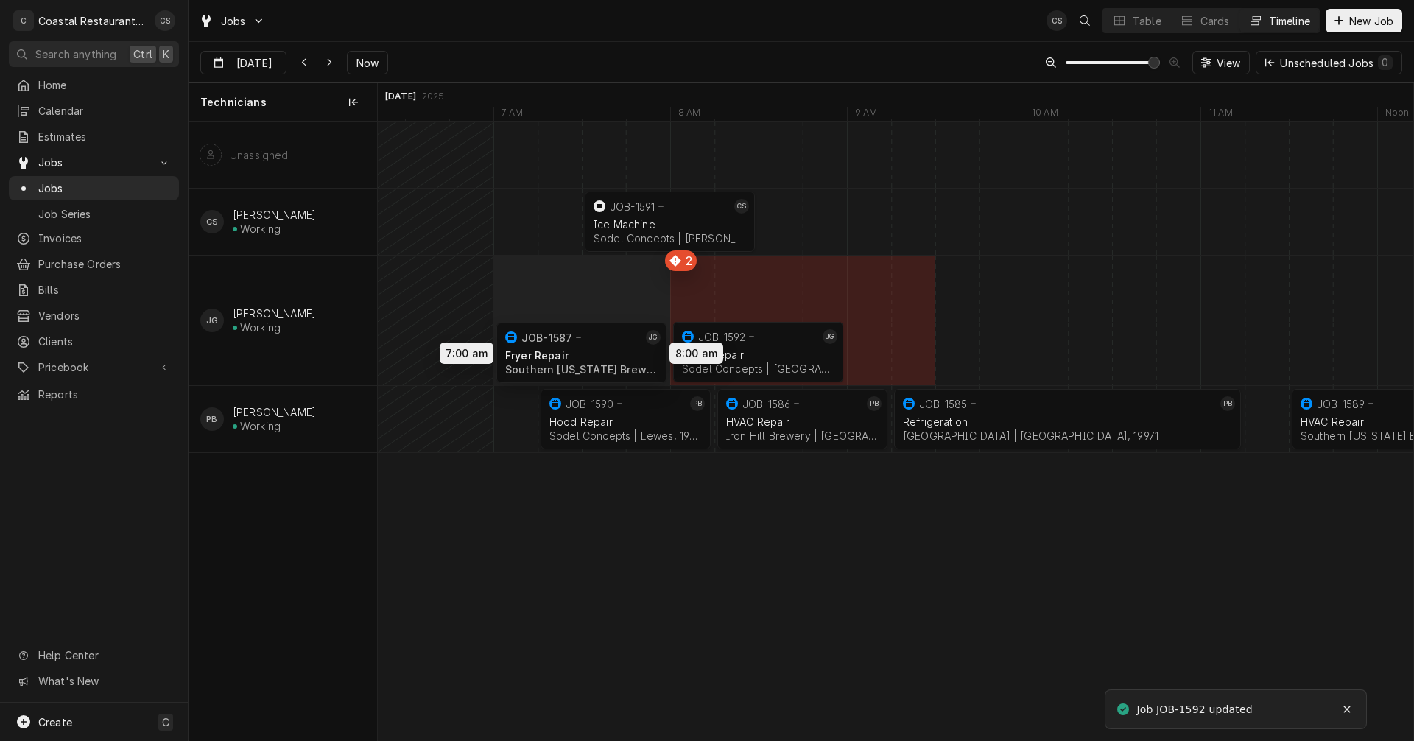
drag, startPoint x: 809, startPoint y: 281, endPoint x: 550, endPoint y: 345, distance: 266.3
click at [550, 345] on div "7:30 AM 8:30 AM JOB-1591 CS Ice Machine Sodel Concepts | [PERSON_NAME][GEOGRAPH…" at bounding box center [895, 431] width 1035 height 619
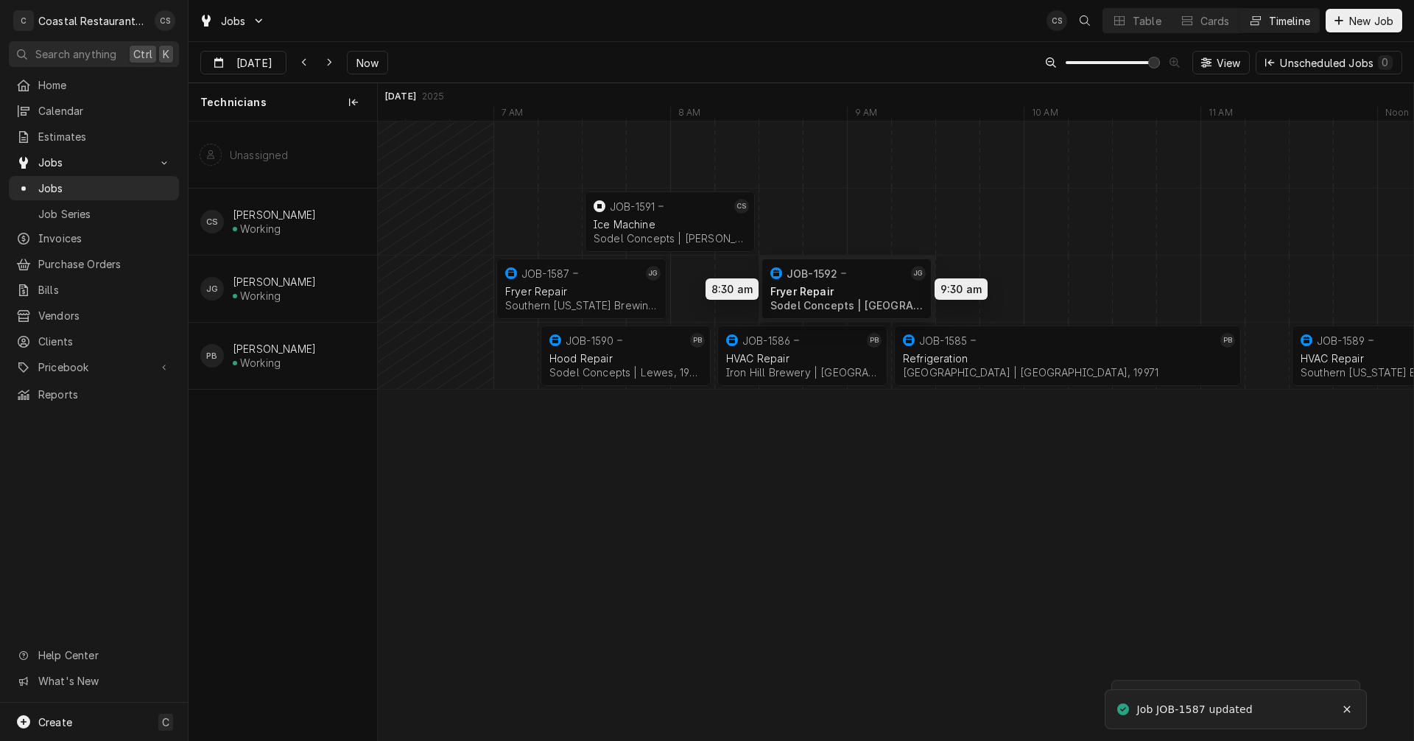
drag, startPoint x: 745, startPoint y: 290, endPoint x: 840, endPoint y: 290, distance: 95.0
click at [840, 290] on div "7:30 AM 8:30 AM JOB-1591 CS Ice Machine Sodel Concepts | [PERSON_NAME][GEOGRAPH…" at bounding box center [895, 431] width 1035 height 619
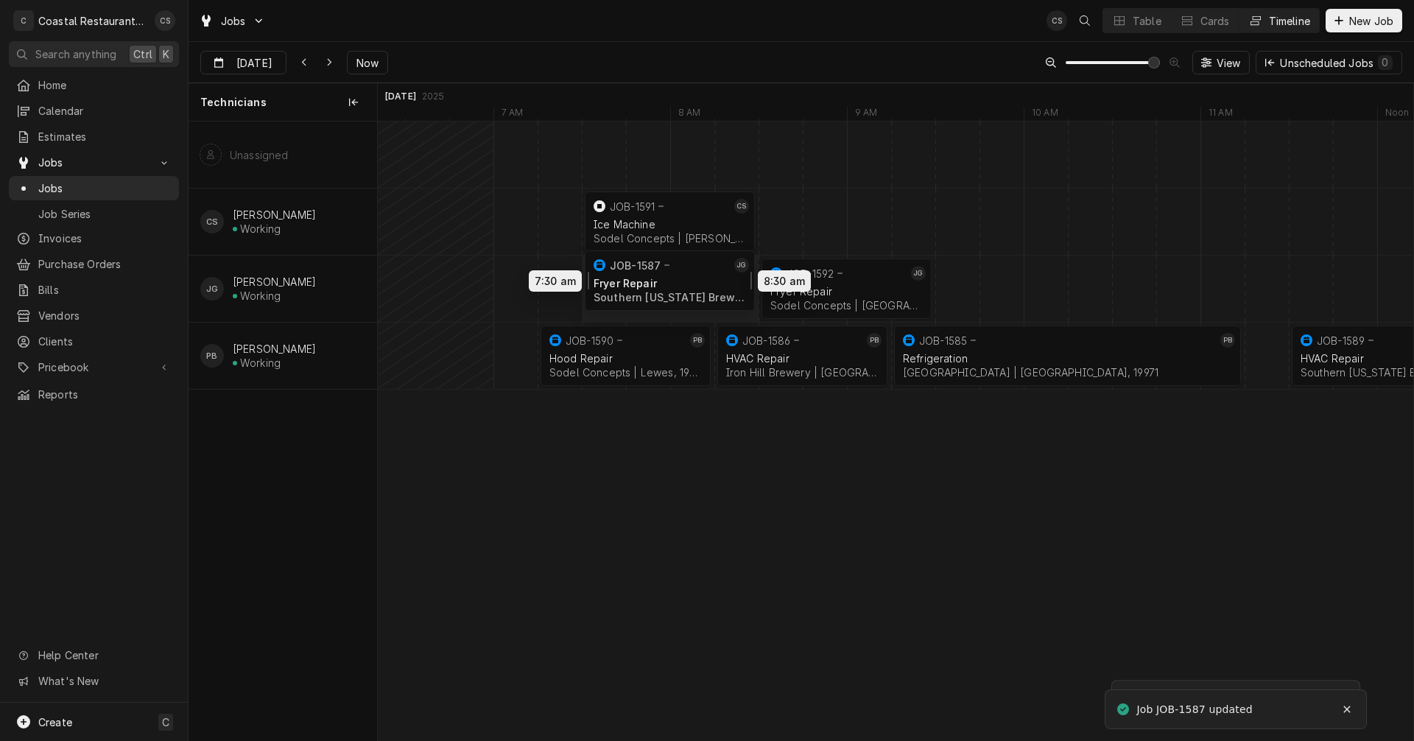
drag, startPoint x: 631, startPoint y: 300, endPoint x: 730, endPoint y: 292, distance: 99.0
click at [729, 292] on div "7:30 AM 8:30 AM JOB-1591 CS Ice Machine Sodel Concepts | [PERSON_NAME][GEOGRAPH…" at bounding box center [895, 431] width 1035 height 619
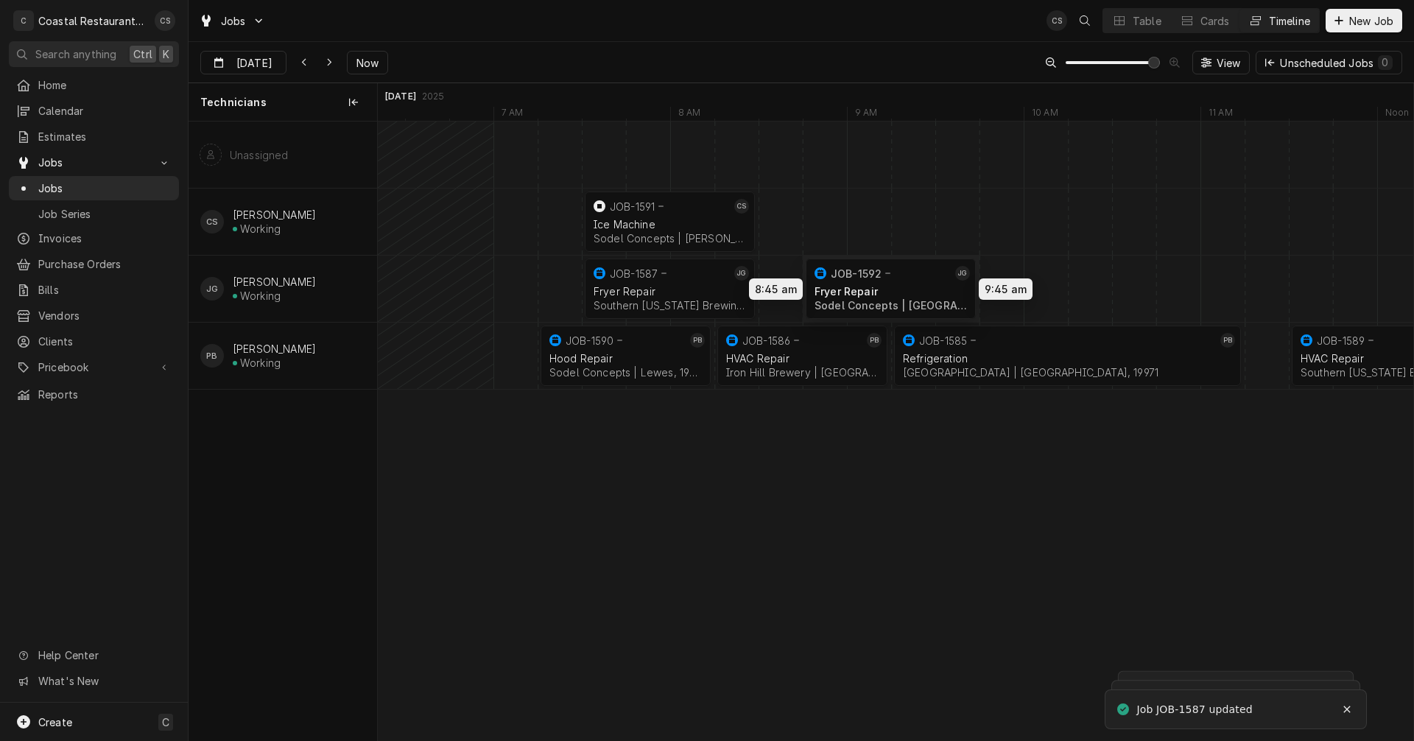
drag, startPoint x: 859, startPoint y: 284, endPoint x: 888, endPoint y: 284, distance: 28.7
click at [888, 284] on div "7:30 AM 8:30 AM JOB-1591 CS Ice Machine Sodel Concepts | [PERSON_NAME][GEOGRAPH…" at bounding box center [895, 431] width 1035 height 619
drag, startPoint x: 735, startPoint y: 294, endPoint x: 744, endPoint y: 294, distance: 8.8
click at [744, 294] on div "7:30 AM 8:30 AM JOB-1591 CS Ice Machine Sodel Concepts | [PERSON_NAME][GEOGRAPH…" at bounding box center [895, 431] width 1035 height 619
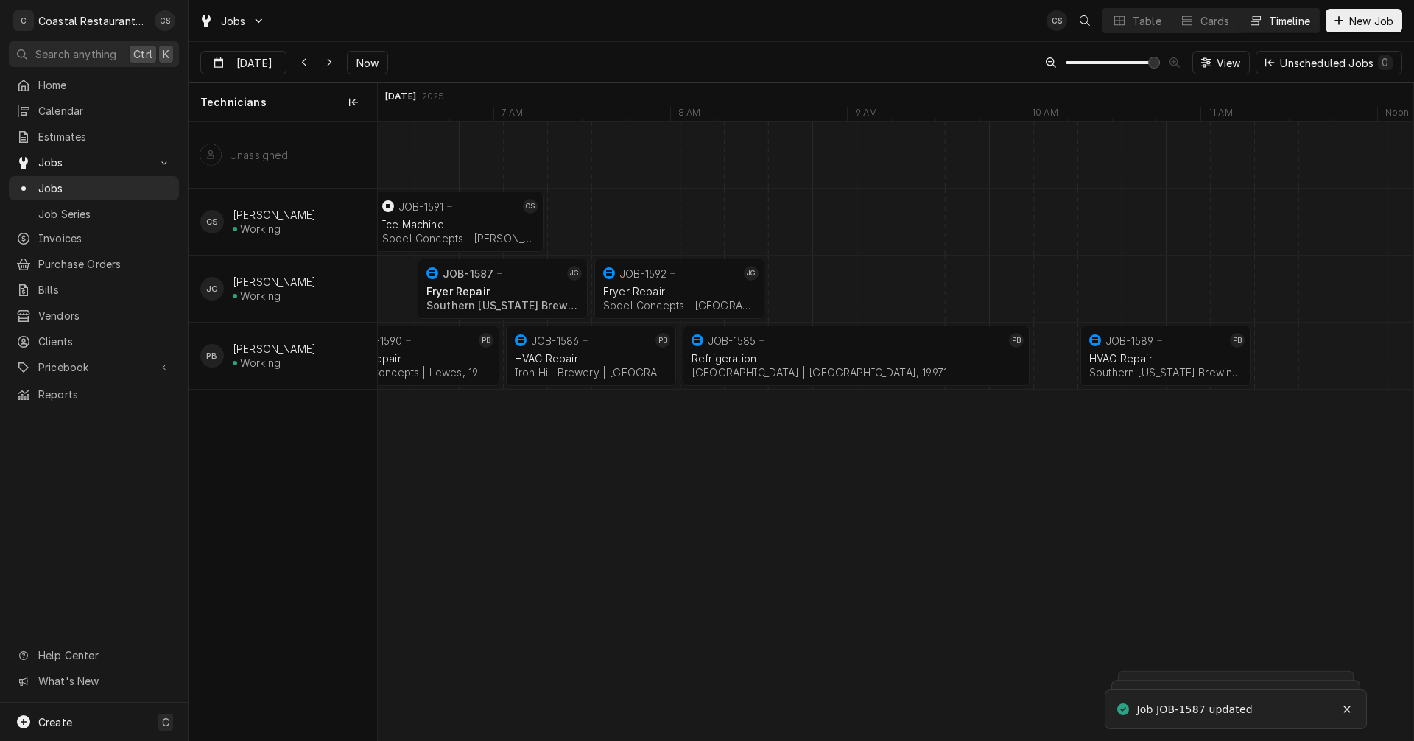
scroll to position [0, 24150]
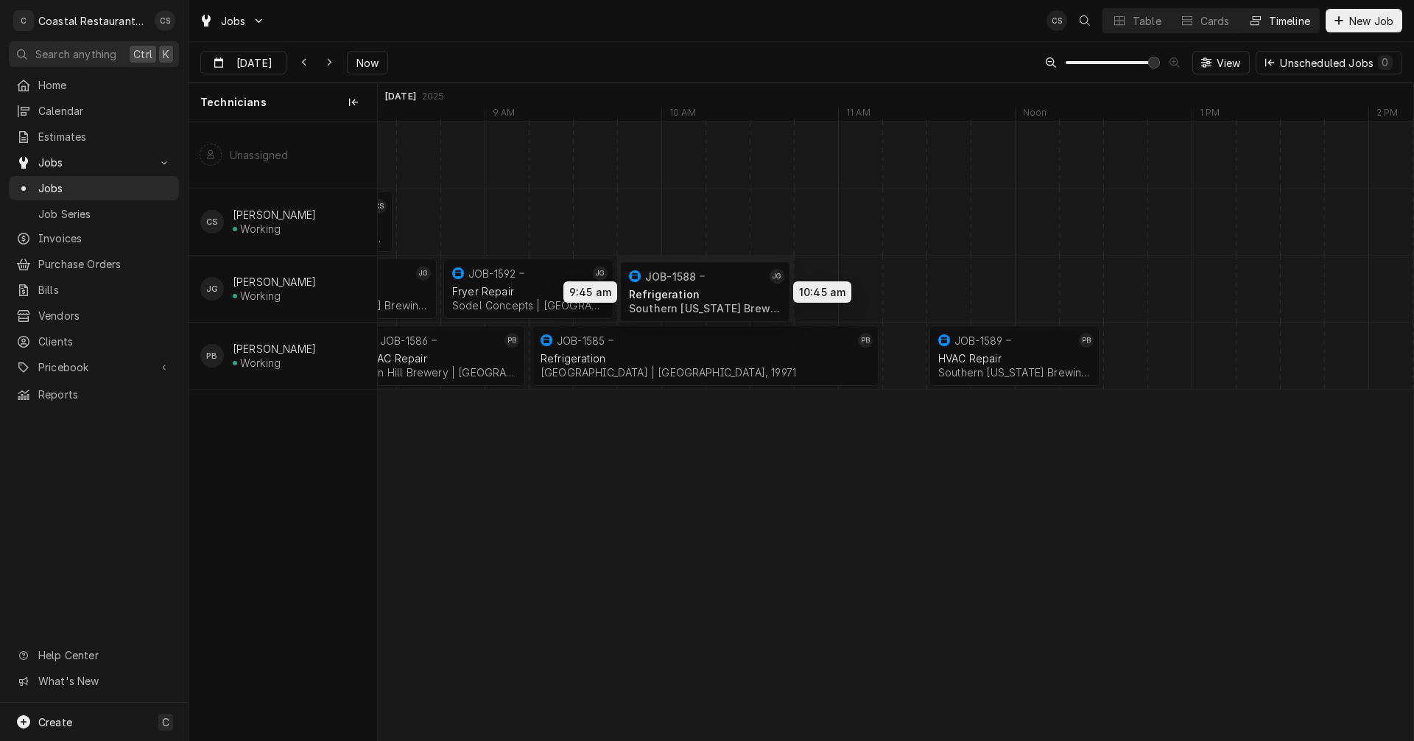
drag, startPoint x: 1405, startPoint y: 283, endPoint x: 661, endPoint y: 285, distance: 743.8
click at [661, 285] on div "7:45 AM 8:45 AM JOB-1587 [PERSON_NAME] Repair Southern [US_STATE] Brewing Compa…" at bounding box center [895, 431] width 1035 height 619
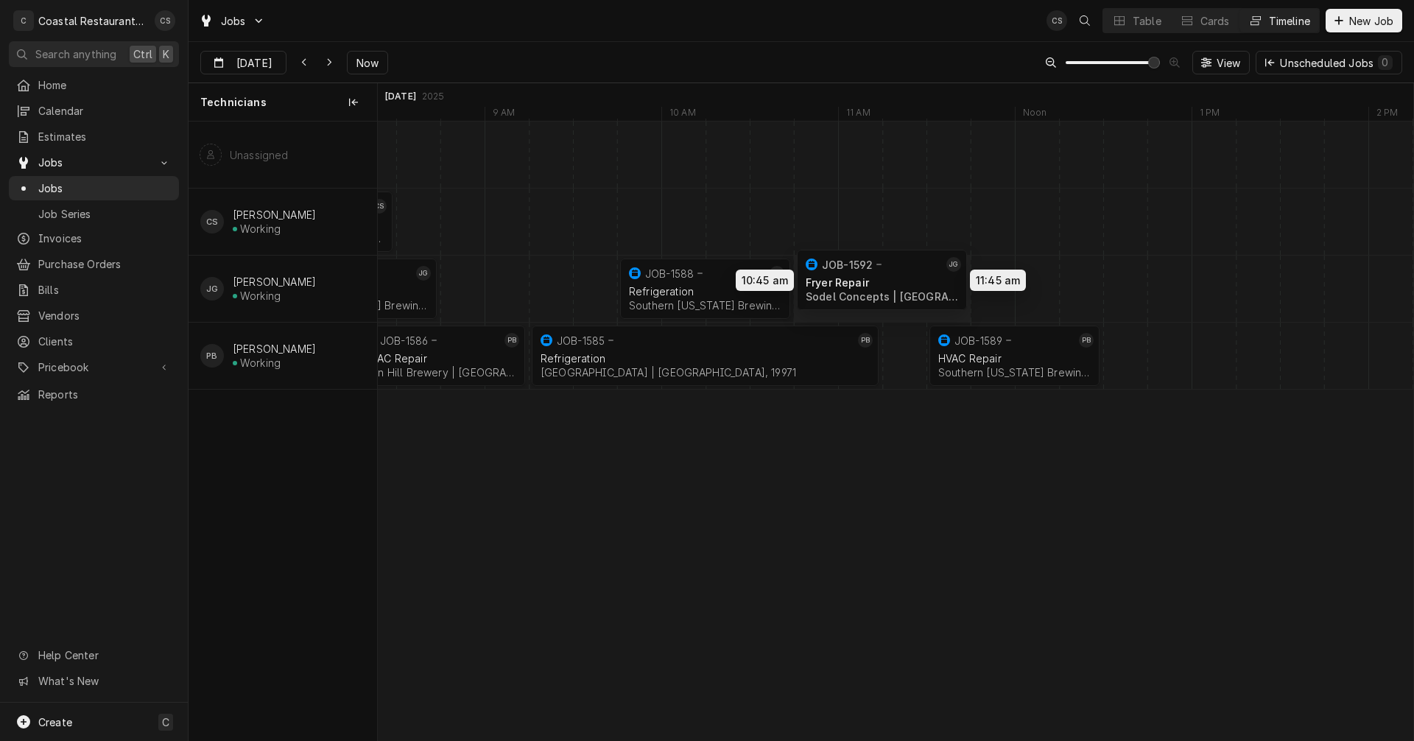
drag, startPoint x: 520, startPoint y: 289, endPoint x: 881, endPoint y: 280, distance: 360.9
click at [881, 280] on div "7:45 AM 8:45 AM JOB-1587 [PERSON_NAME] Repair Southern [US_STATE] Brewing Compa…" at bounding box center [895, 431] width 1035 height 619
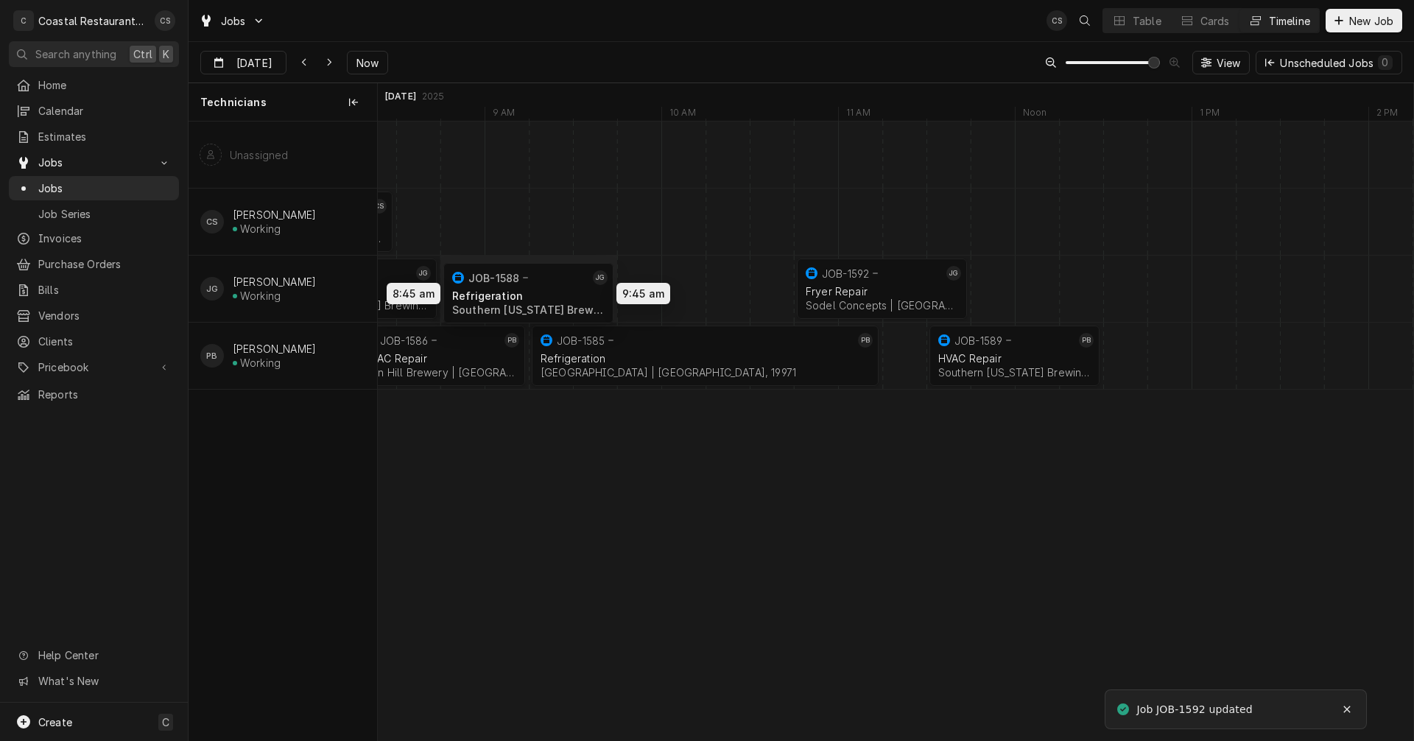
drag, startPoint x: 700, startPoint y: 282, endPoint x: 516, endPoint y: 286, distance: 184.2
click at [516, 286] on div "7:45 AM 8:45 AM JOB-1587 [PERSON_NAME] Repair Southern [US_STATE] Brewing Compa…" at bounding box center [895, 431] width 1035 height 619
drag, startPoint x: 847, startPoint y: 284, endPoint x: 672, endPoint y: 289, distance: 174.6
click at [672, 289] on div "7:45 AM 8:45 AM JOB-1587 [PERSON_NAME] Repair Southern [US_STATE] Brewing Compa…" at bounding box center [895, 431] width 1035 height 619
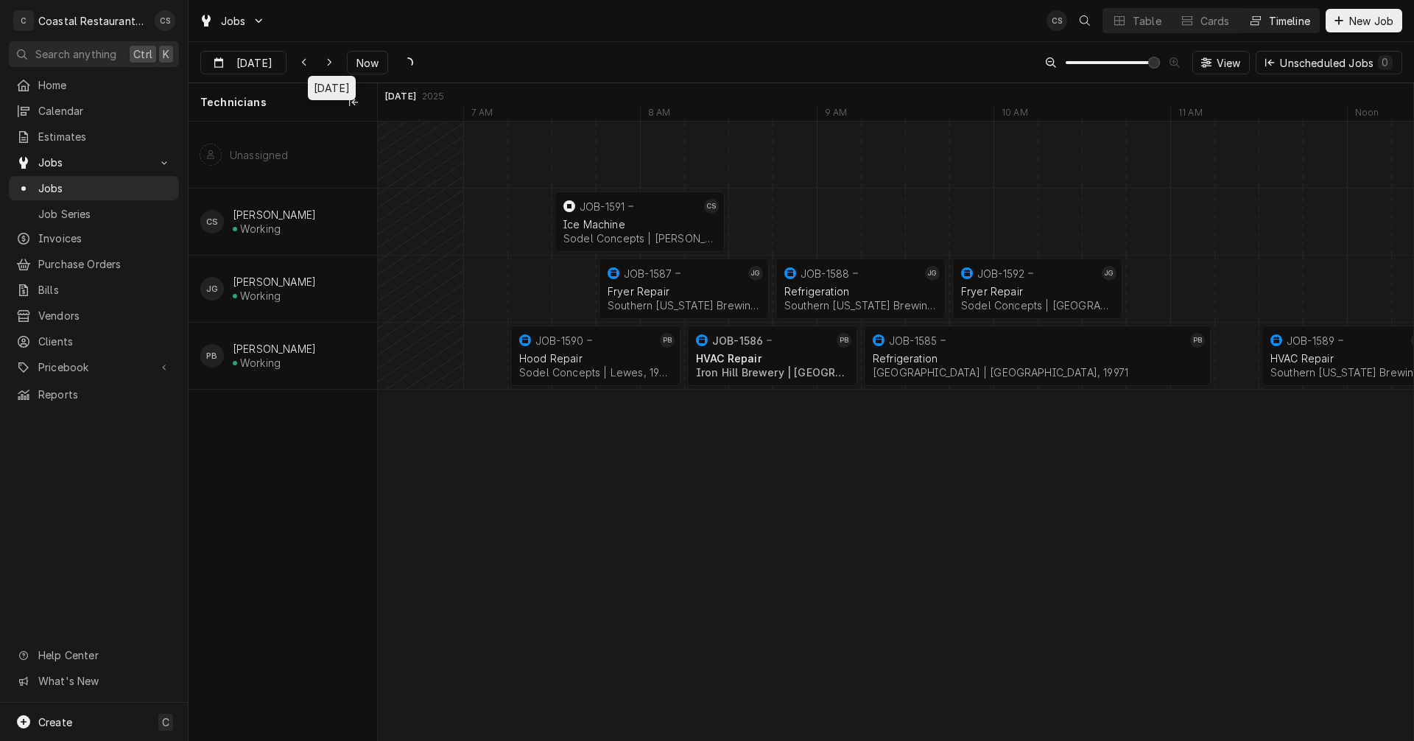
scroll to position [0, 23878]
